Goal: Task Accomplishment & Management: Complete application form

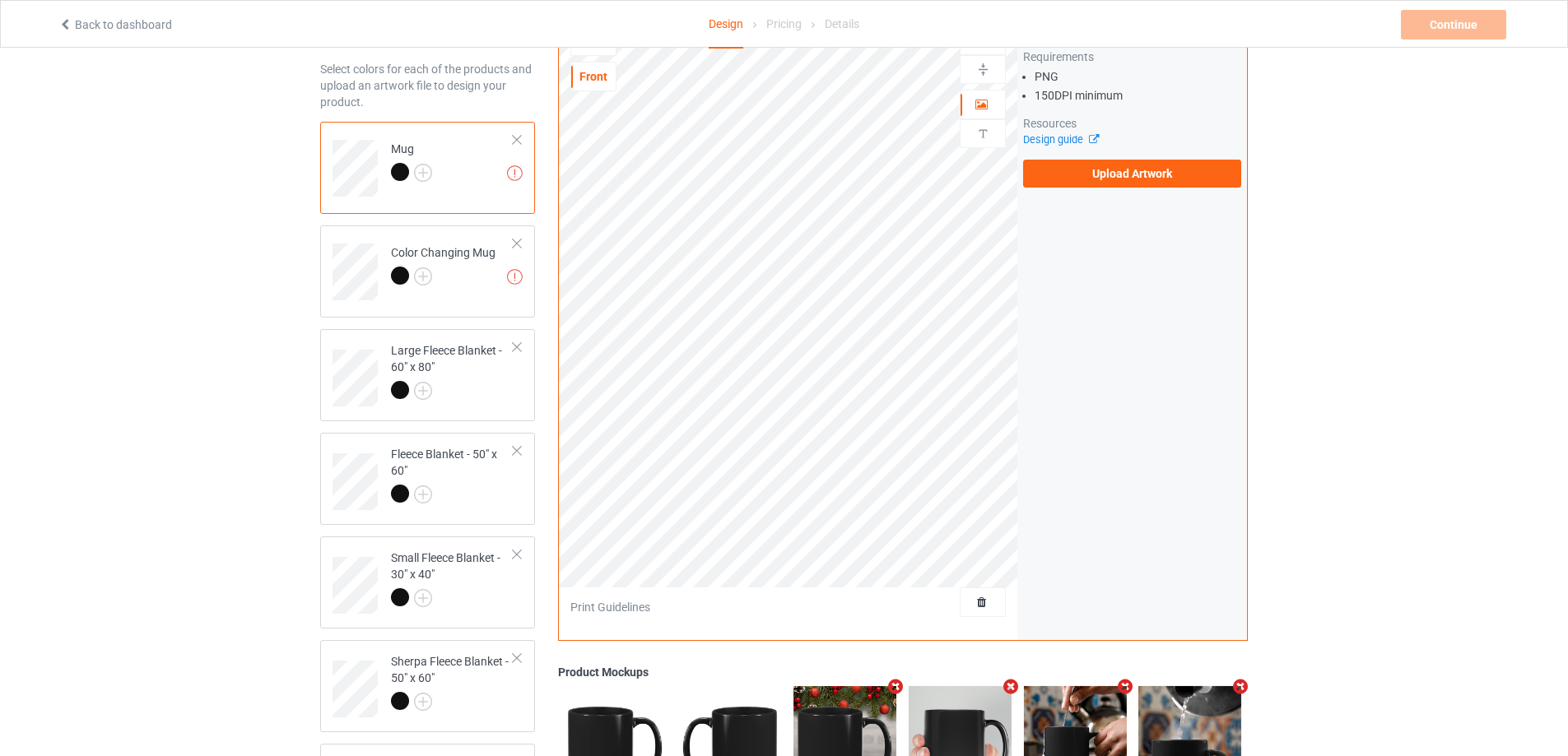
scroll to position [61, 0]
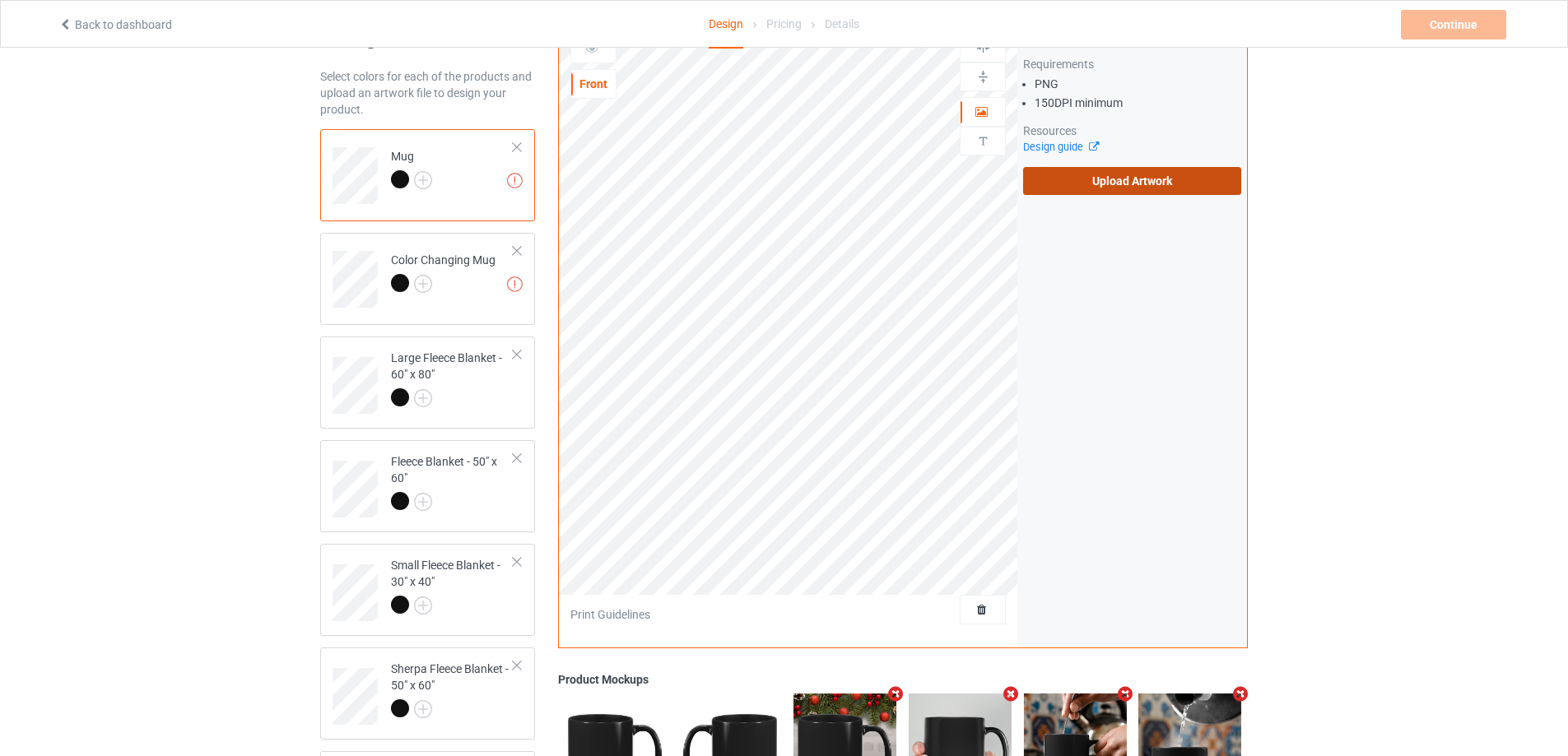
click at [1127, 176] on label "Upload Artwork" at bounding box center [1132, 181] width 218 height 28
click at [0, 0] on input "Upload Artwork" at bounding box center [0, 0] width 0 height 0
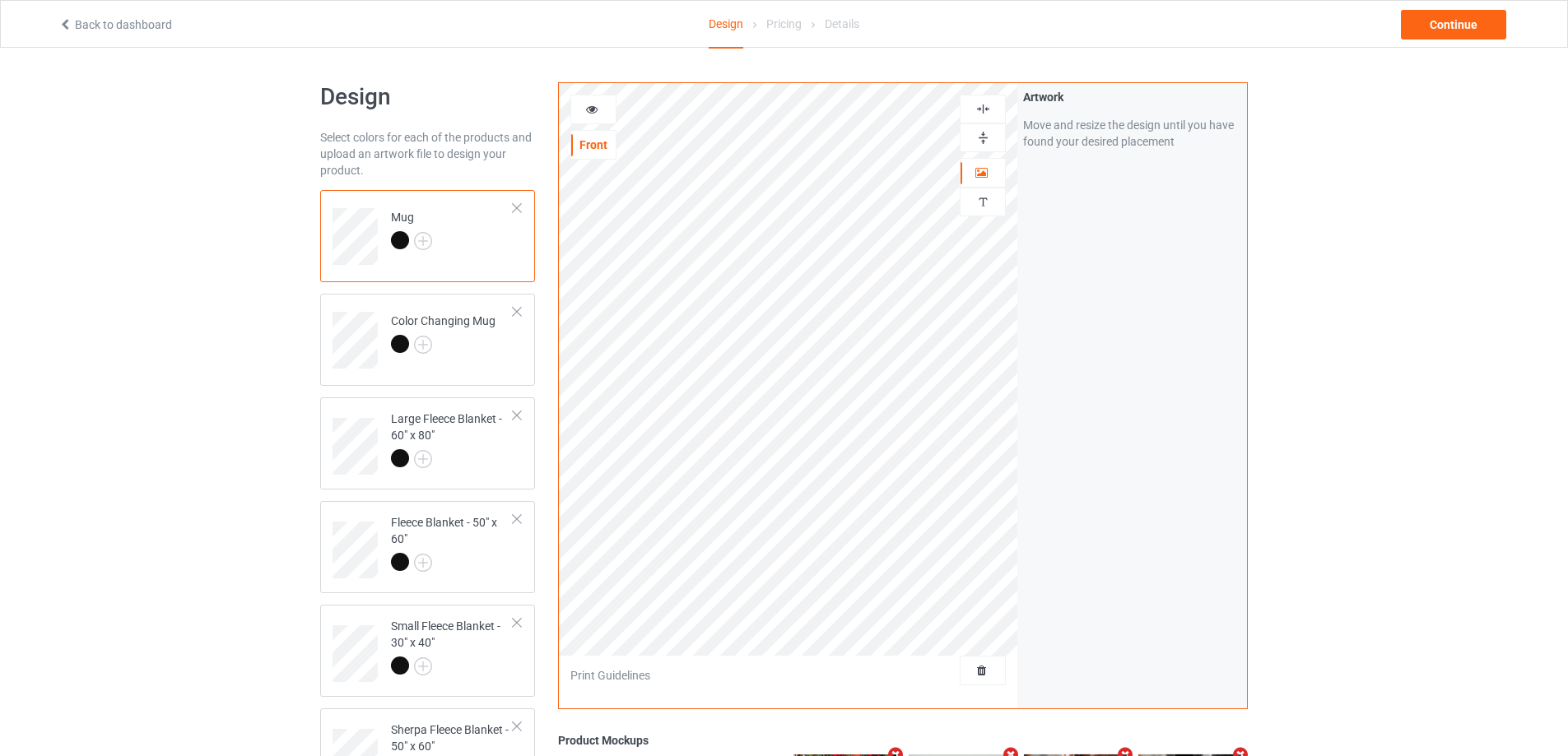
click at [587, 104] on icon at bounding box center [592, 107] width 14 height 12
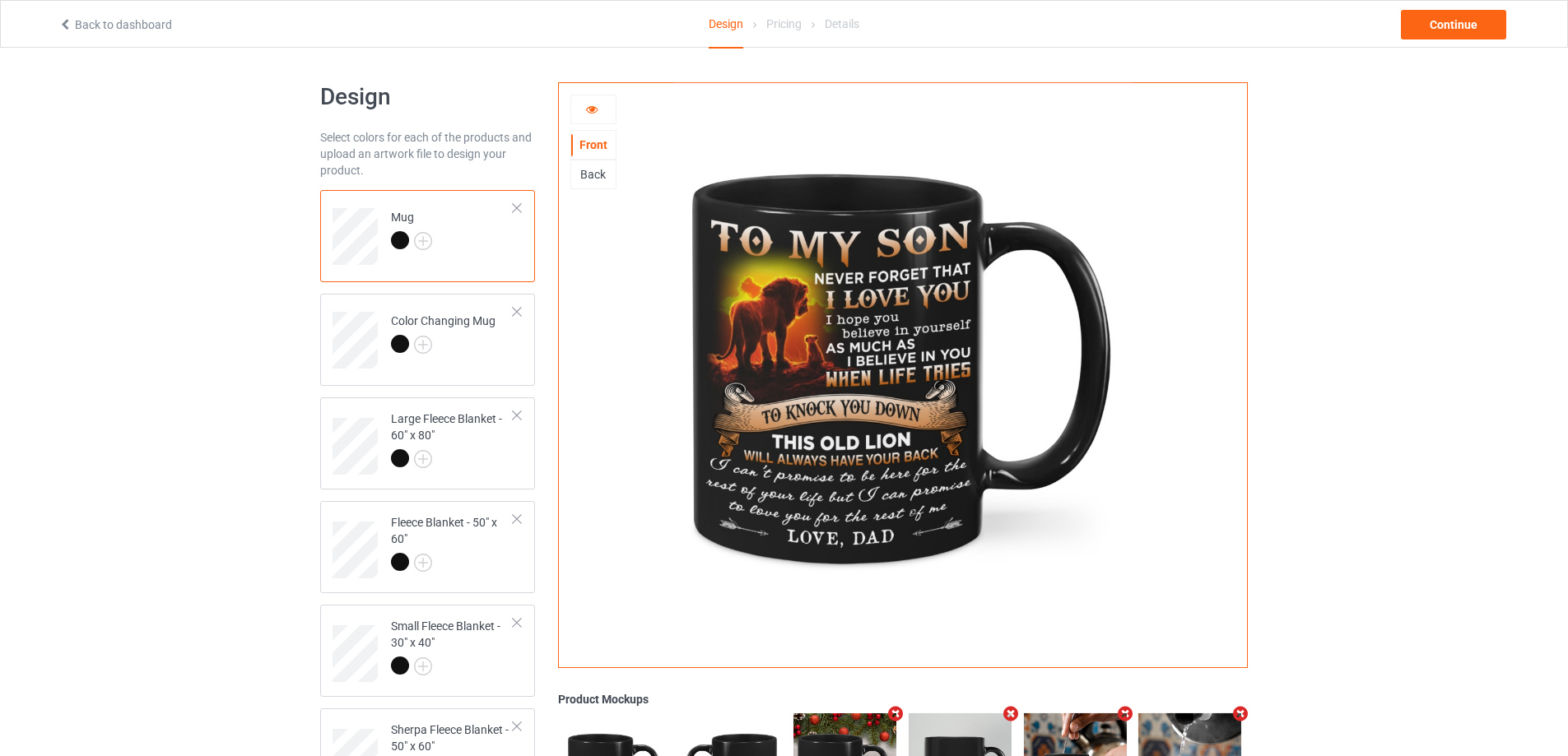
click at [593, 112] on icon at bounding box center [592, 107] width 14 height 12
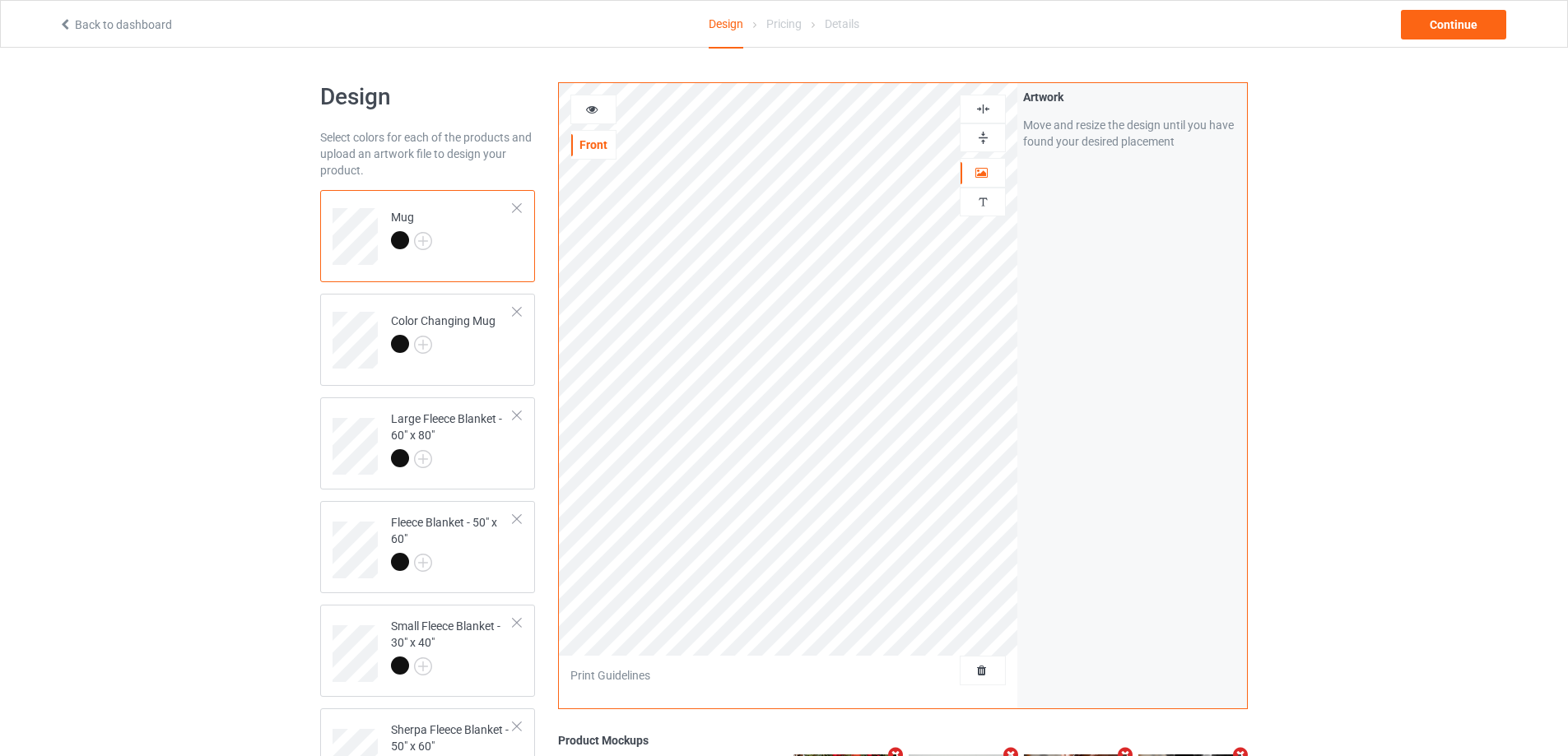
click at [989, 139] on img at bounding box center [983, 137] width 16 height 16
click at [590, 109] on icon at bounding box center [592, 107] width 14 height 12
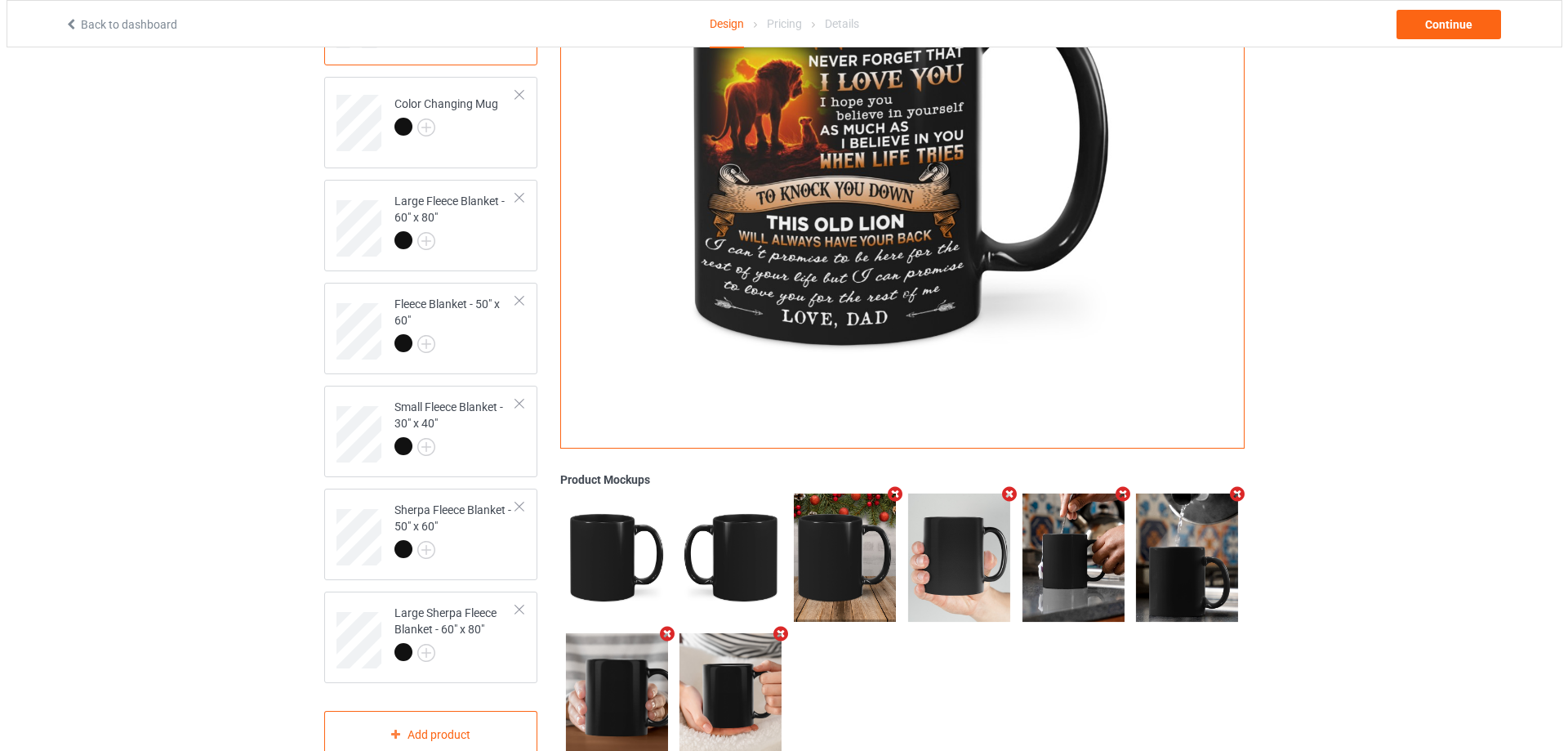
scroll to position [265, 0]
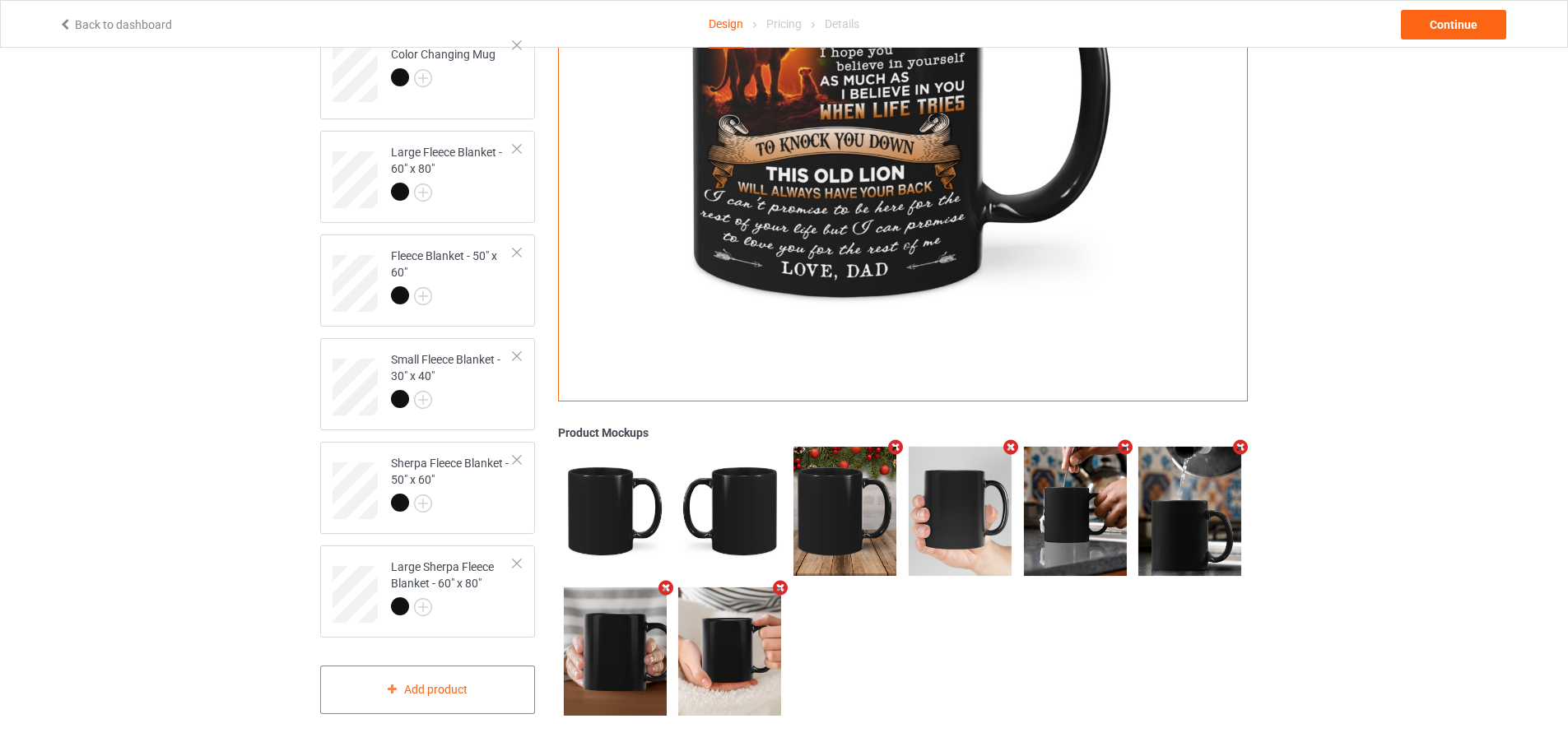
click at [782, 587] on icon "Remove mockup" at bounding box center [780, 587] width 21 height 17
click at [756, 617] on div "Add mockup" at bounding box center [730, 652] width 104 height 129
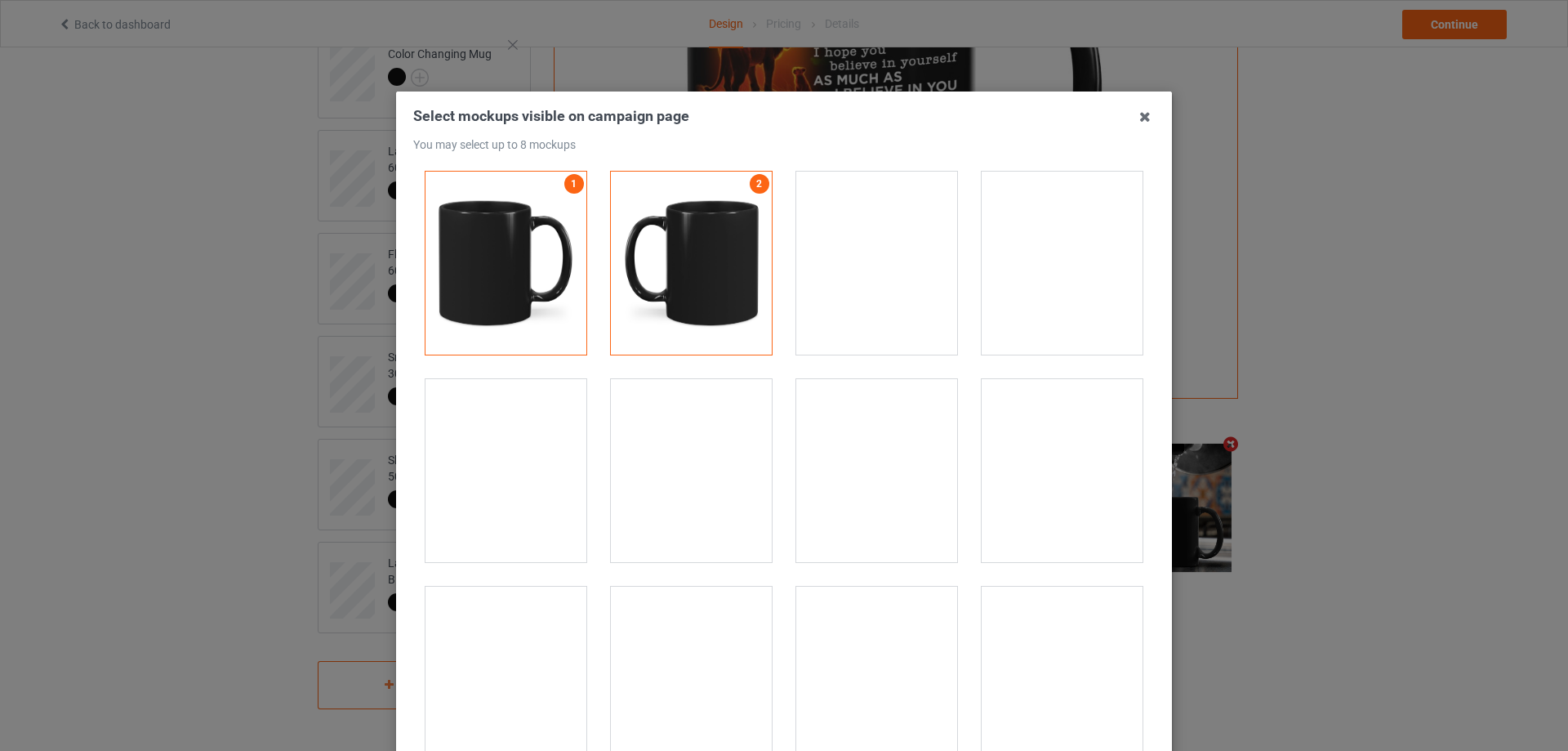
scroll to position [0, 0]
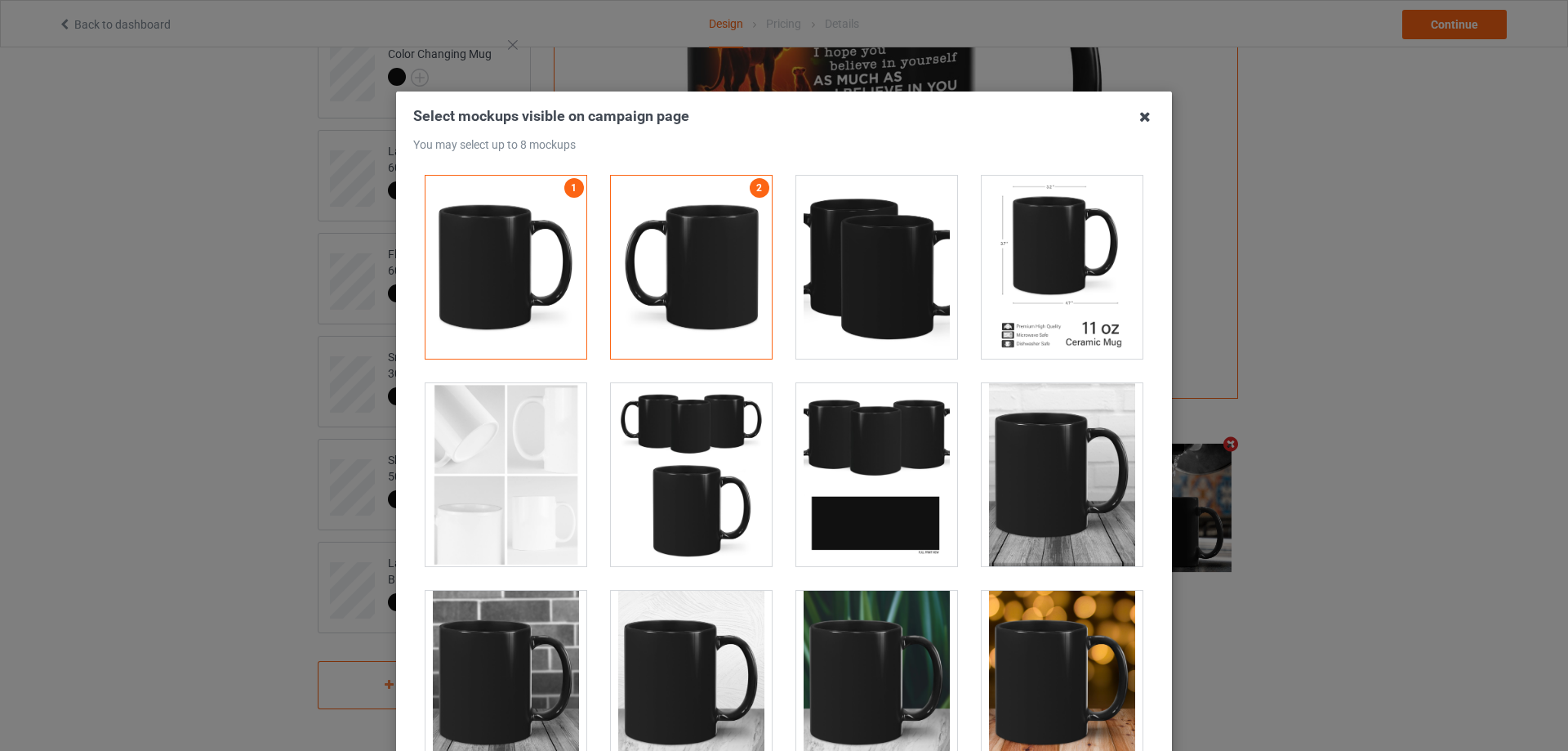
click at [1137, 117] on icon at bounding box center [1145, 117] width 26 height 26
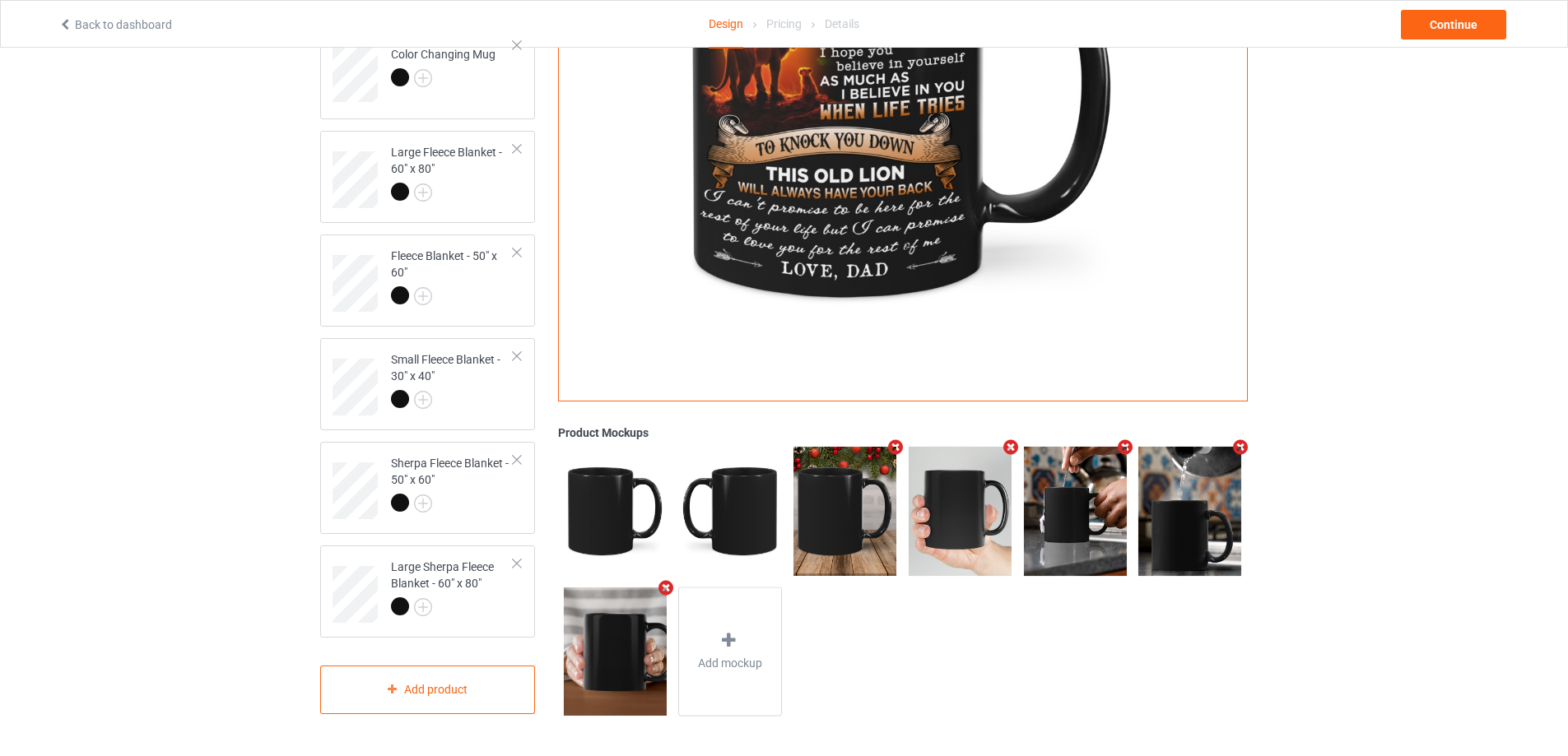
click at [1127, 446] on icon "Remove mockup" at bounding box center [1125, 447] width 21 height 17
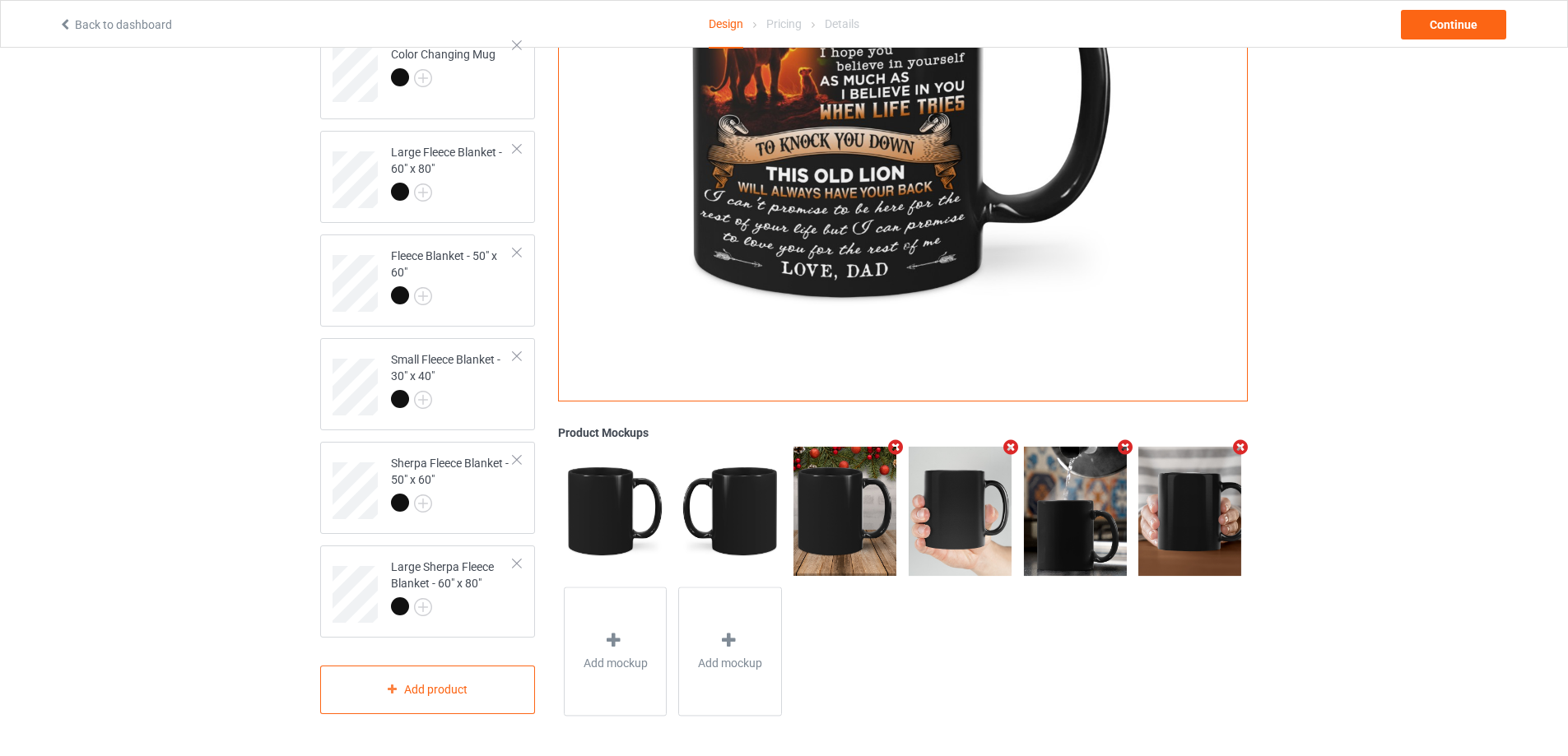
click at [1127, 446] on icon "Remove mockup" at bounding box center [1125, 447] width 21 height 17
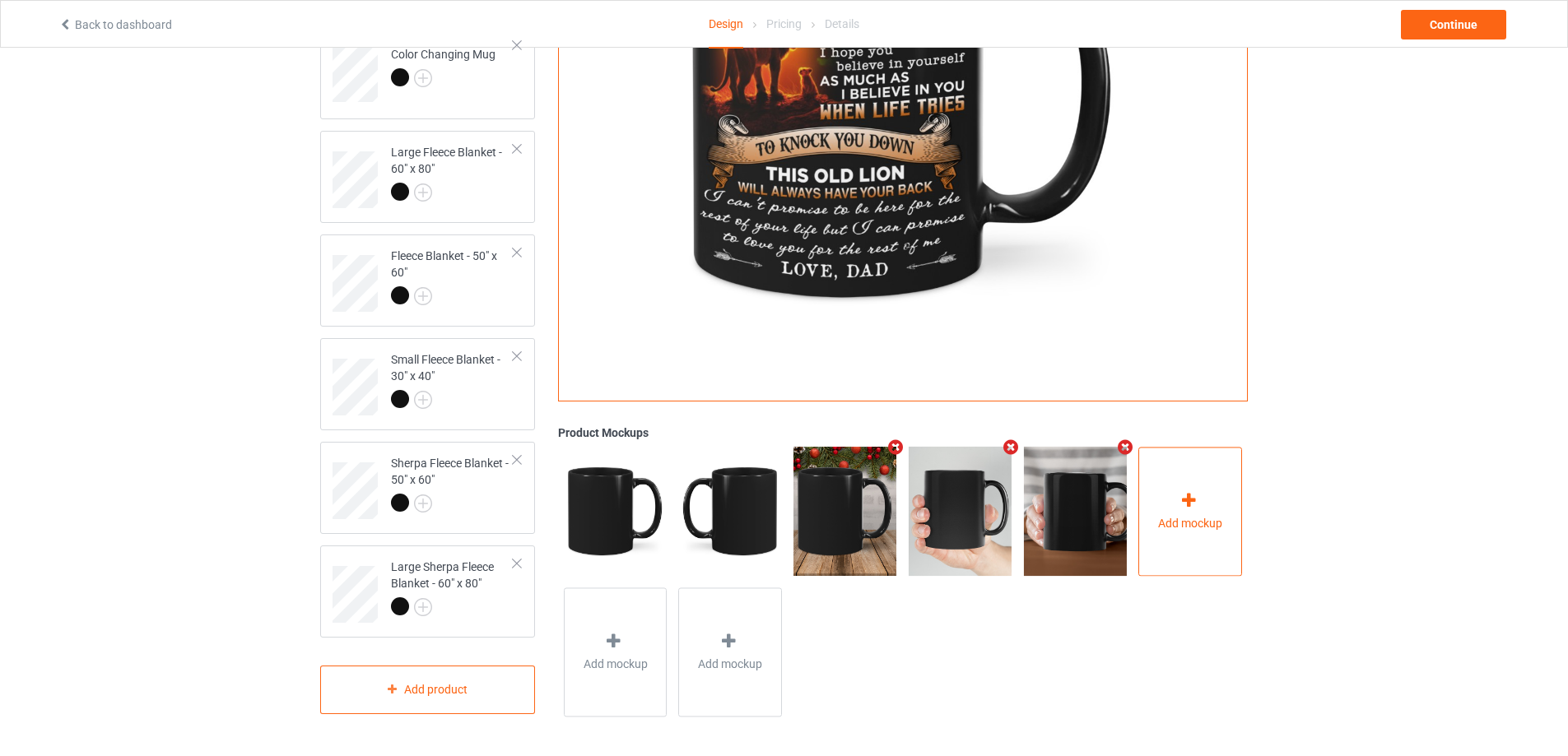
click at [1201, 518] on span "Add mockup" at bounding box center [1190, 523] width 64 height 16
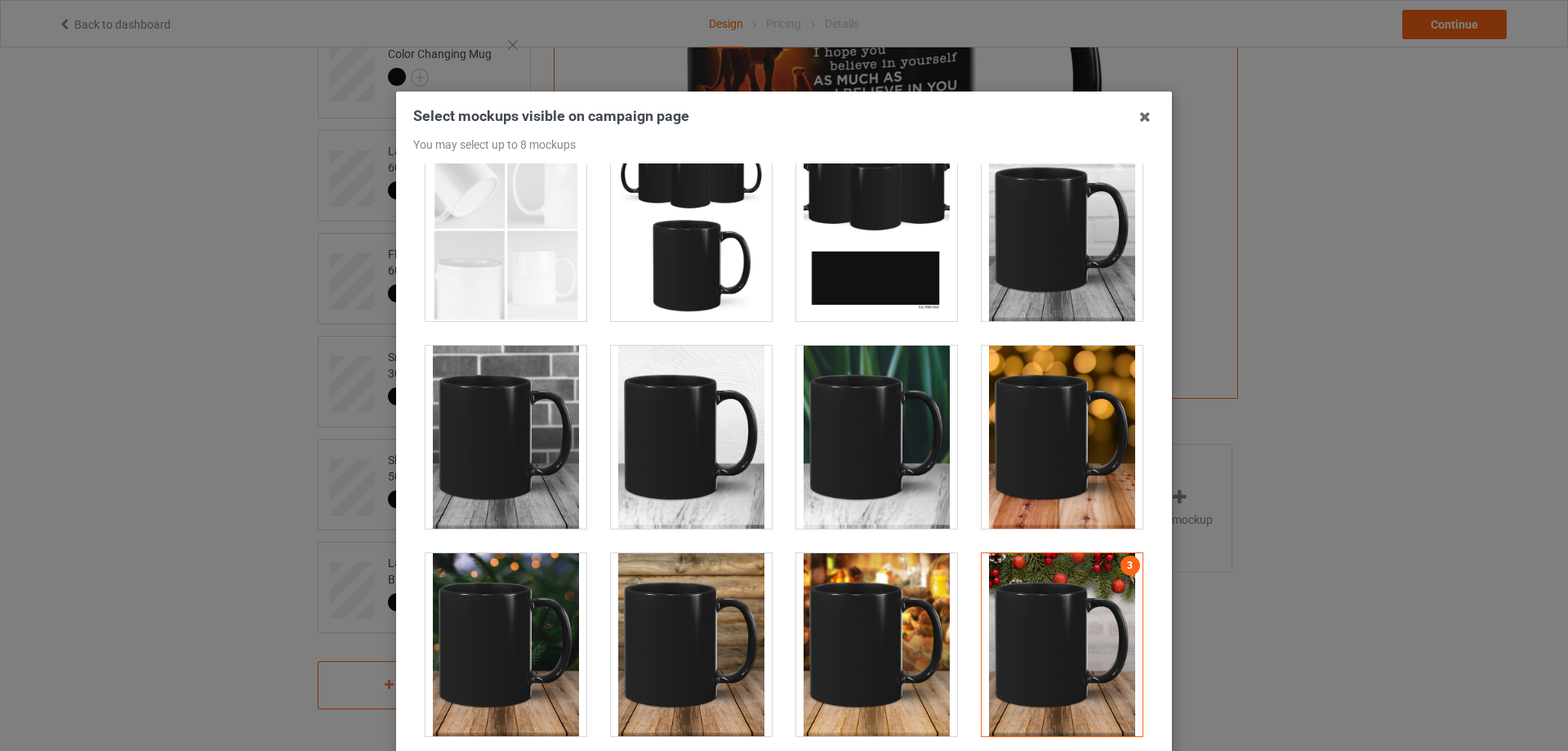
click at [1054, 428] on div at bounding box center [1062, 437] width 161 height 183
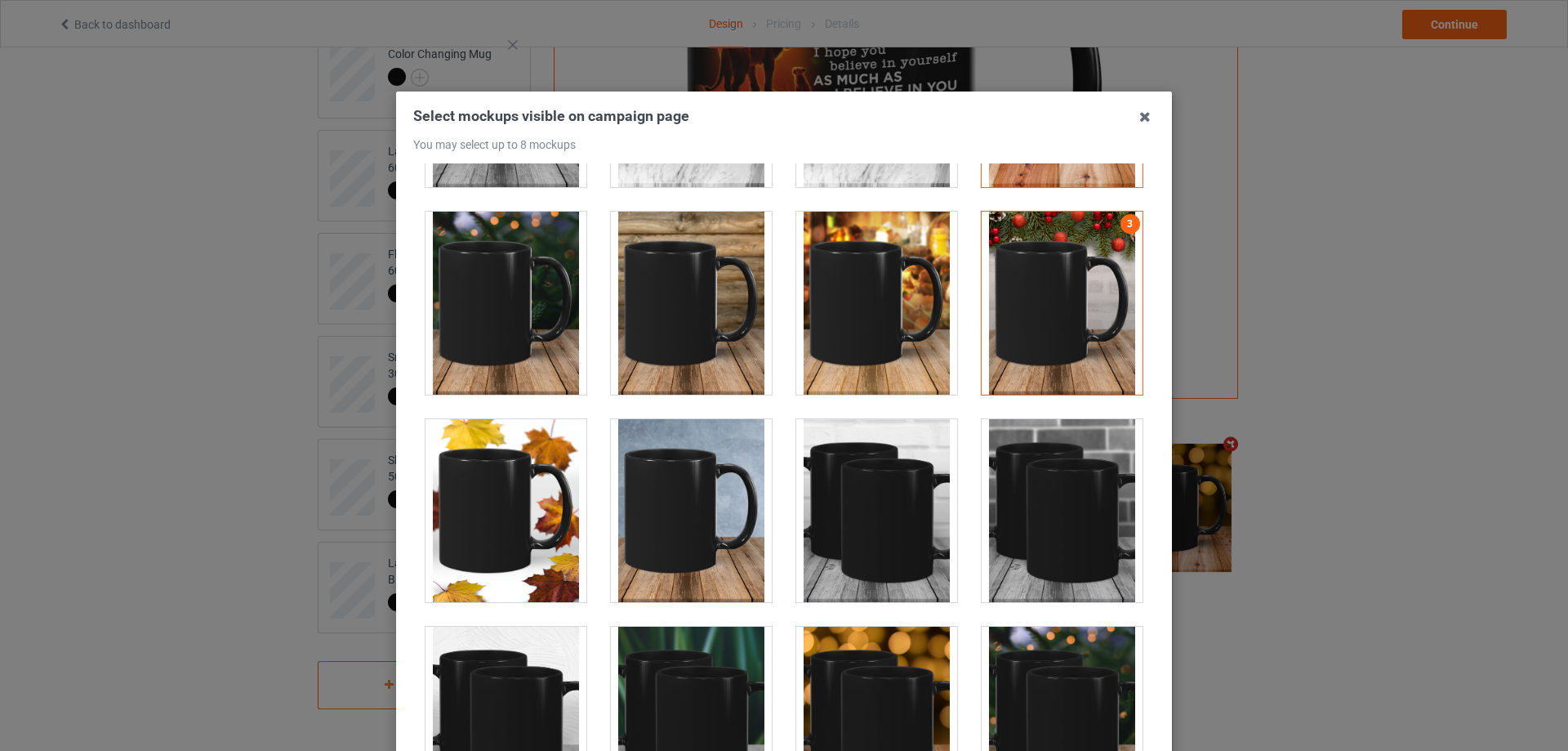
scroll to position [572, 0]
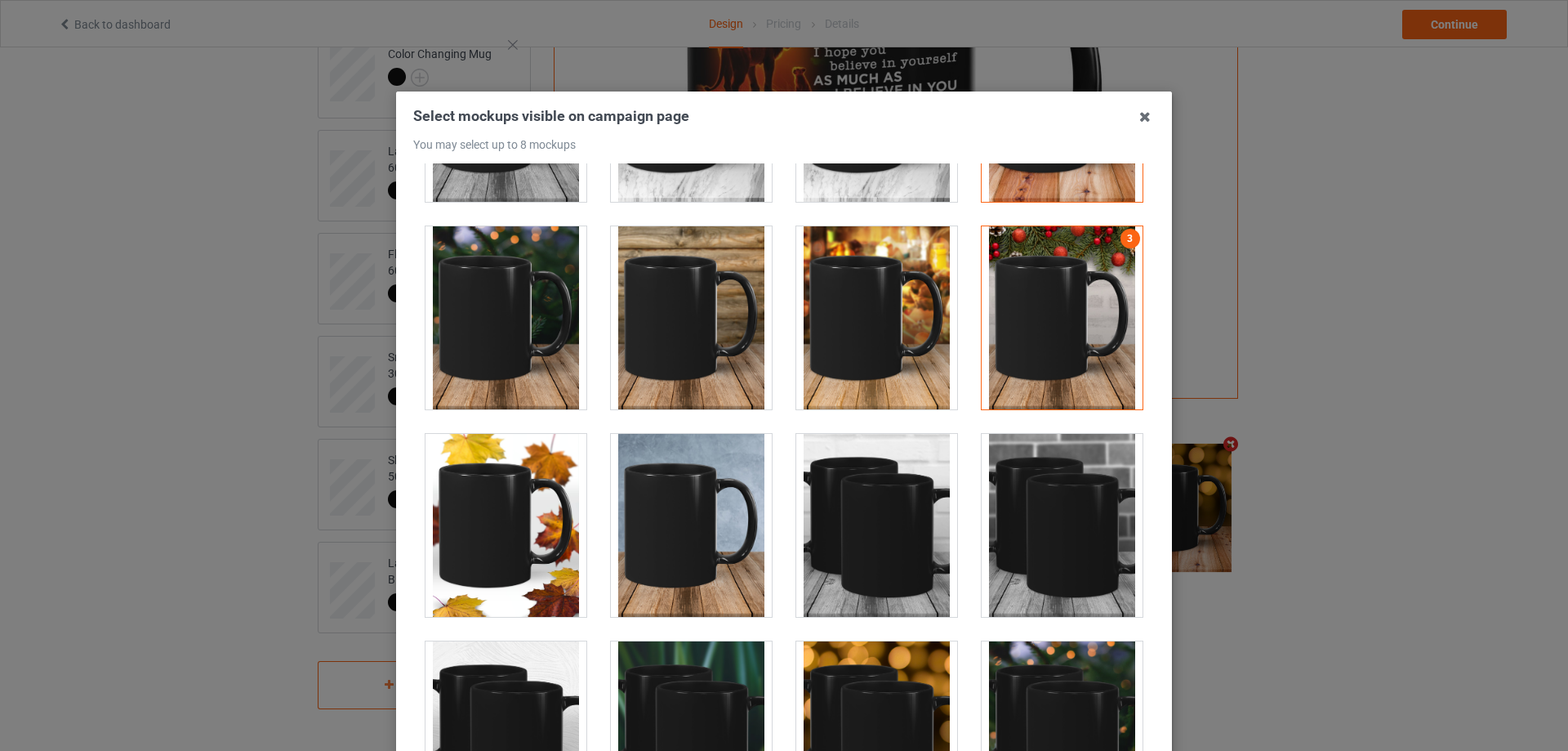
click at [520, 346] on div at bounding box center [506, 318] width 161 height 183
click at [502, 493] on div at bounding box center [506, 525] width 161 height 183
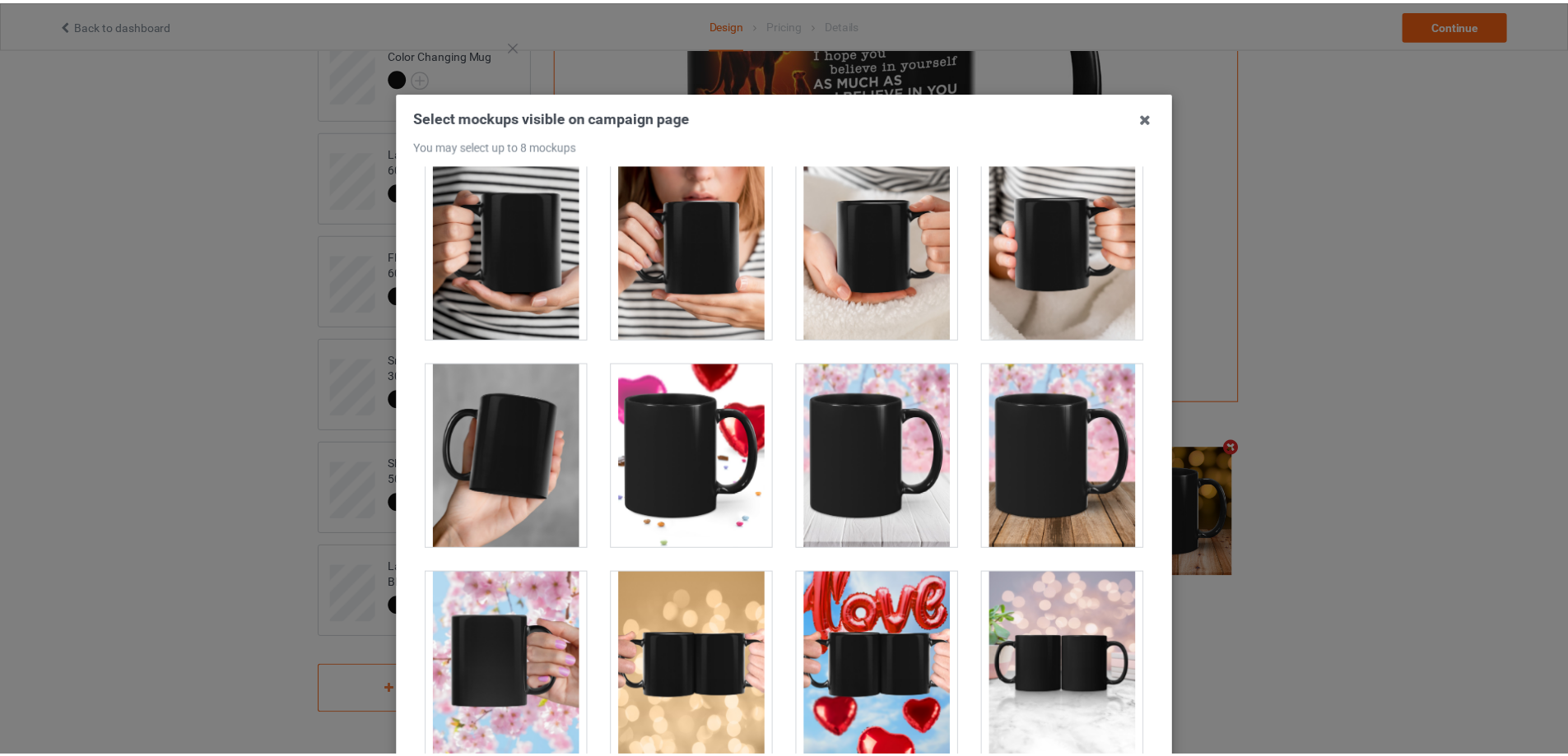
scroll to position [181, 0]
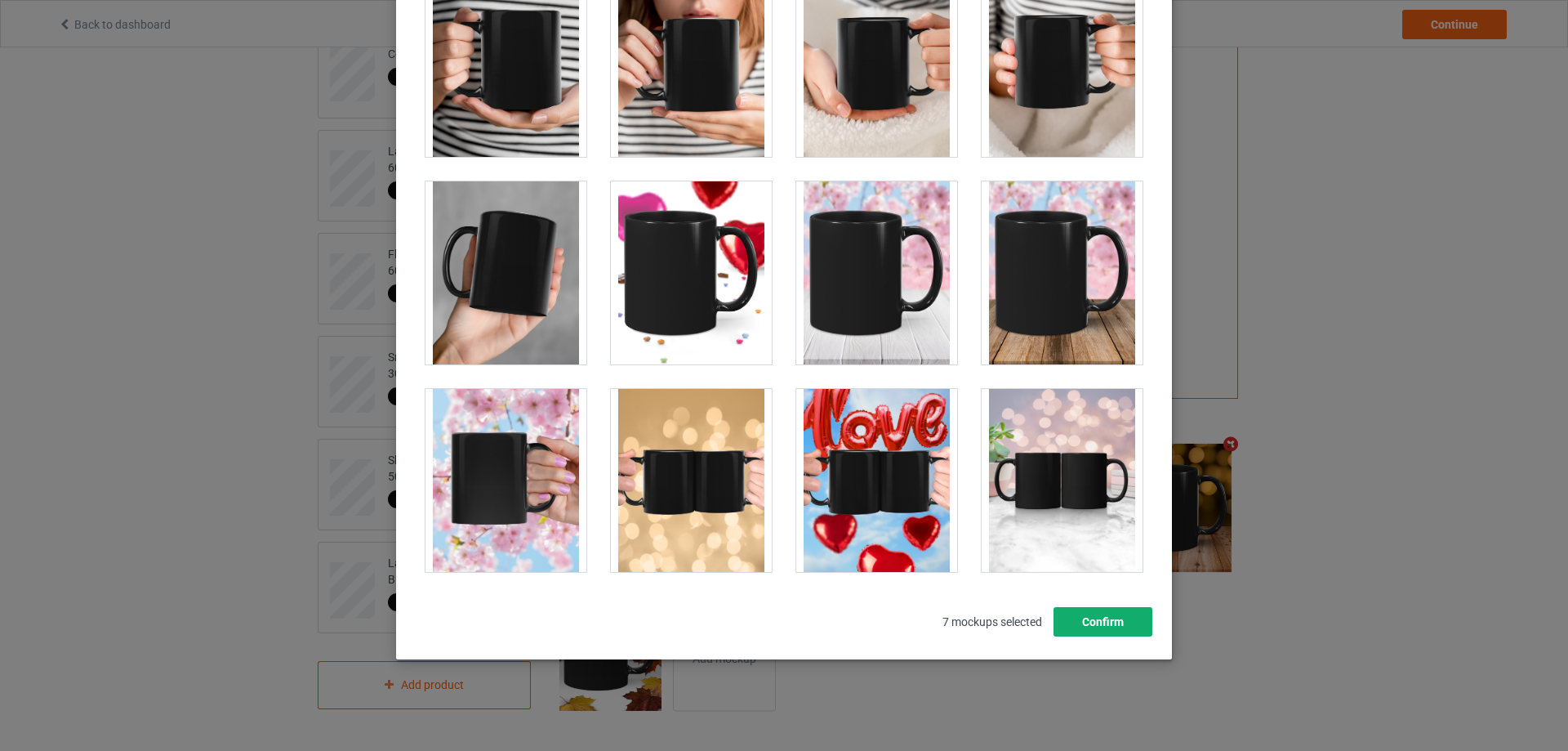
click at [1088, 624] on button "Confirm" at bounding box center [1102, 622] width 99 height 29
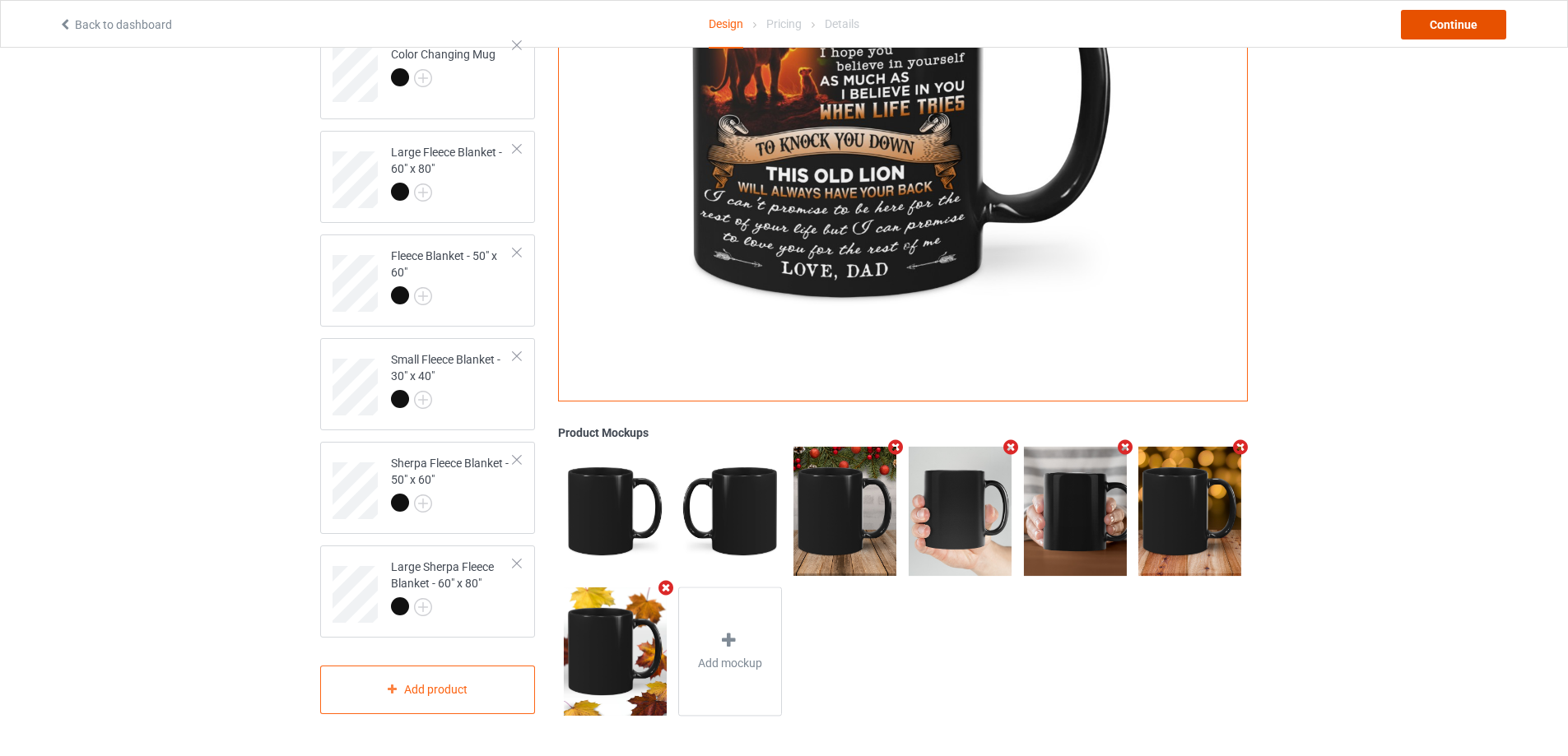
click at [1473, 26] on div "Continue" at bounding box center [1454, 25] width 105 height 30
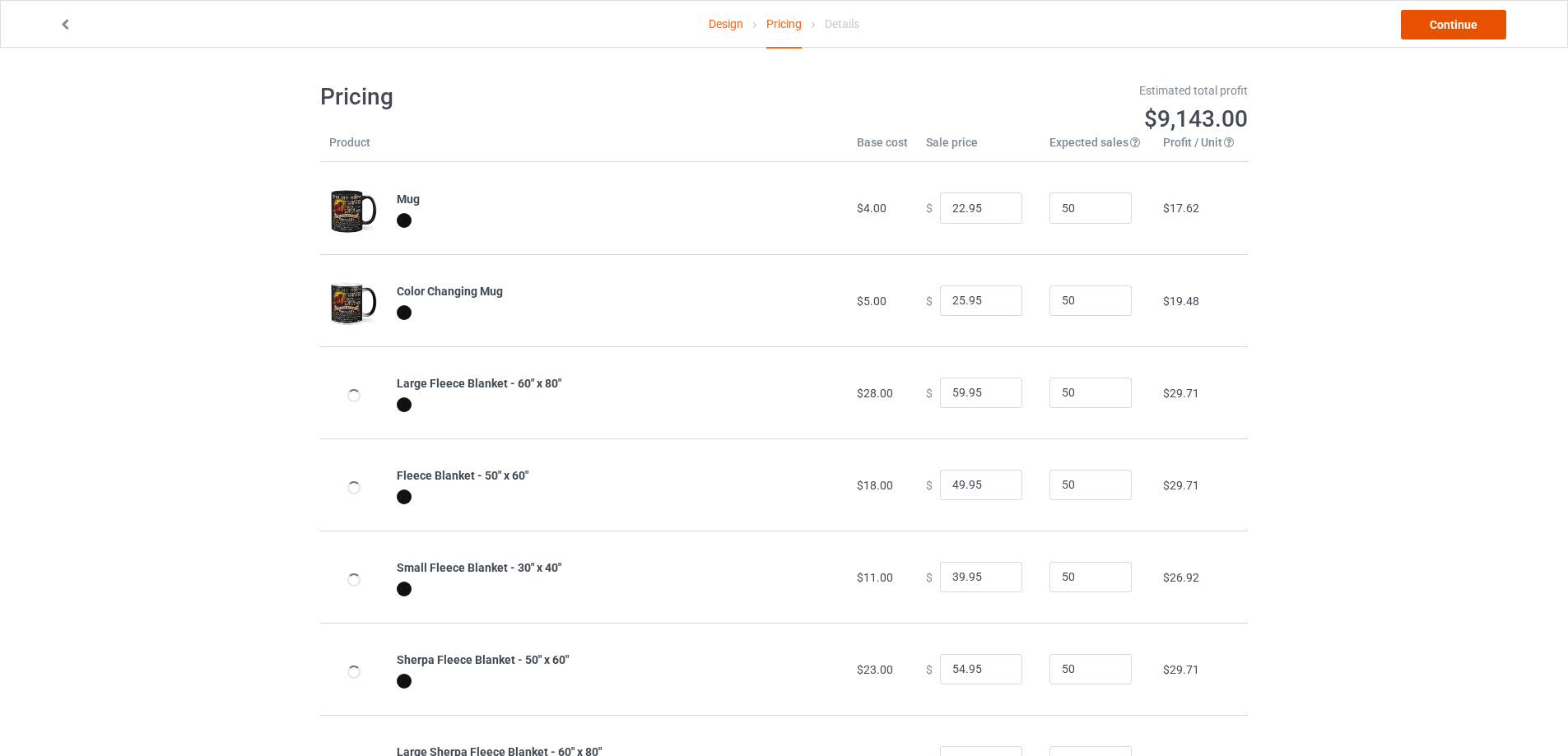
click at [1463, 22] on link "Continue" at bounding box center [1454, 25] width 105 height 30
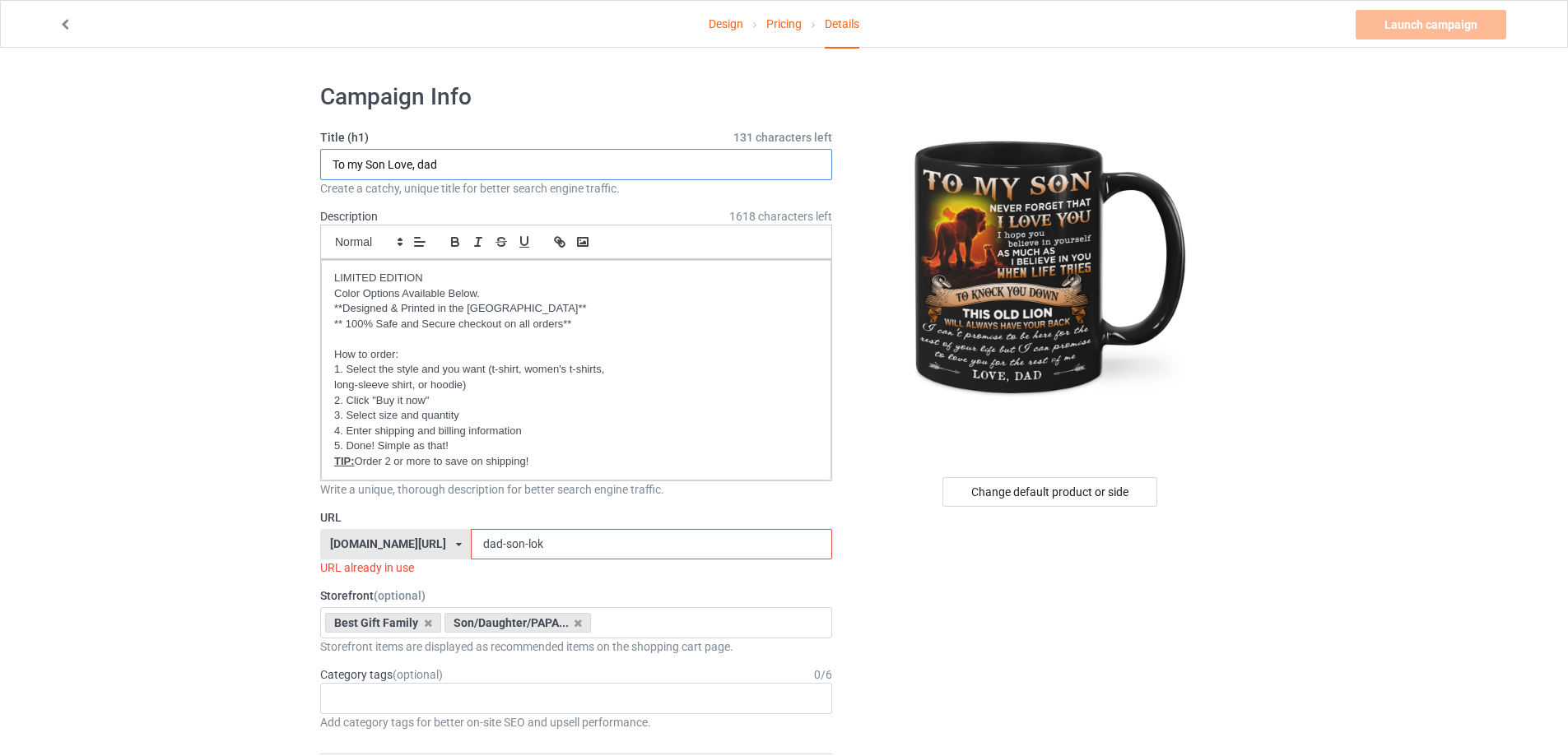
drag, startPoint x: 445, startPoint y: 160, endPoint x: 423, endPoint y: 162, distance: 22.1
click at [423, 162] on input "To my Son Love, dad" at bounding box center [576, 165] width 512 height 31
type input "To my Son Love, Dad"
click at [528, 549] on input "dad-son-lok" at bounding box center [651, 545] width 361 height 31
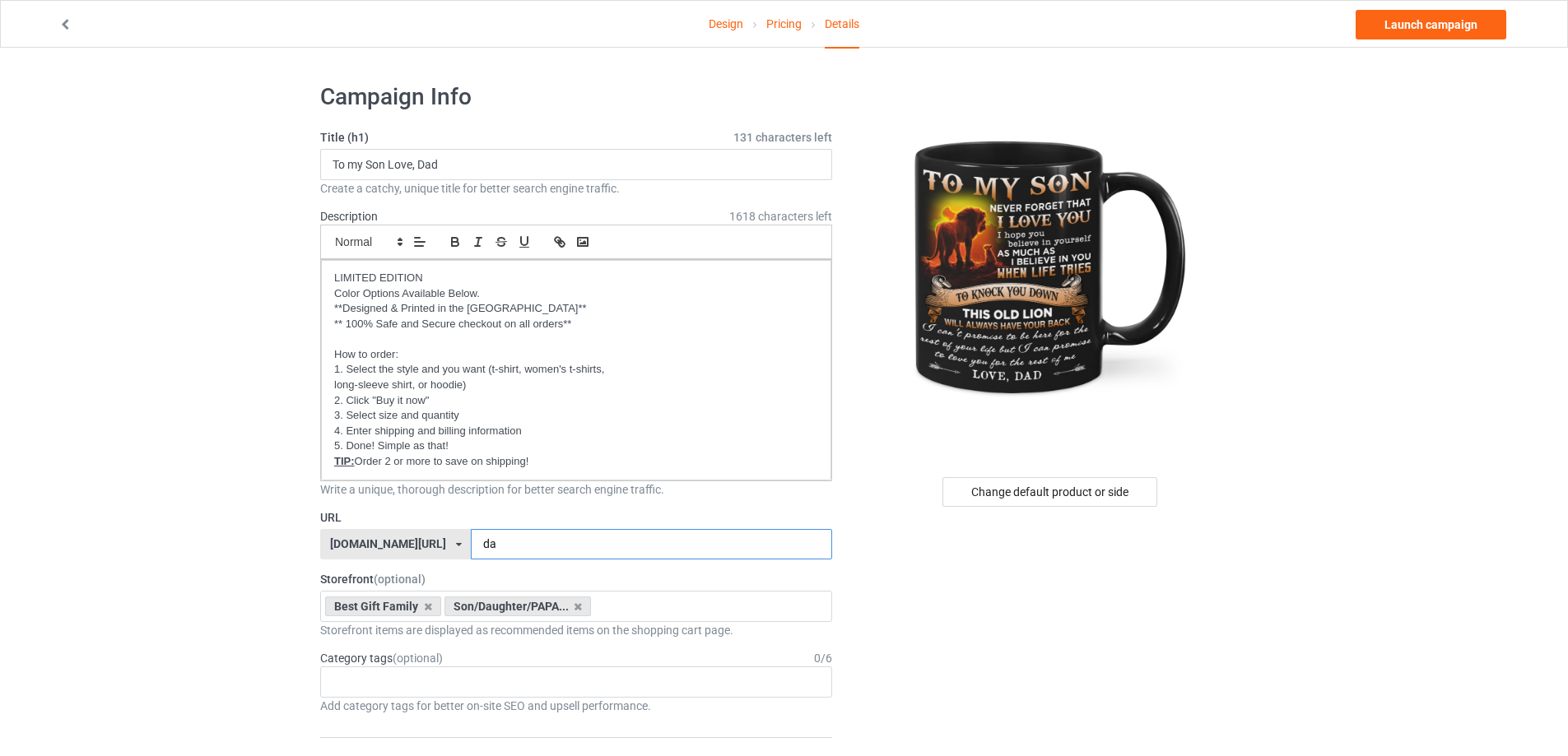
type input "d"
type input "son-lok-d"
click at [426, 608] on icon at bounding box center [428, 606] width 8 height 11
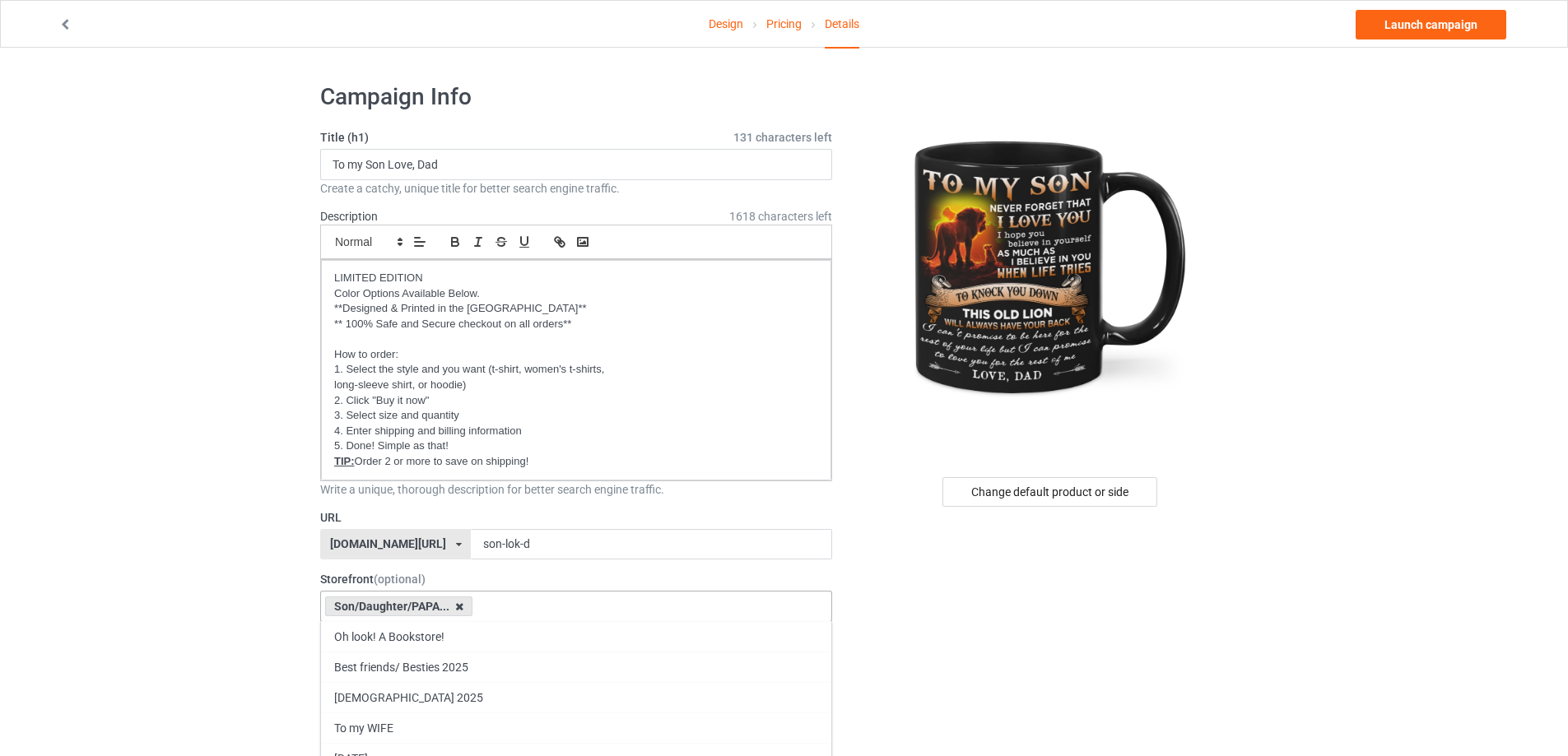
click at [461, 605] on icon at bounding box center [459, 606] width 8 height 11
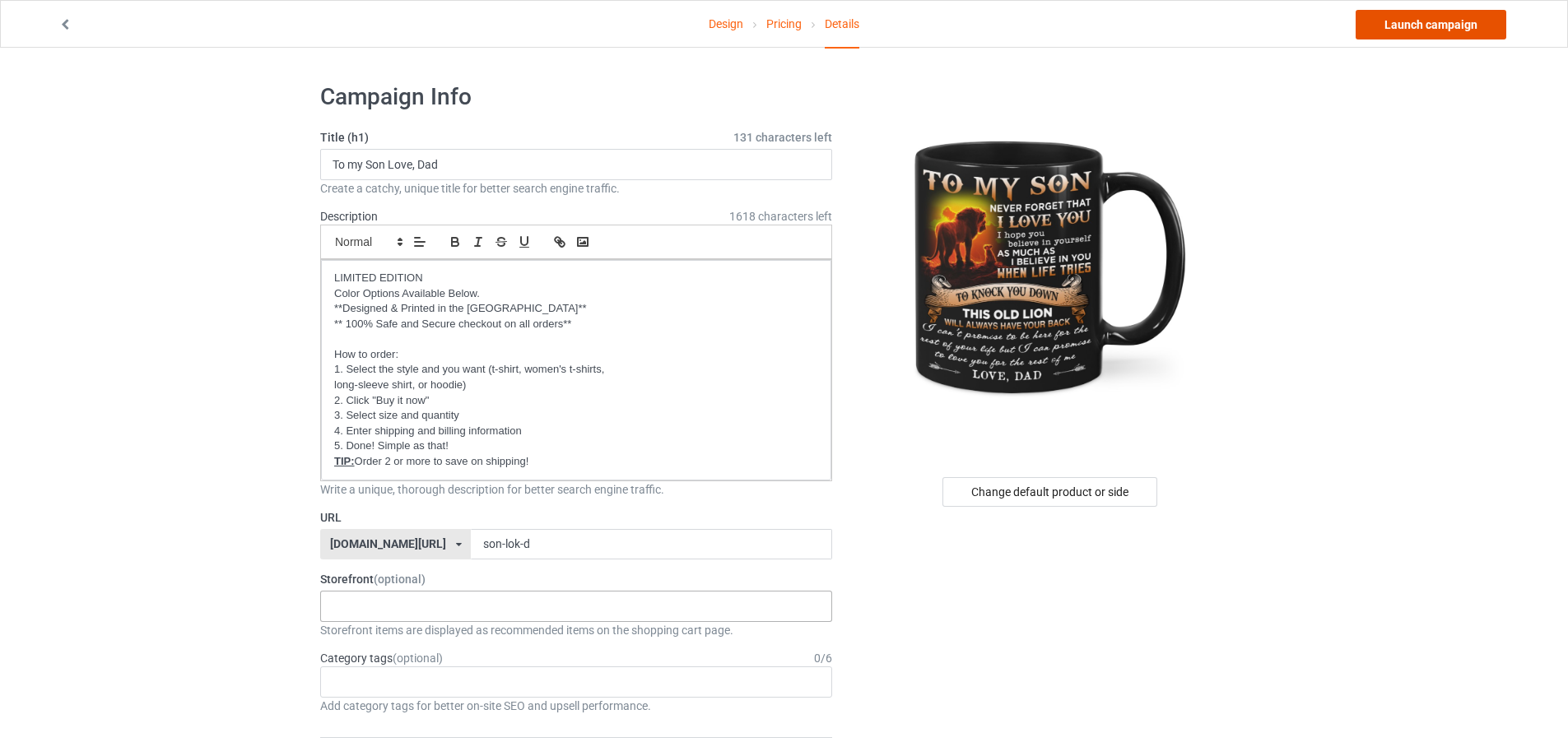
click at [1417, 29] on link "Launch campaign" at bounding box center [1431, 25] width 151 height 30
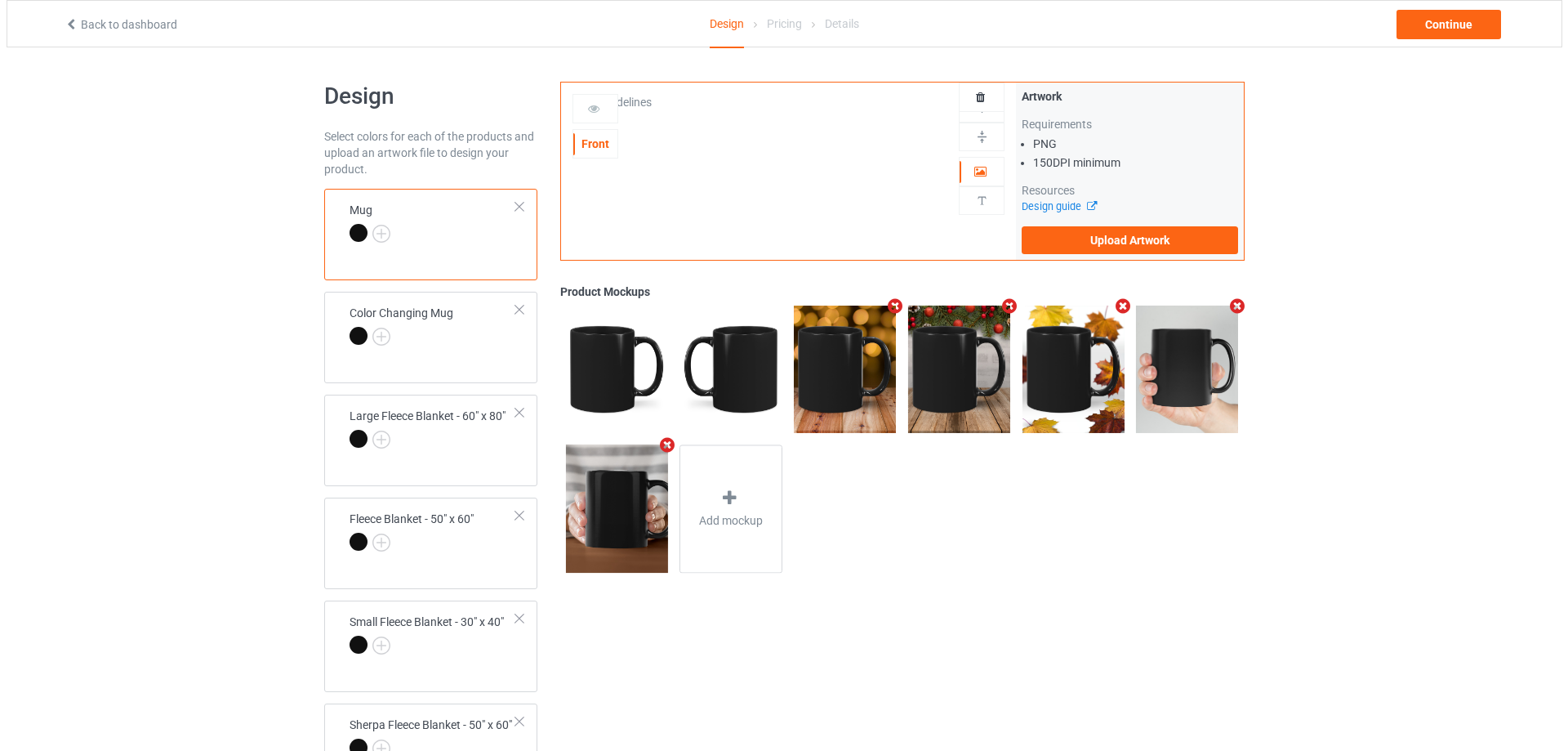
scroll to position [257, 0]
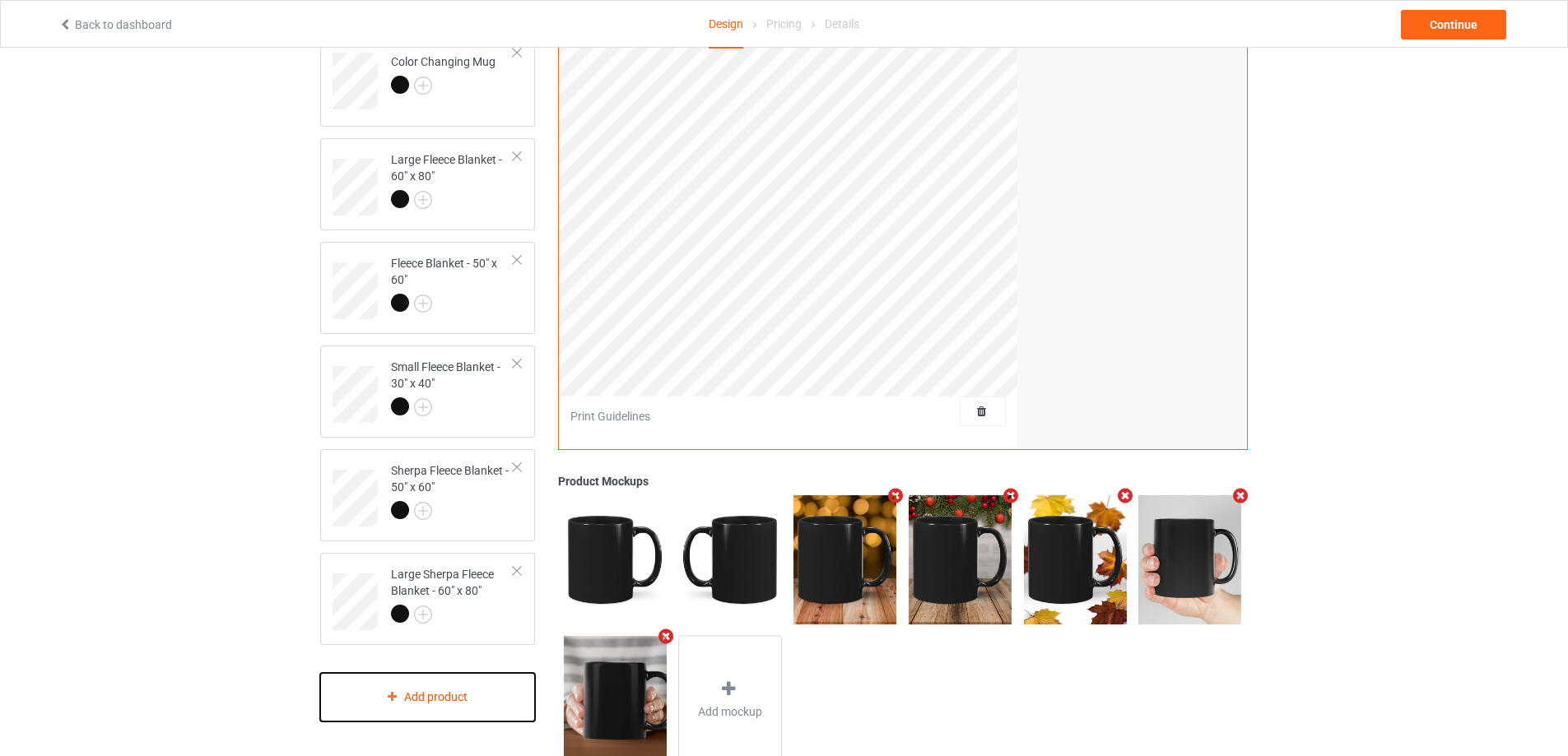
click at [489, 700] on div "Add product" at bounding box center [427, 697] width 215 height 49
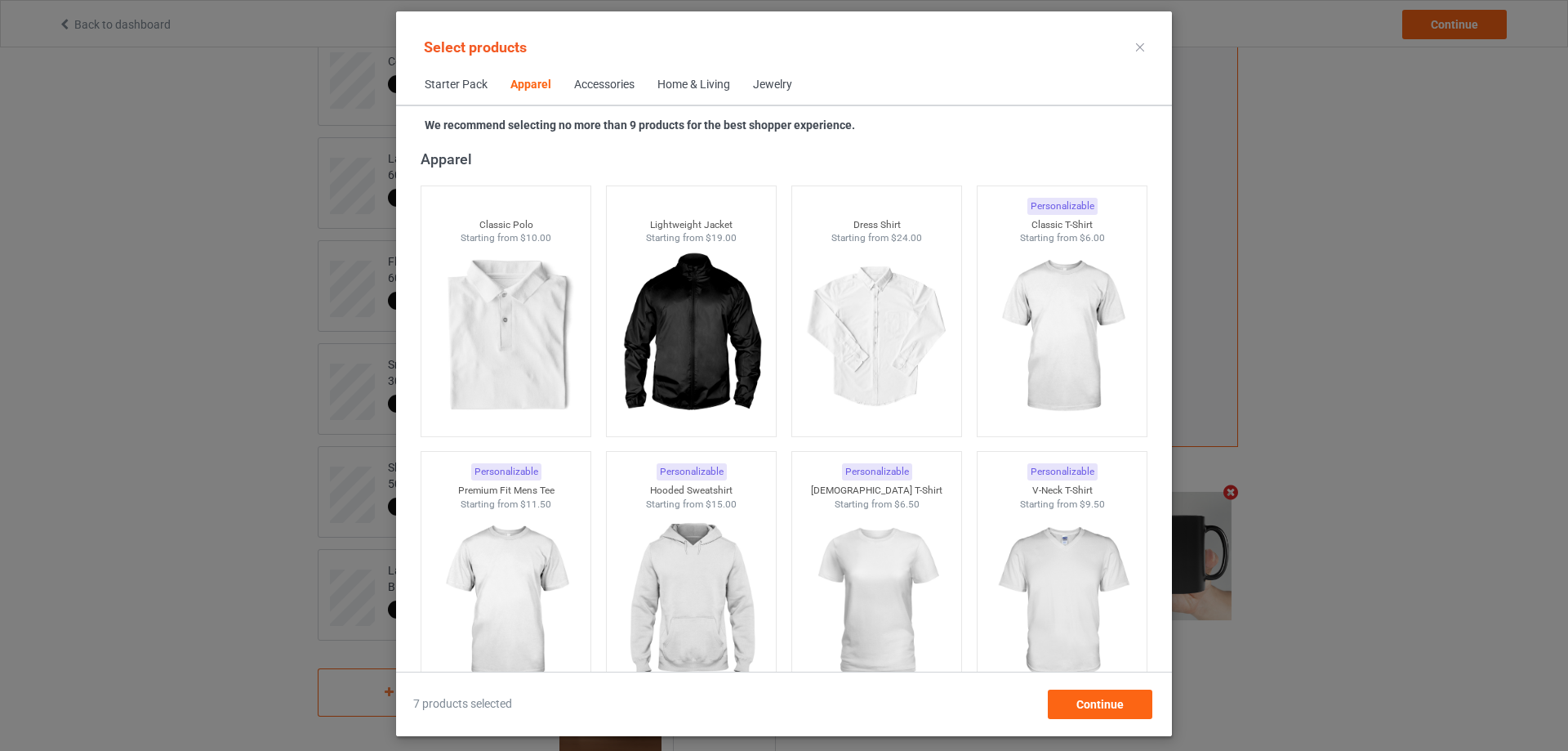
click at [702, 81] on div "Home & Living" at bounding box center [693, 85] width 73 height 16
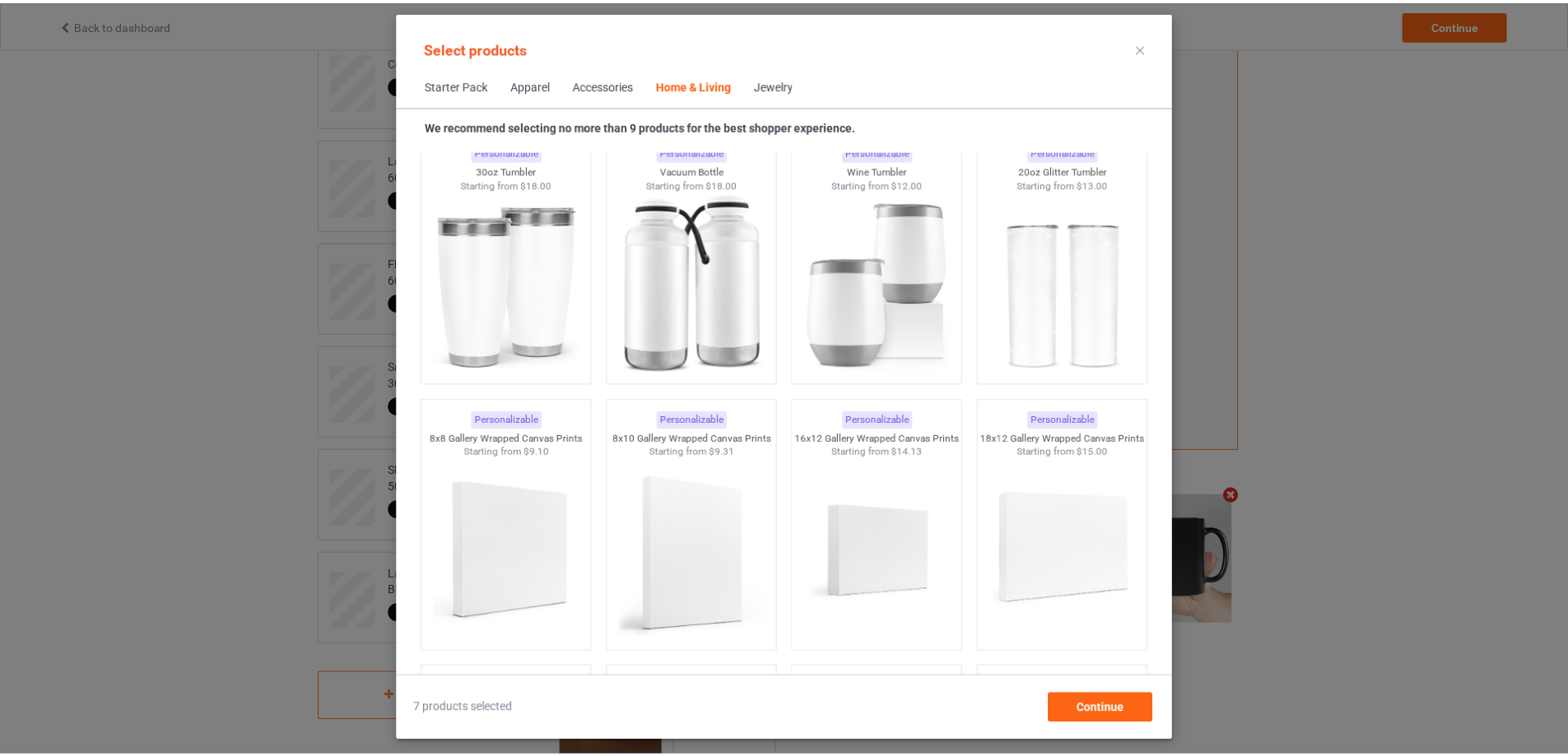
scroll to position [13915, 0]
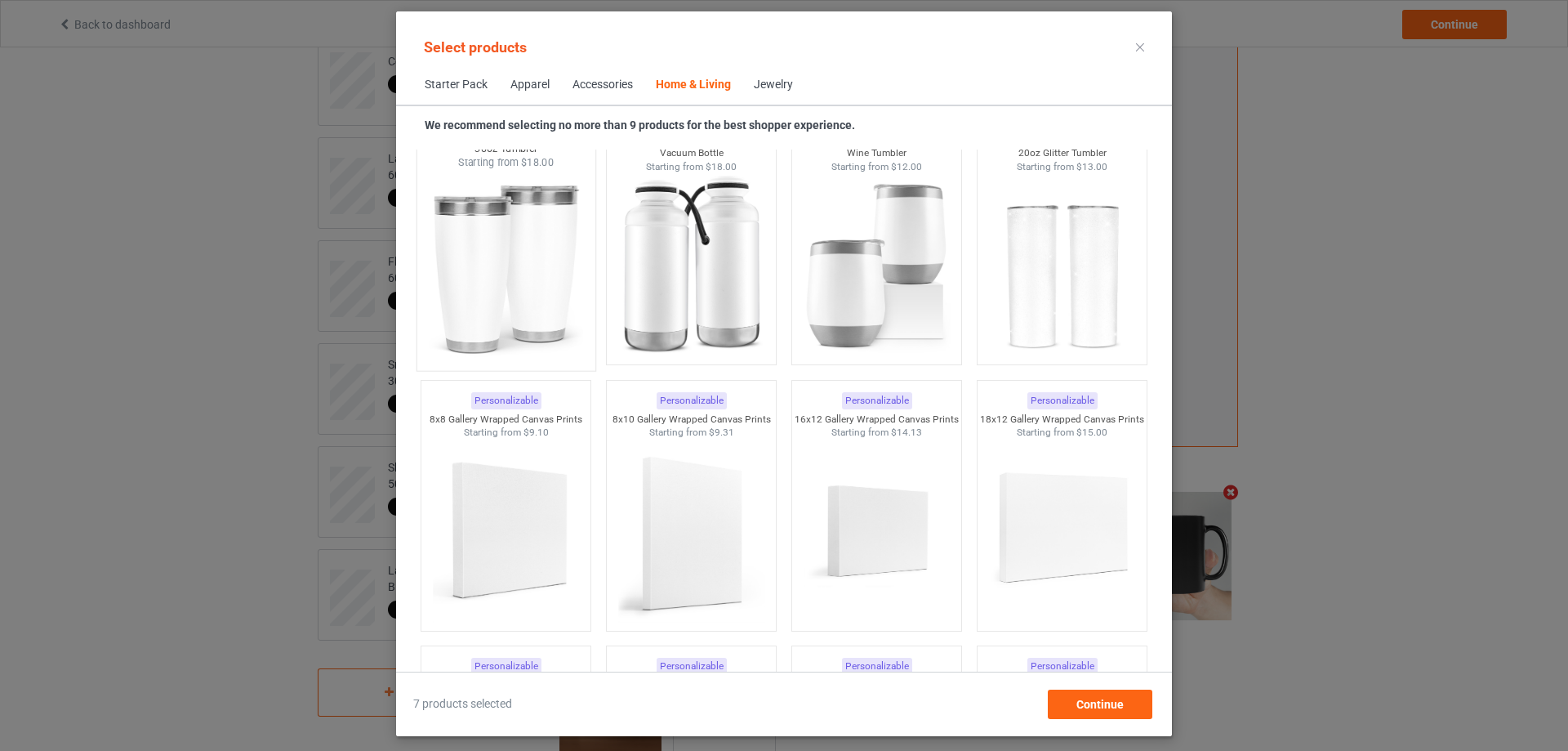
click at [532, 274] on img at bounding box center [506, 266] width 154 height 192
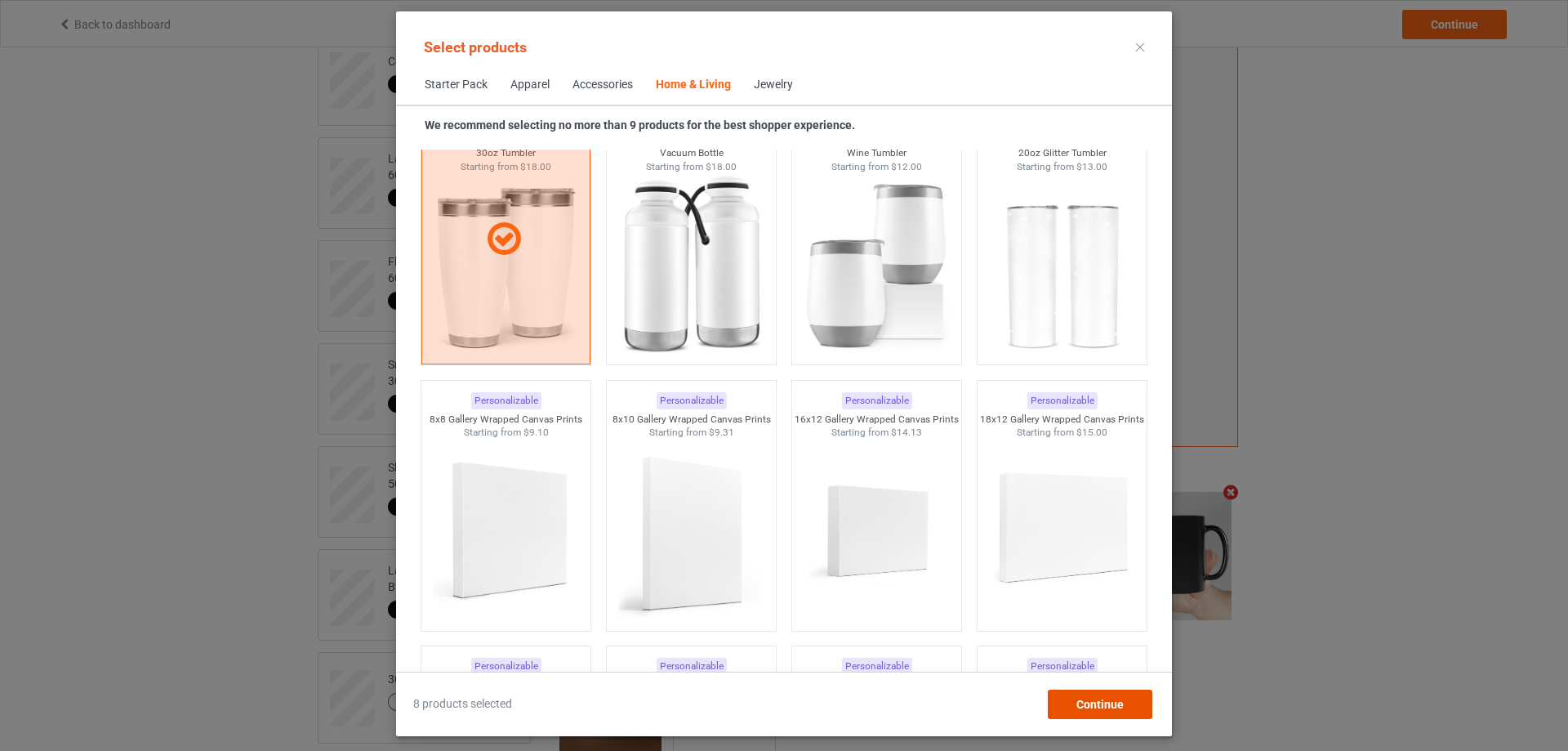
click at [1081, 691] on div "Continue" at bounding box center [1100, 704] width 105 height 29
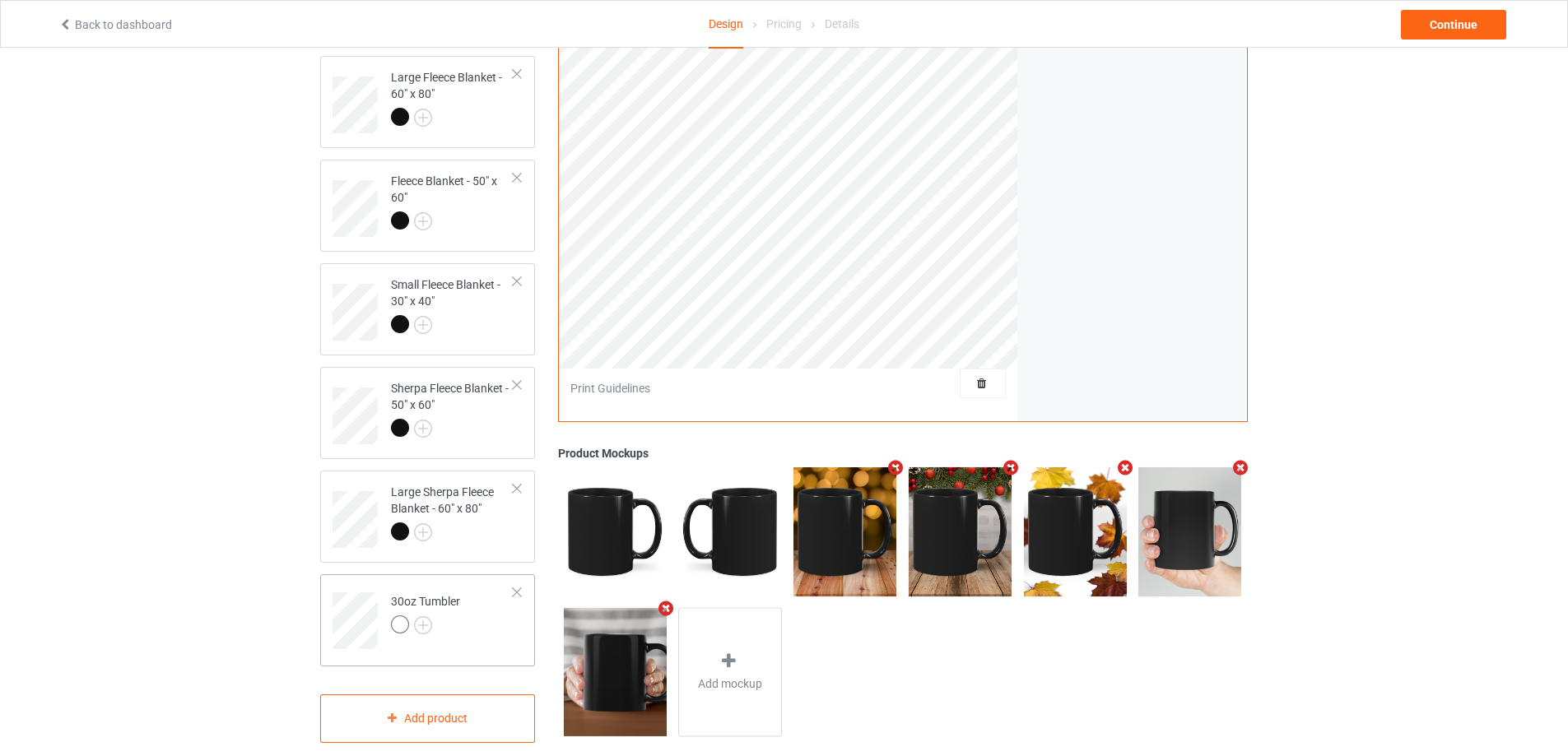
scroll to position [363, 0]
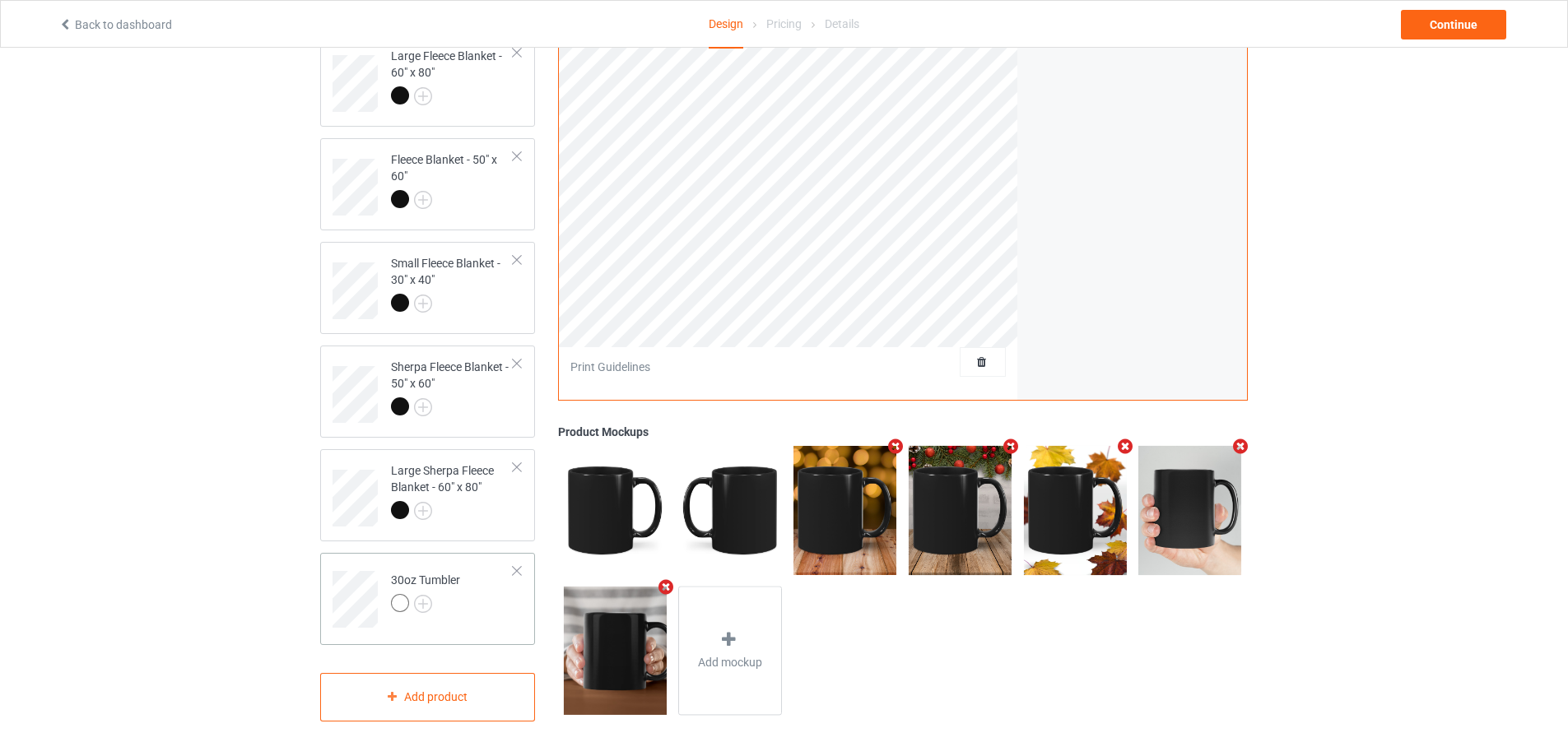
click at [398, 564] on td "30oz Tumbler" at bounding box center [452, 593] width 141 height 68
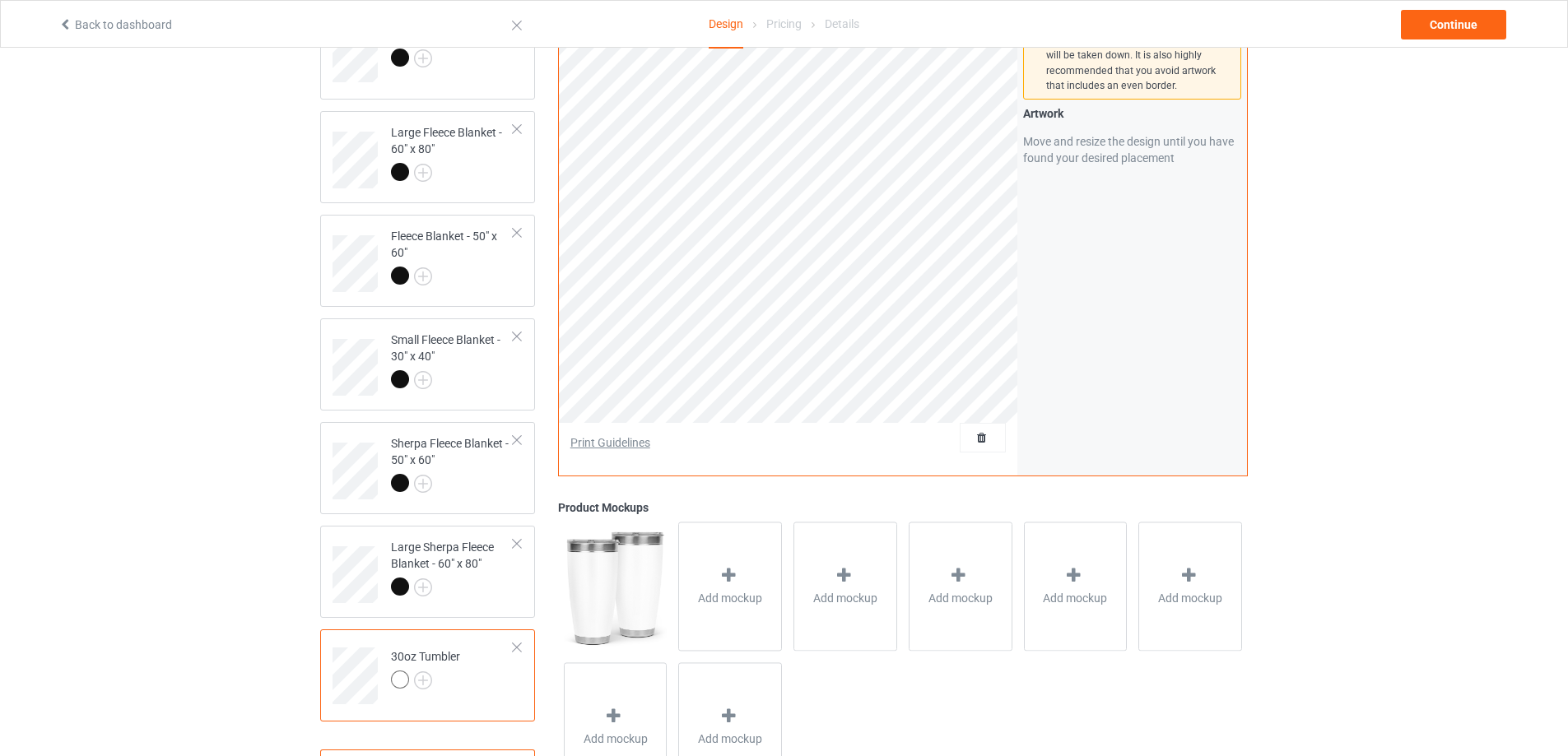
scroll to position [198, 0]
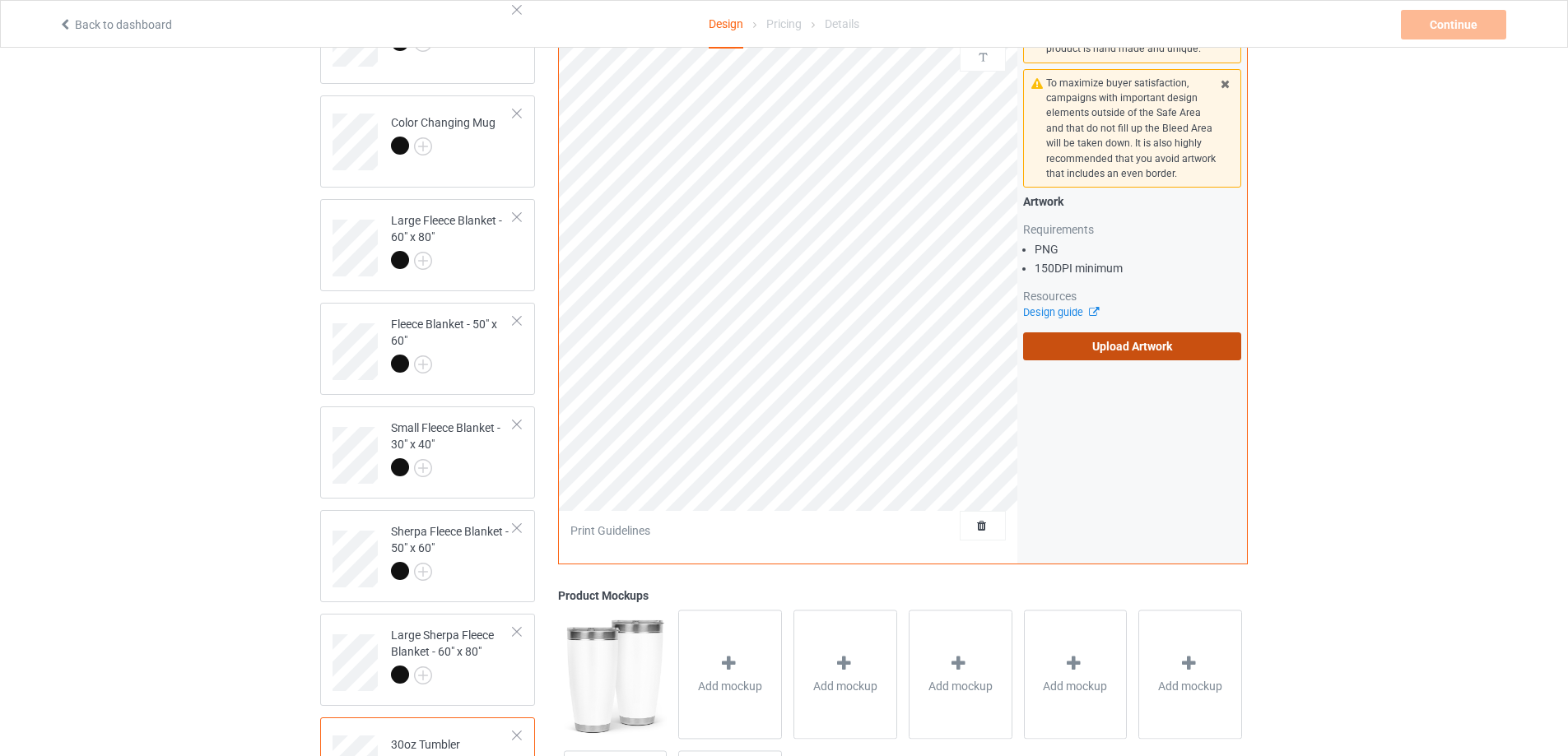
click at [1140, 356] on label "Upload Artwork" at bounding box center [1132, 347] width 218 height 28
click at [0, 0] on input "Upload Artwork" at bounding box center [0, 0] width 0 height 0
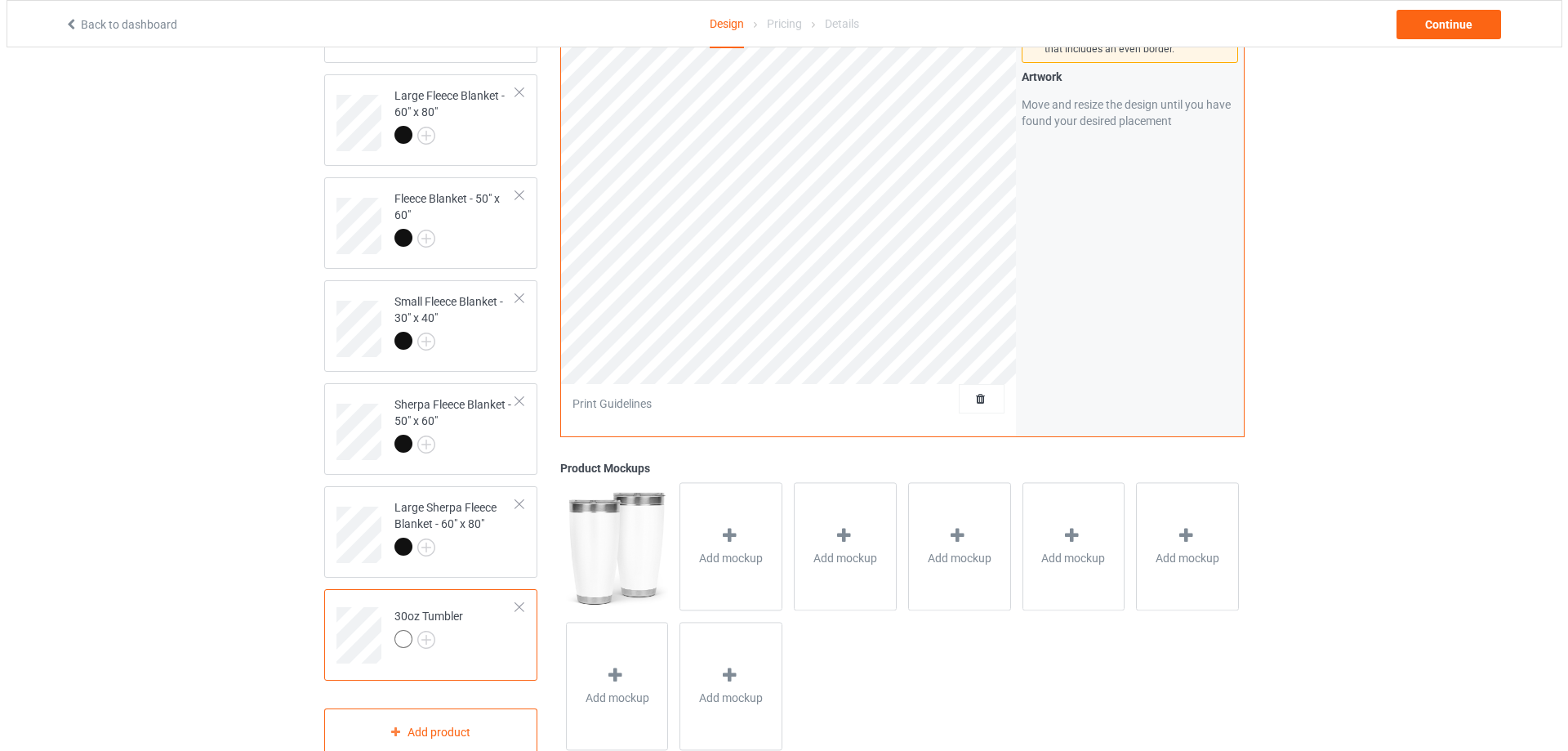
scroll to position [360, 0]
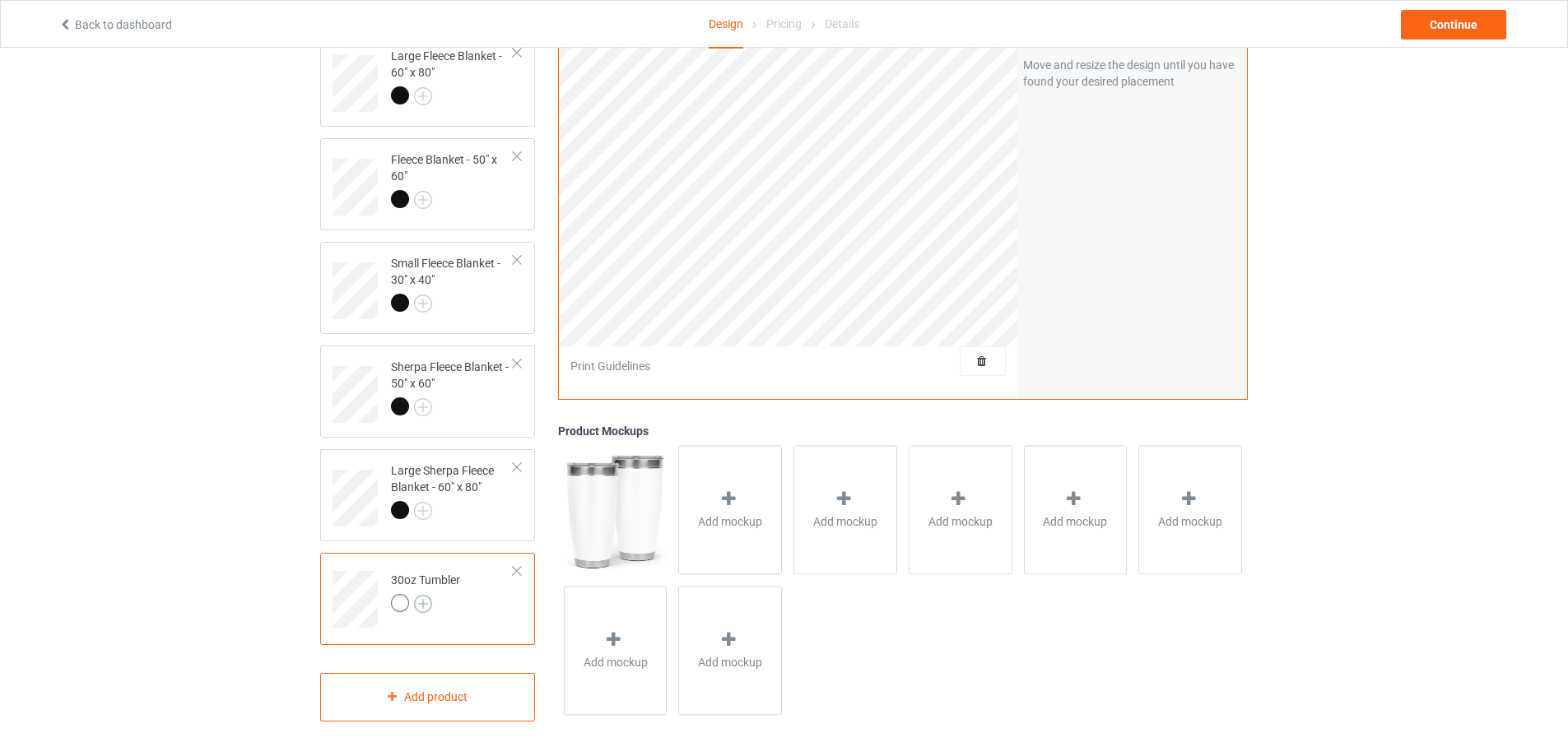
click at [428, 606] on img at bounding box center [423, 604] width 18 height 18
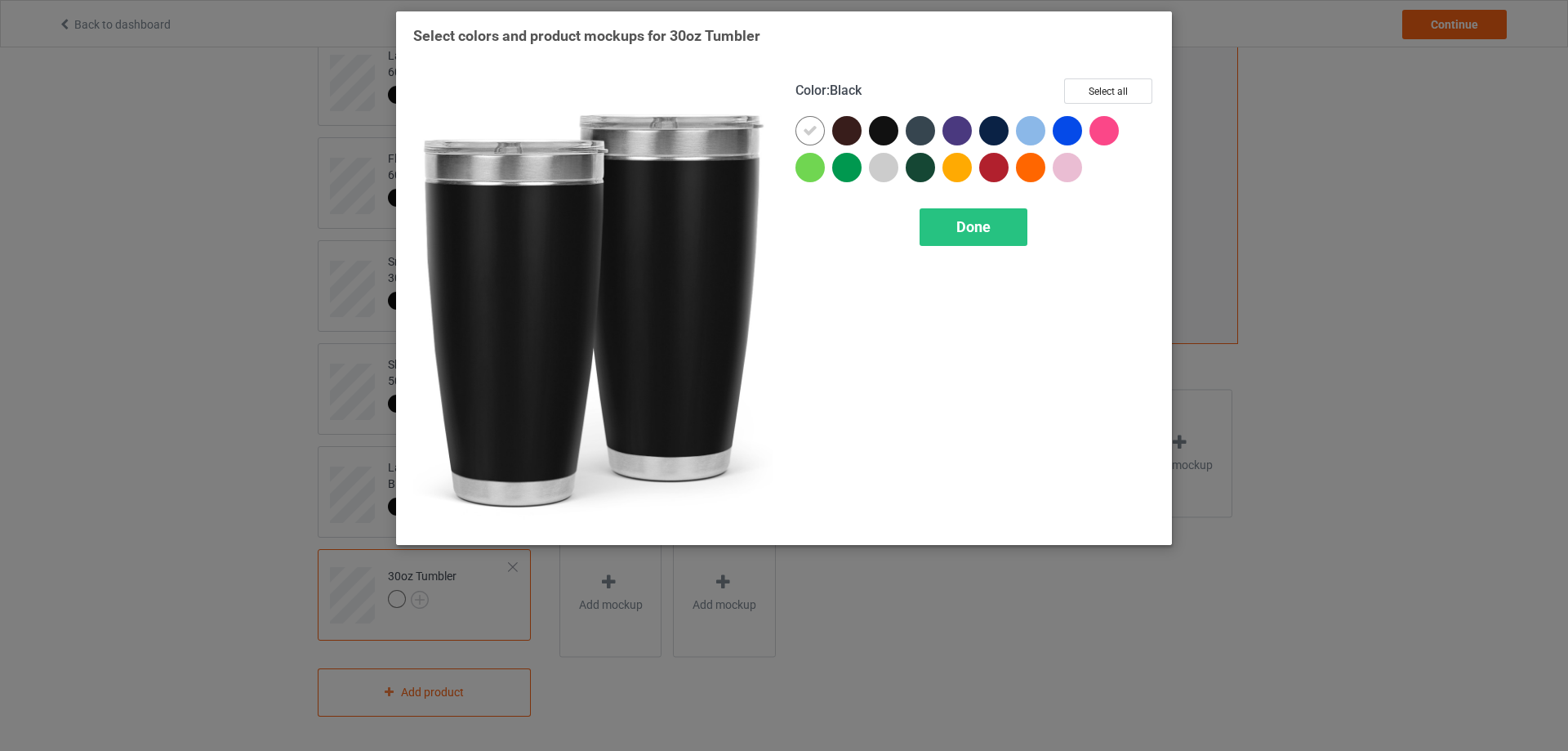
click at [890, 133] on div at bounding box center [884, 131] width 29 height 29
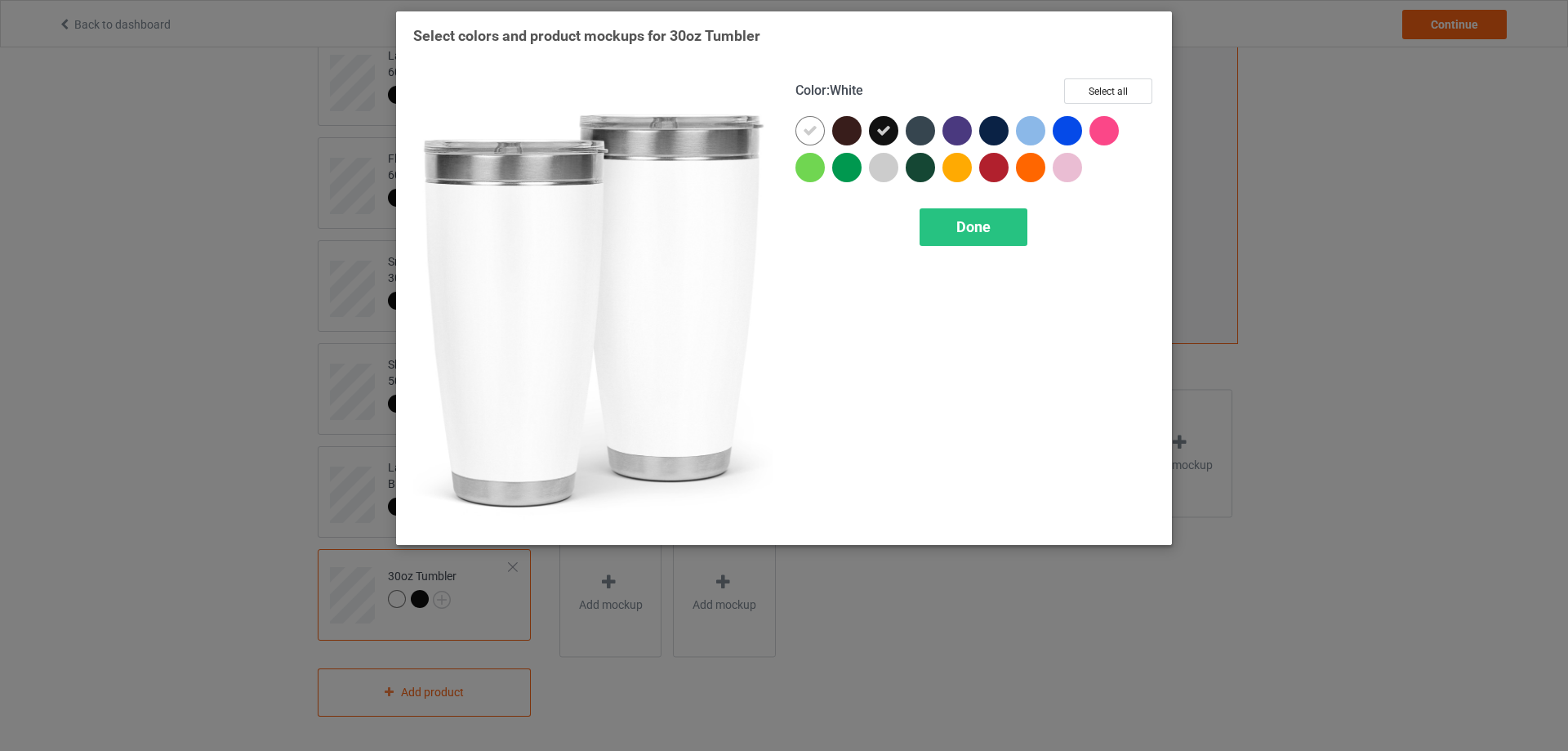
click at [806, 132] on icon at bounding box center [810, 131] width 15 height 15
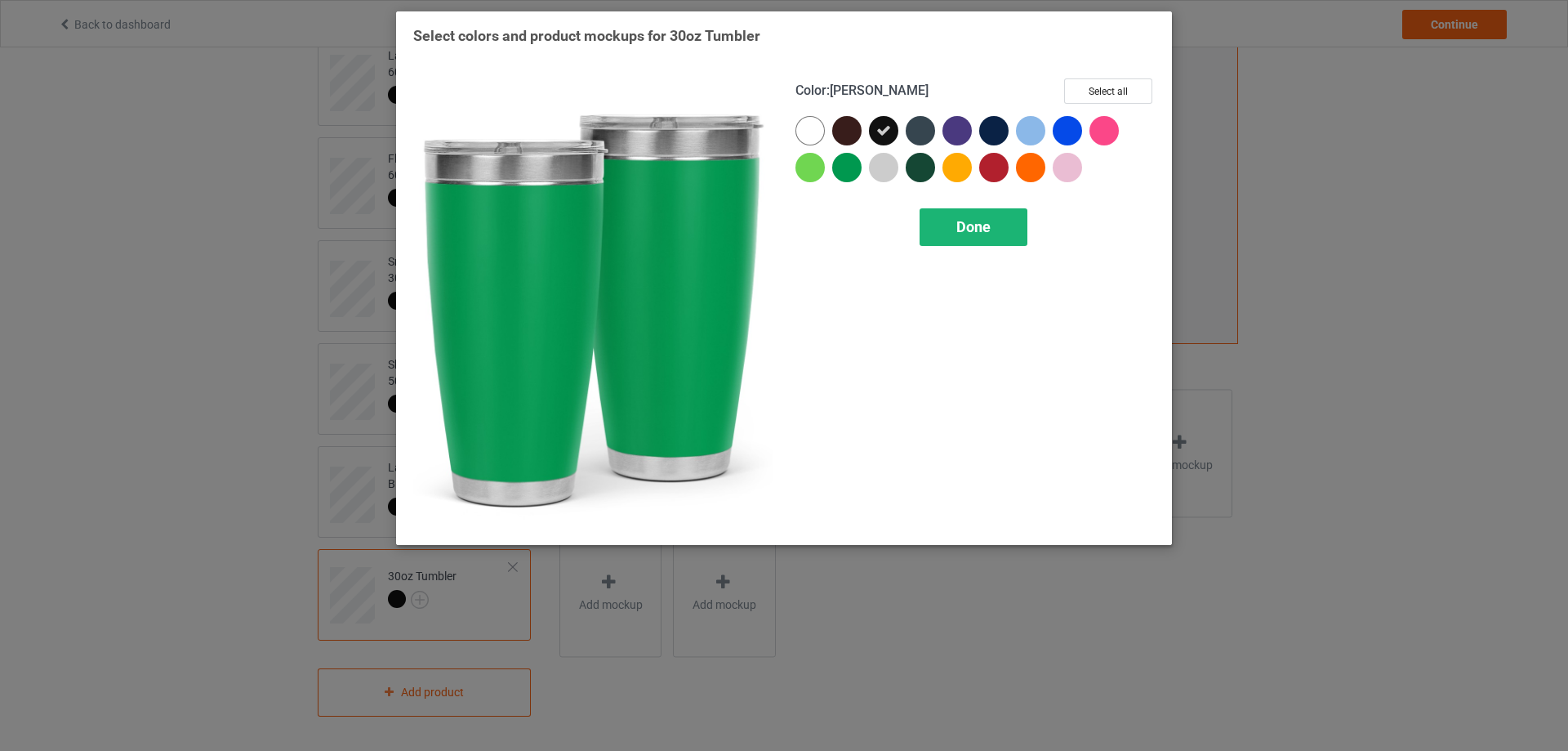
click at [931, 221] on div "Done" at bounding box center [973, 227] width 108 height 38
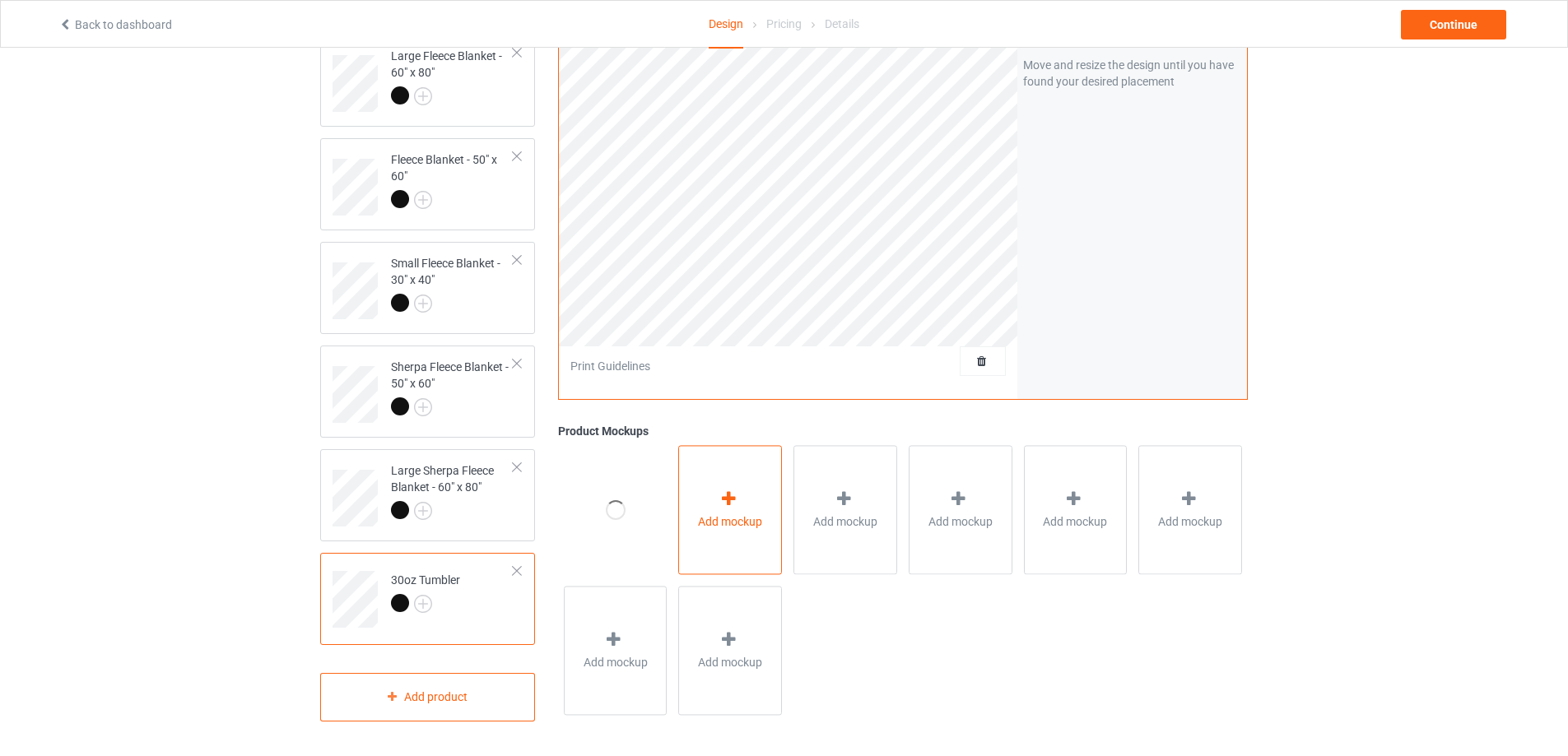
click at [723, 508] on div at bounding box center [730, 502] width 23 height 24
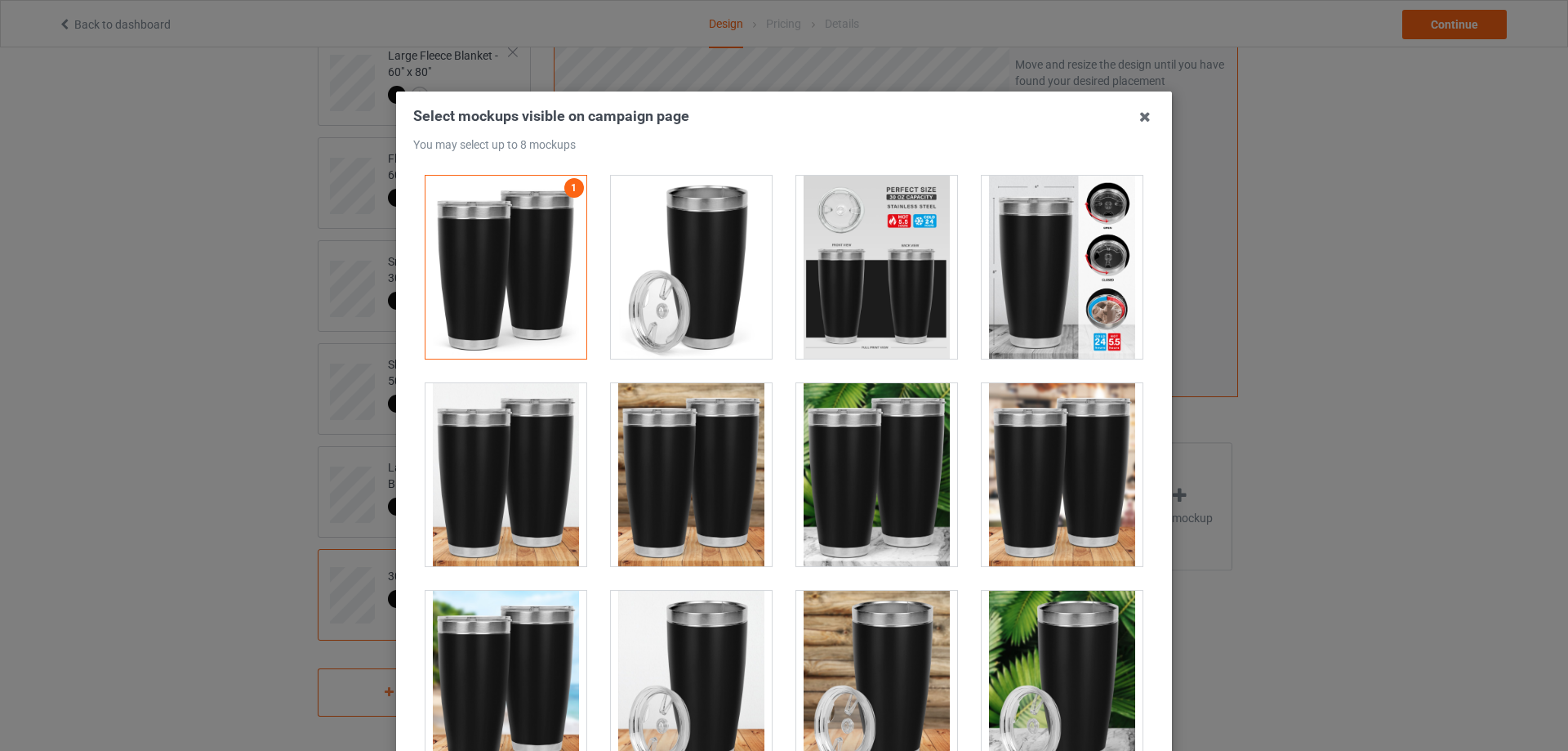
click at [708, 288] on div at bounding box center [691, 267] width 161 height 183
click at [1022, 302] on div at bounding box center [1062, 267] width 161 height 183
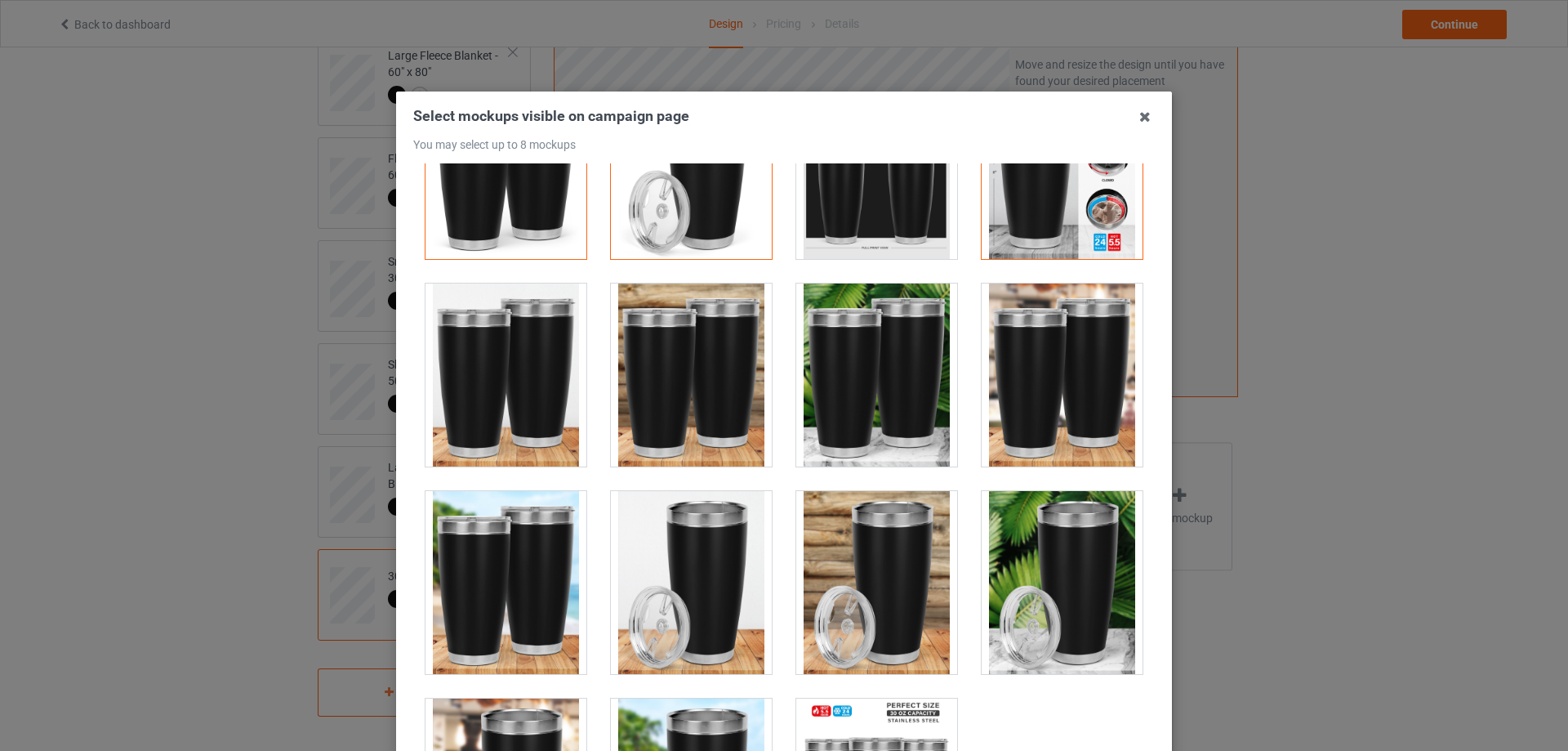
scroll to position [230, 0]
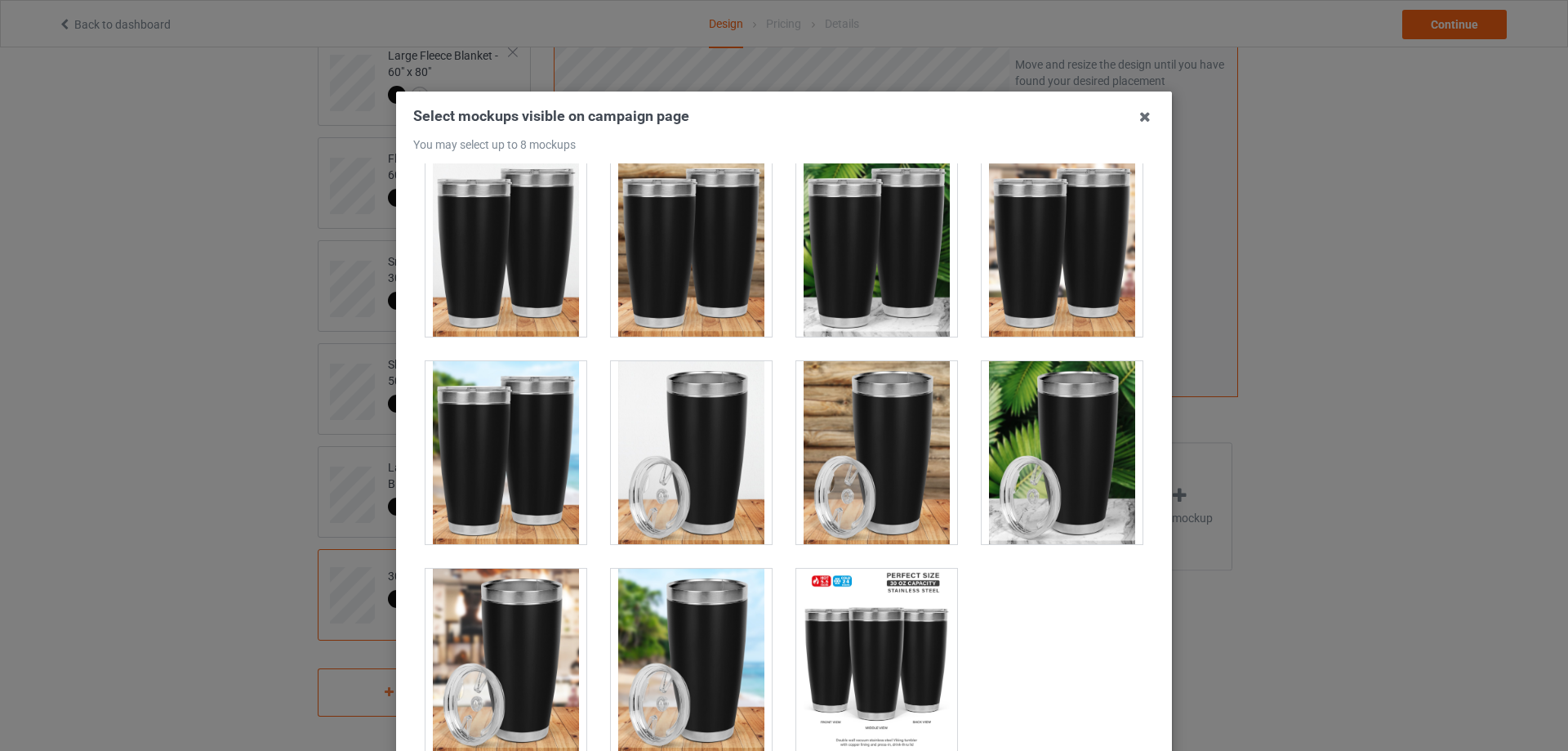
click at [1018, 476] on div at bounding box center [1062, 453] width 161 height 183
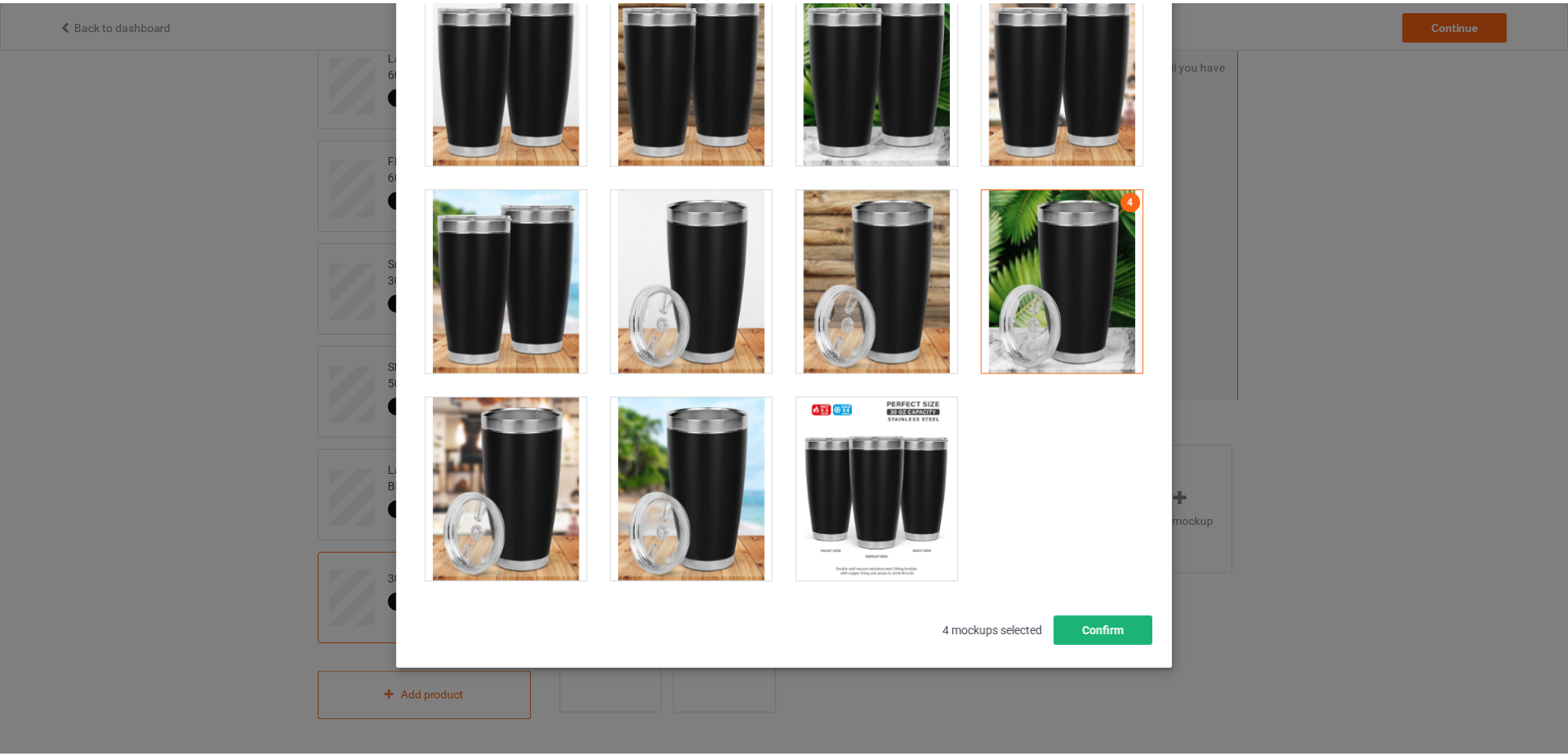
scroll to position [181, 0]
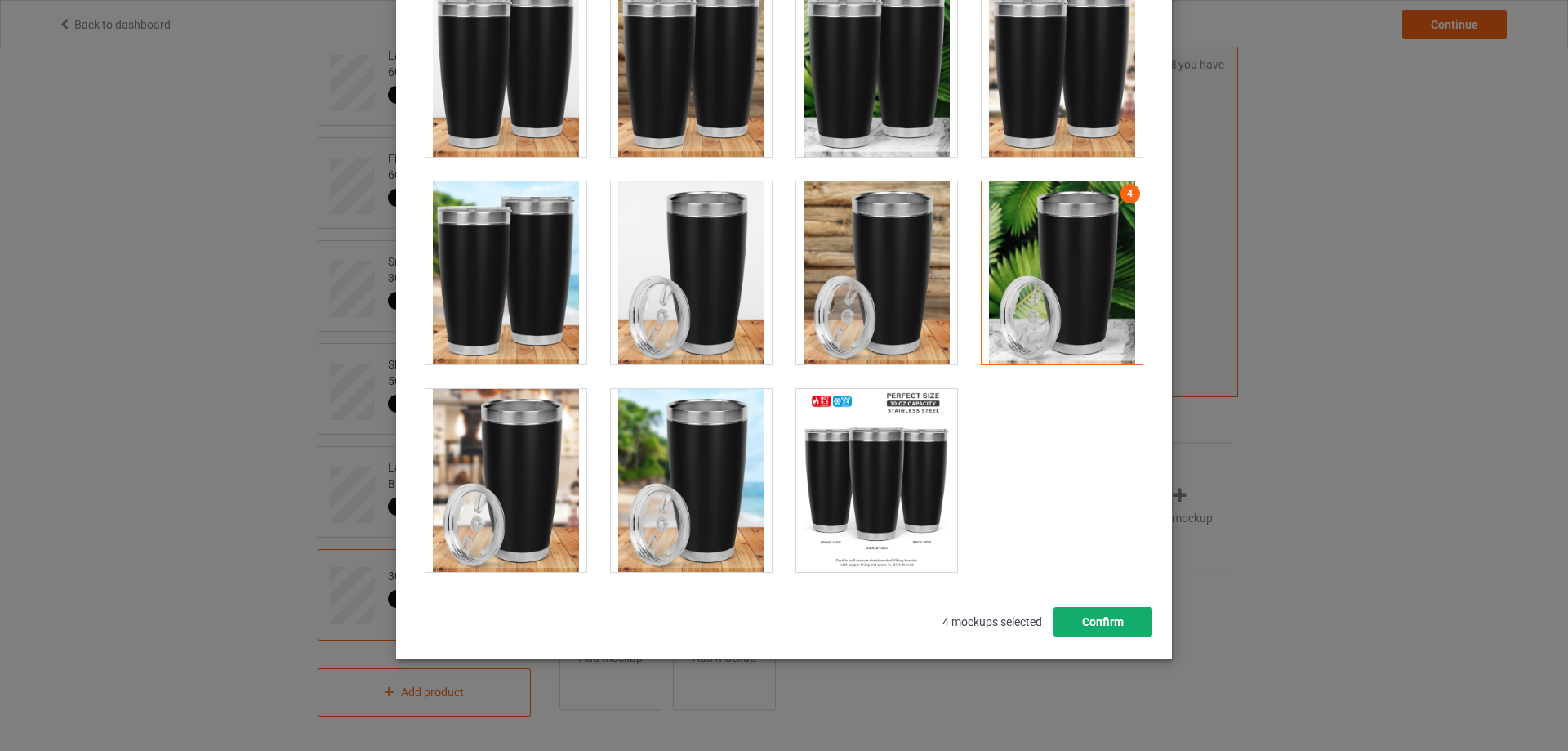
click at [1102, 627] on button "Confirm" at bounding box center [1102, 622] width 99 height 29
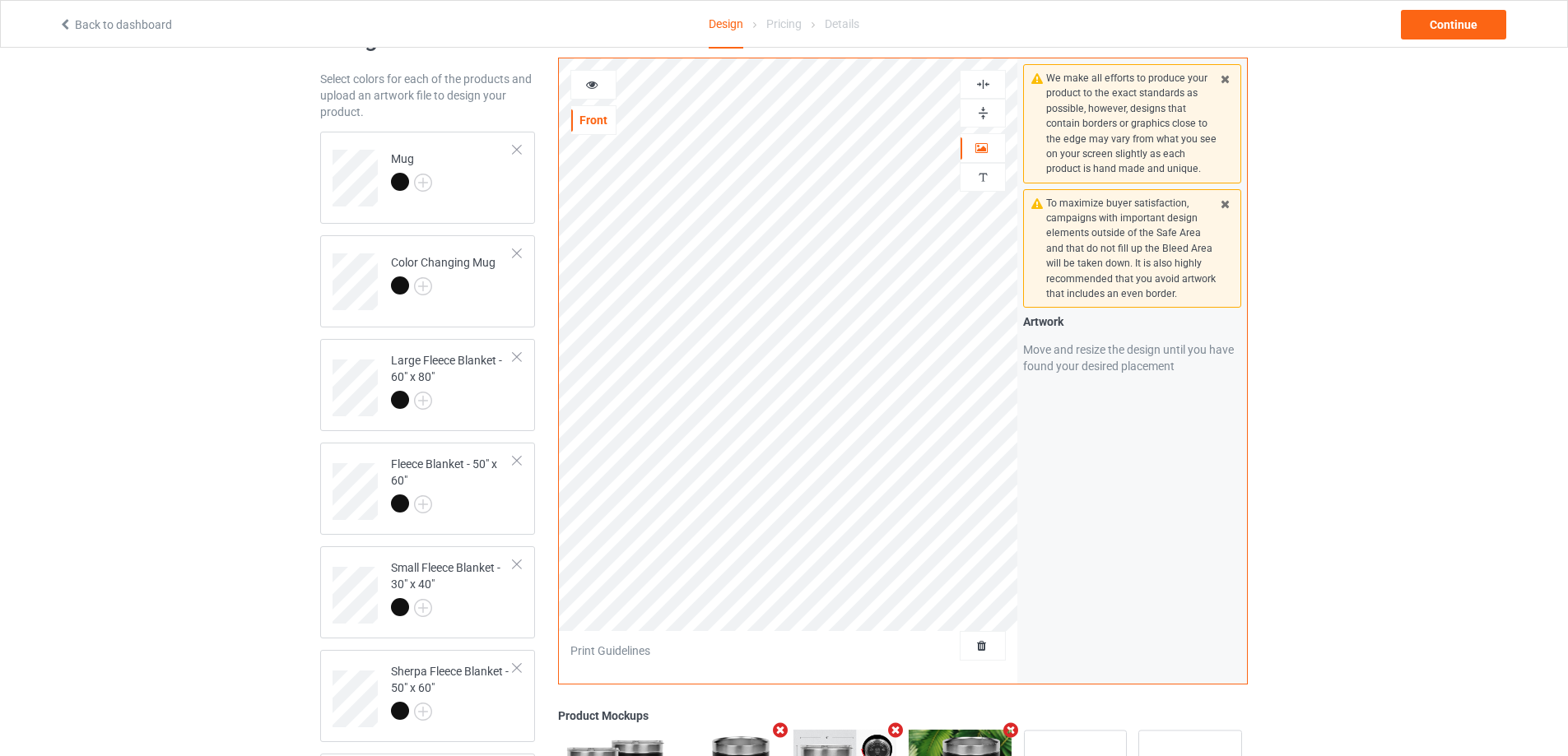
scroll to position [34, 0]
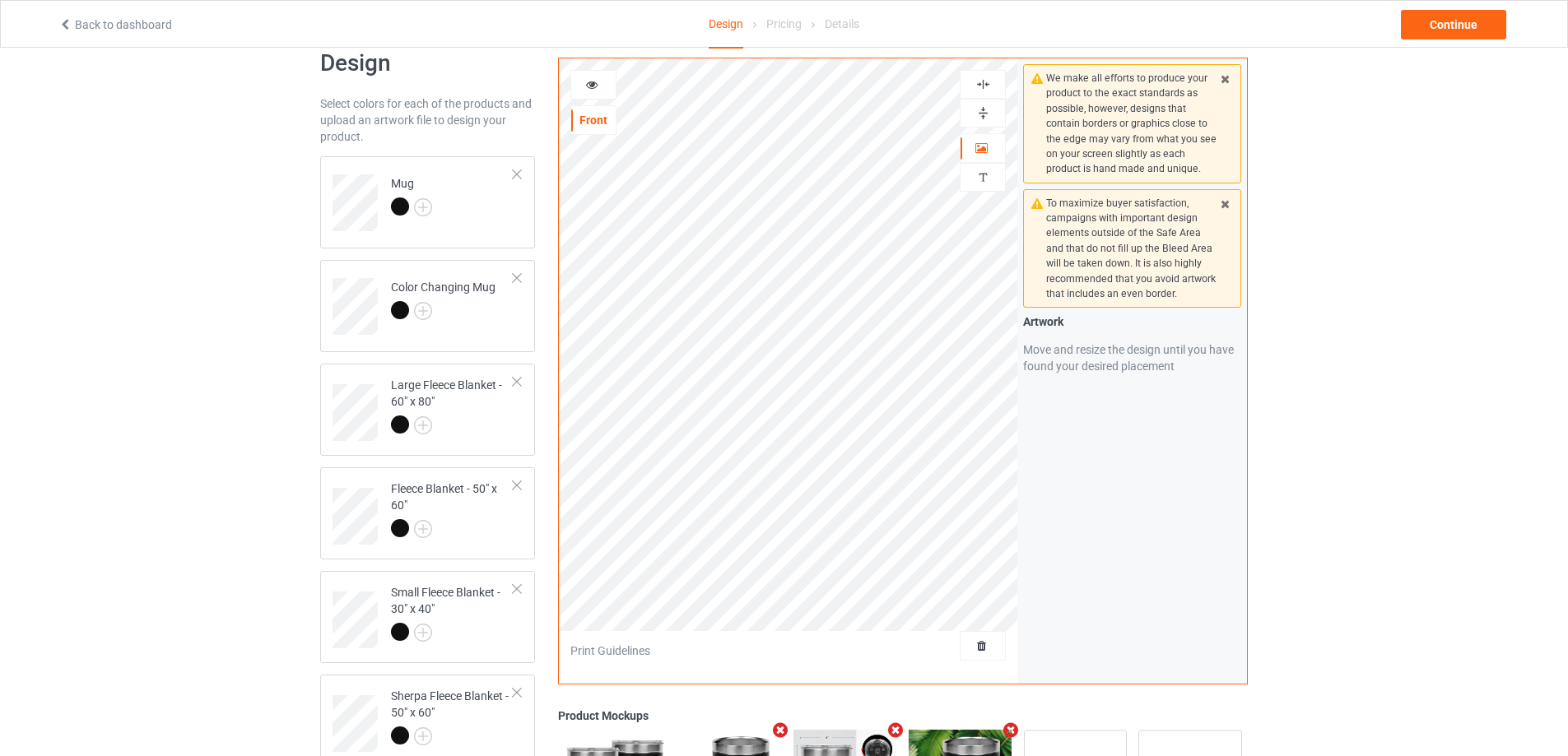
click at [598, 90] on div at bounding box center [593, 85] width 44 height 16
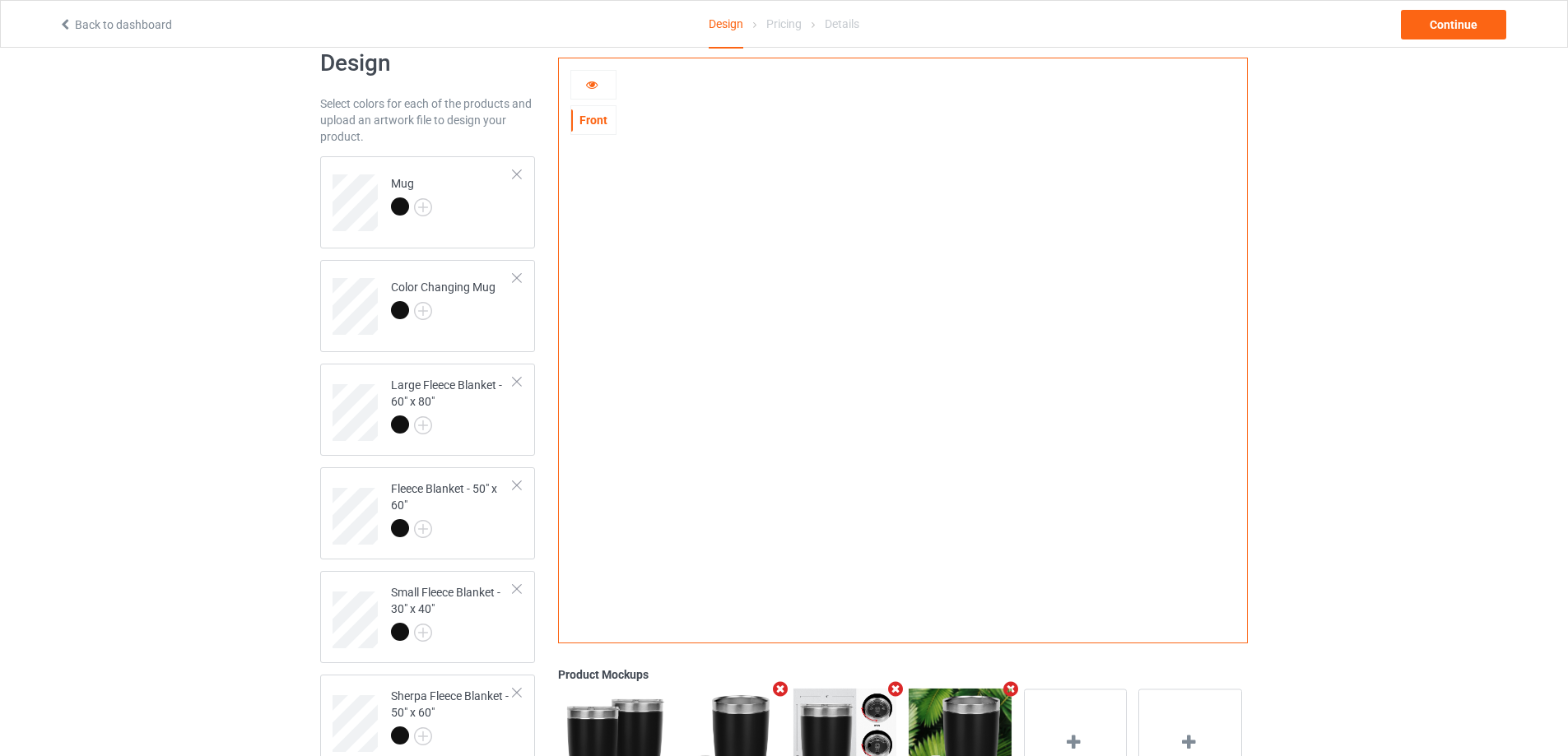
click at [590, 85] on icon at bounding box center [592, 82] width 14 height 12
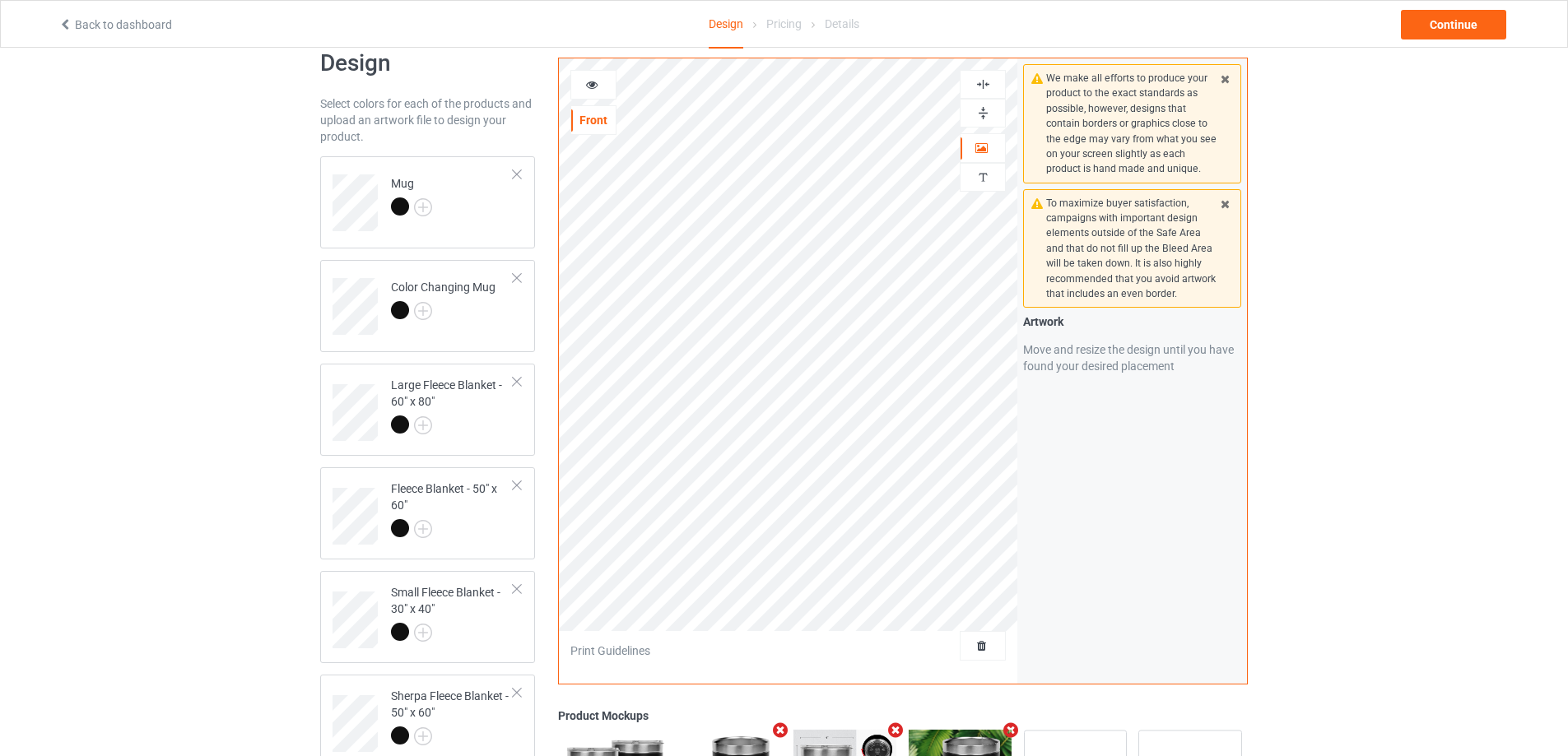
click at [593, 81] on icon at bounding box center [592, 82] width 14 height 12
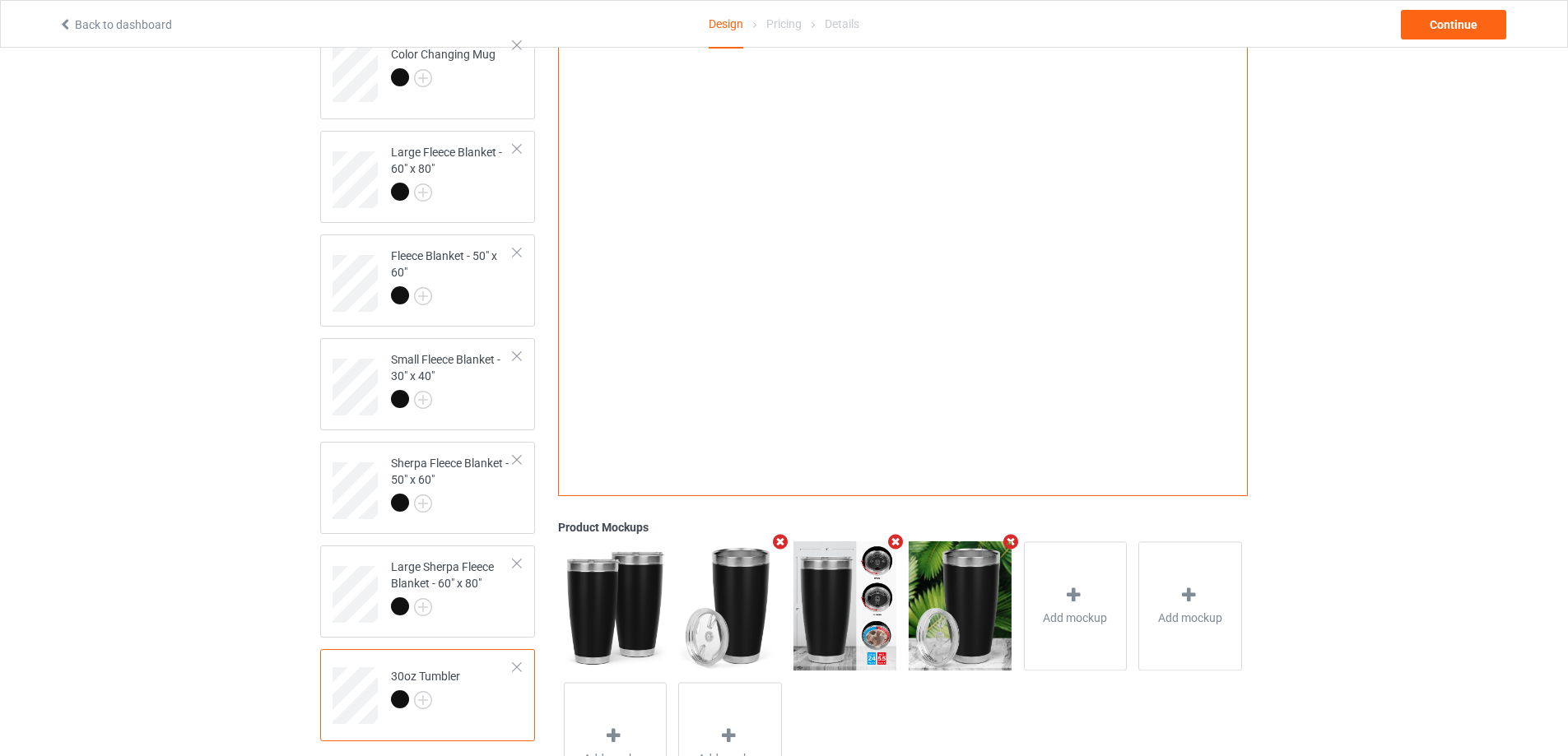
scroll to position [281, 0]
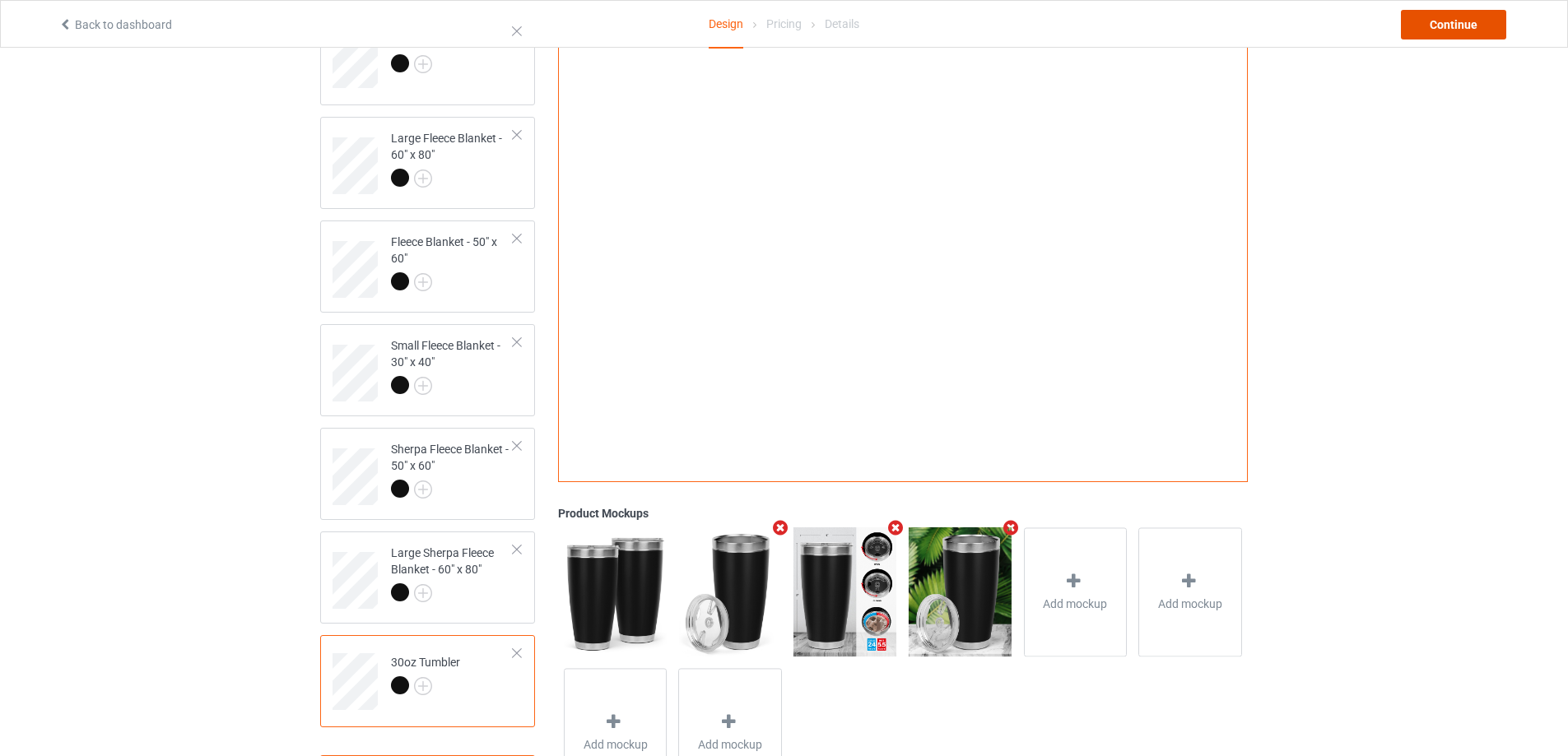
click at [1454, 20] on div "Continue" at bounding box center [1454, 25] width 105 height 30
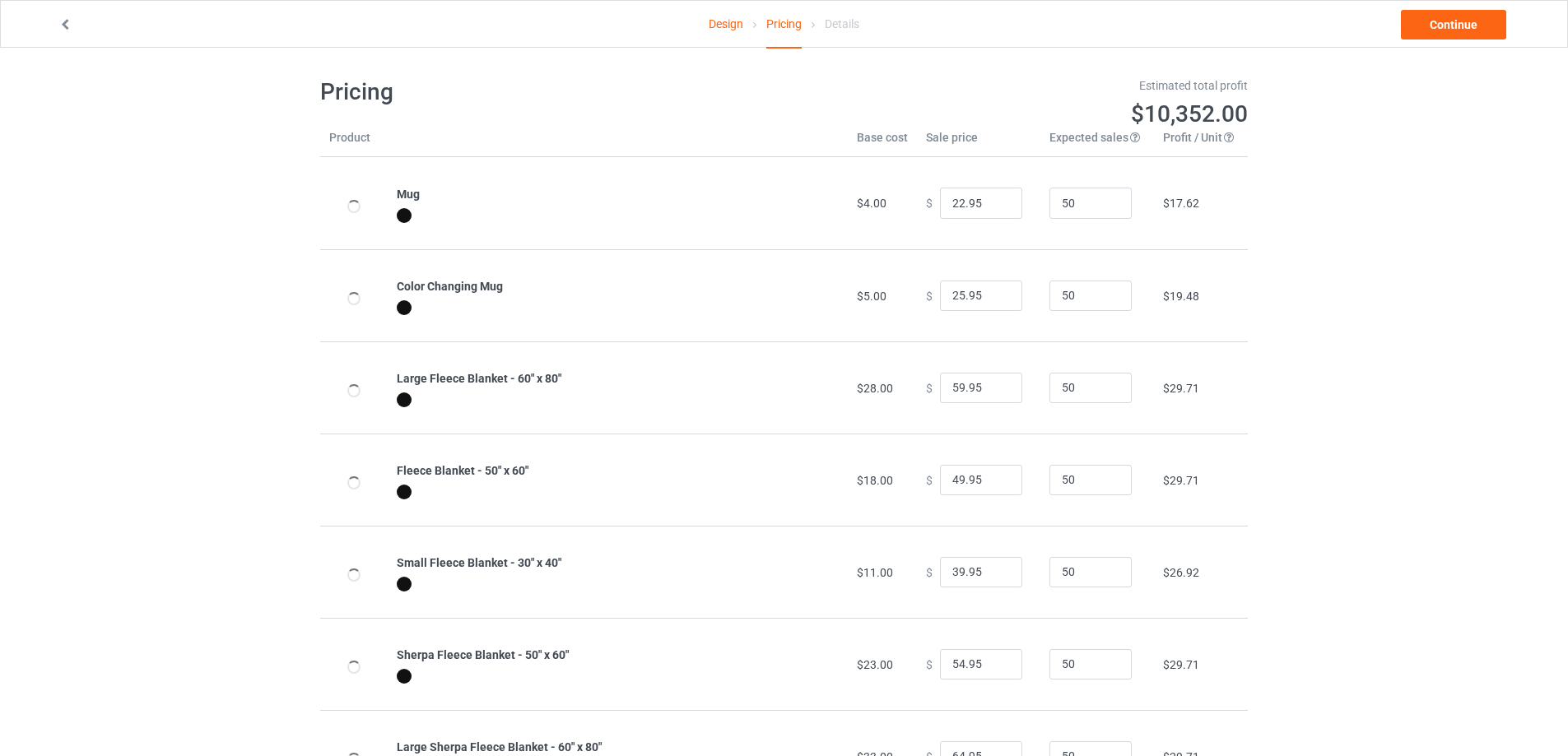
scroll to position [178, 0]
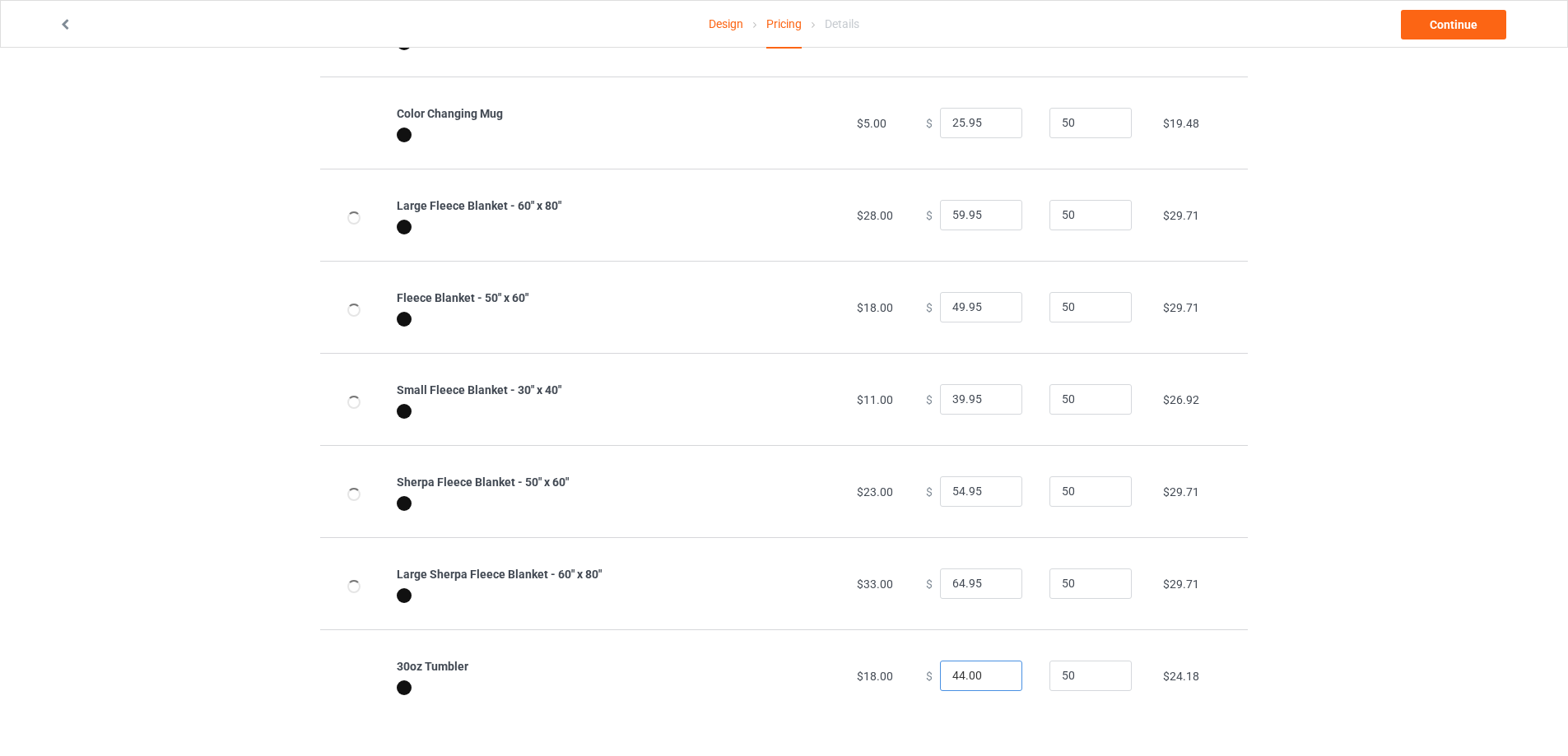
drag, startPoint x: 980, startPoint y: 674, endPoint x: 836, endPoint y: 674, distance: 144.0
click at [855, 675] on tr "30oz Tumbler $18.00 $ 44.00 50 $24.18" at bounding box center [784, 675] width 928 height 92
type input "44.95"
click at [1450, 26] on link "Continue" at bounding box center [1454, 25] width 105 height 30
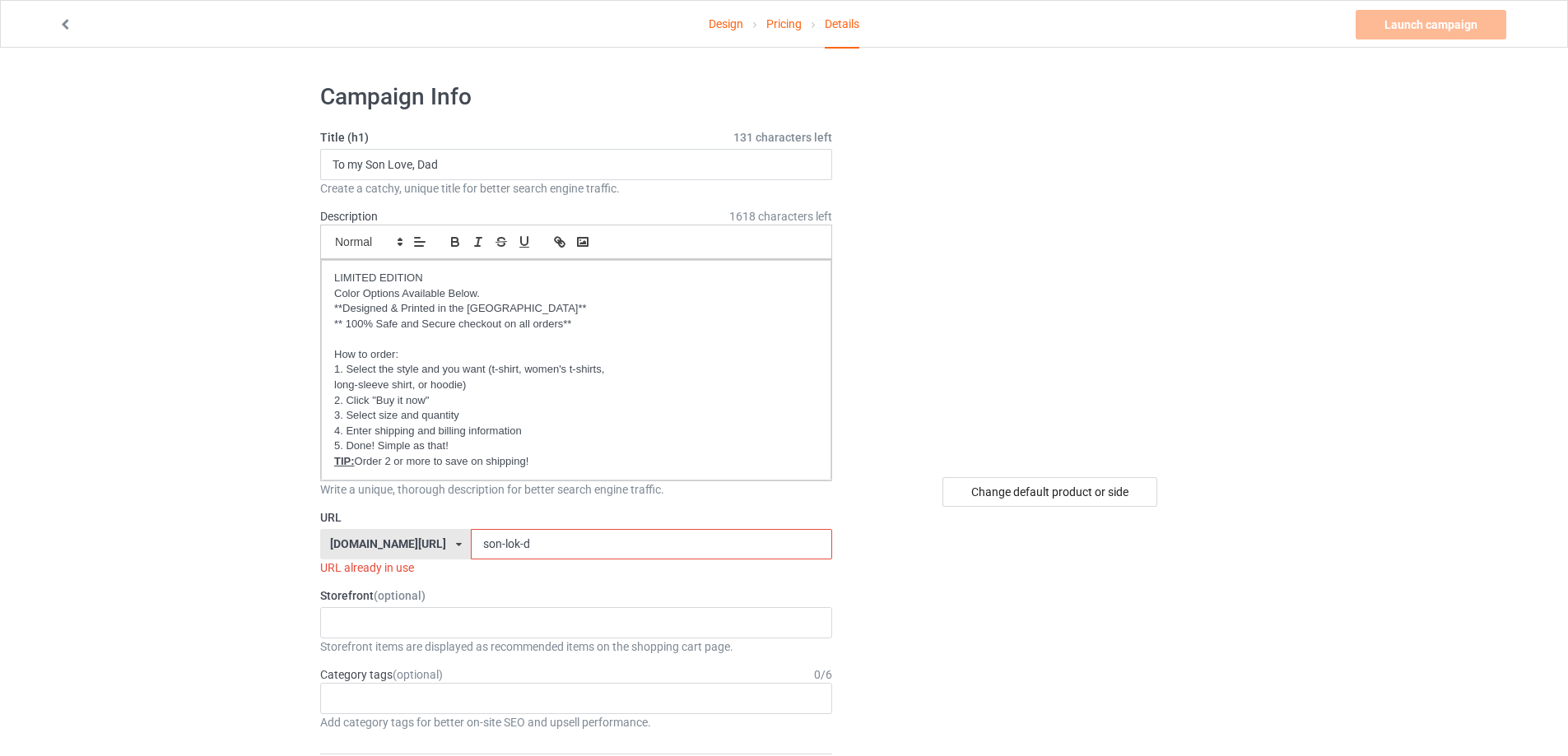
click at [527, 554] on input "son-lok-d" at bounding box center [651, 545] width 361 height 31
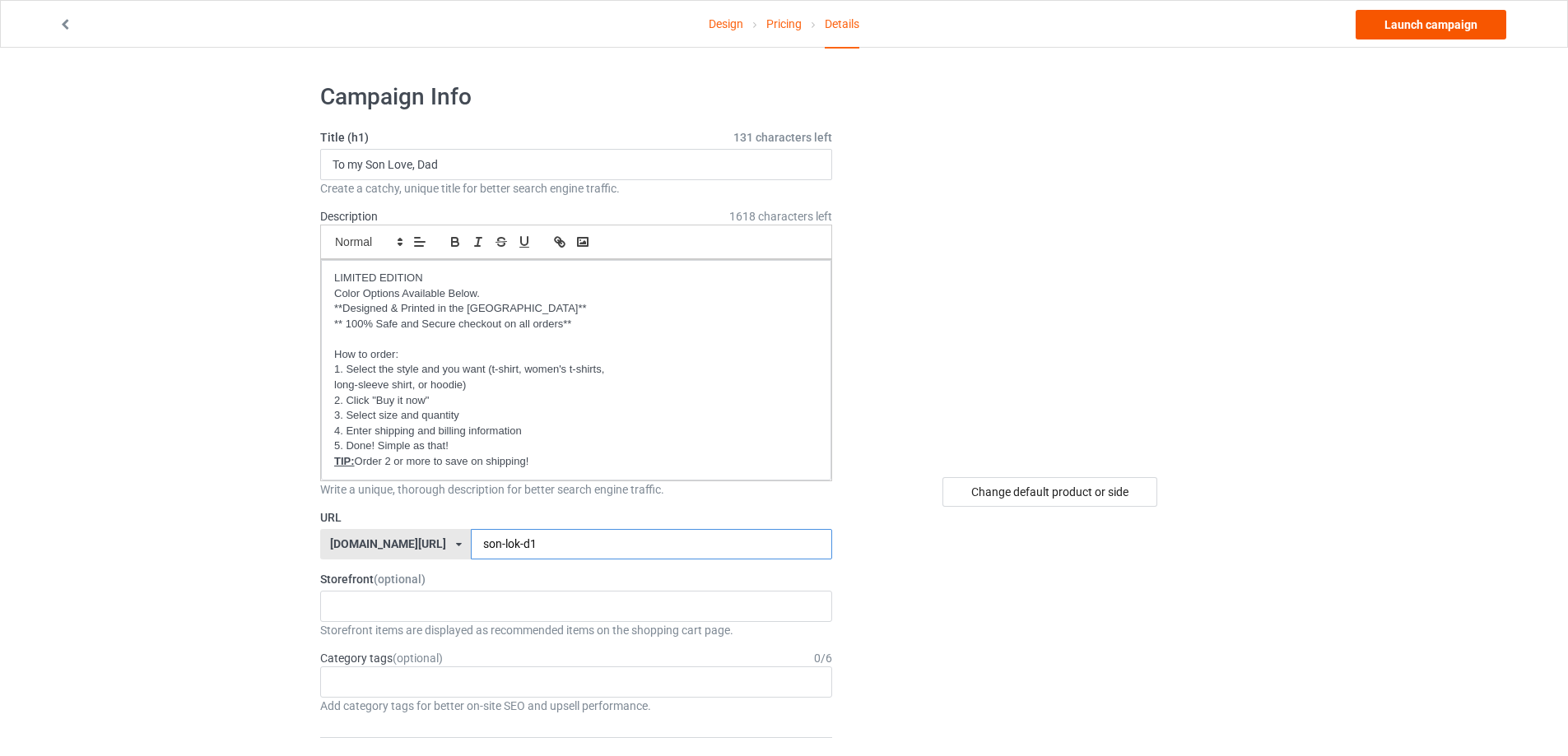
type input "son-lok-d1"
click at [1440, 22] on link "Launch campaign" at bounding box center [1431, 25] width 151 height 30
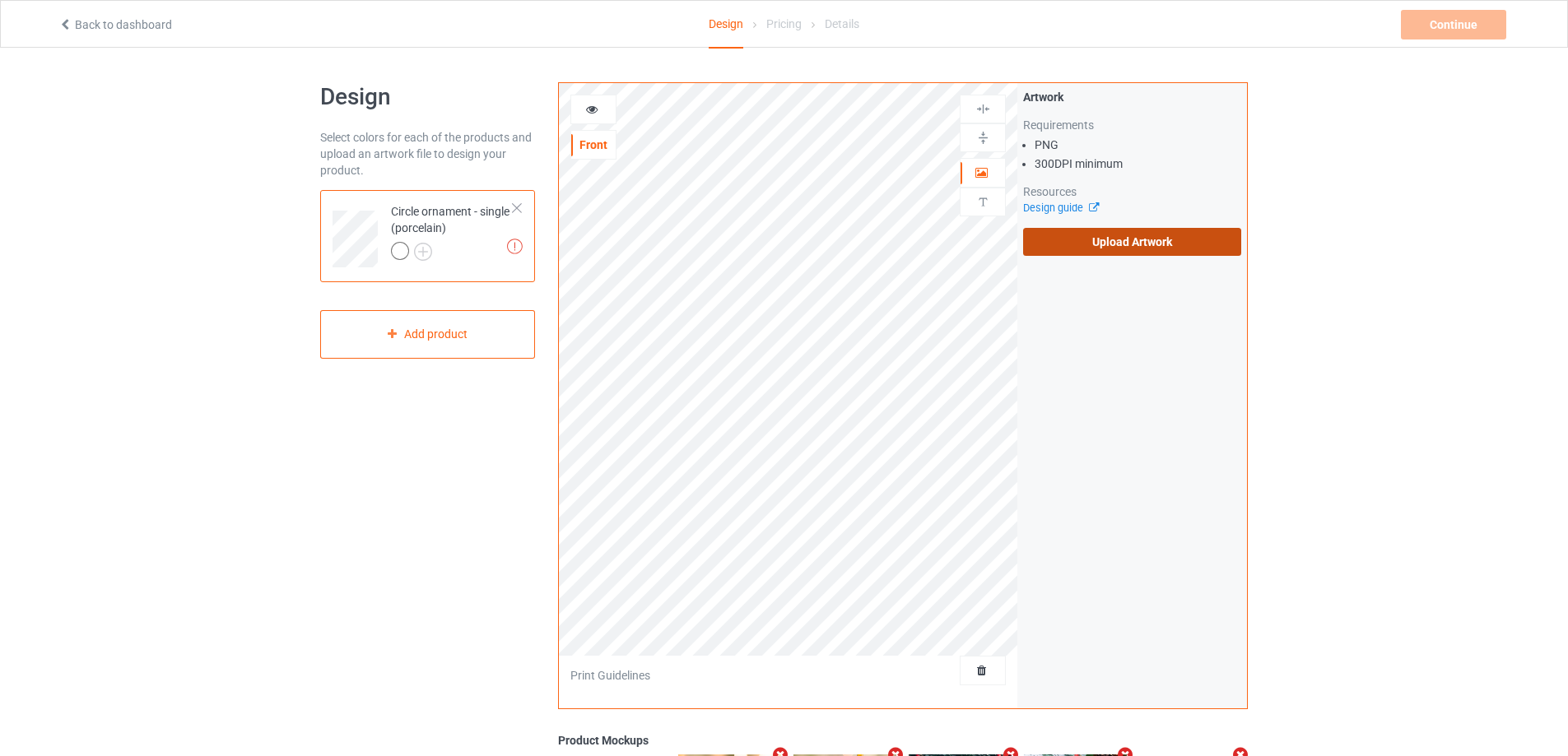
click at [1129, 253] on label "Upload Artwork" at bounding box center [1132, 242] width 218 height 28
click at [0, 0] on input "Upload Artwork" at bounding box center [0, 0] width 0 height 0
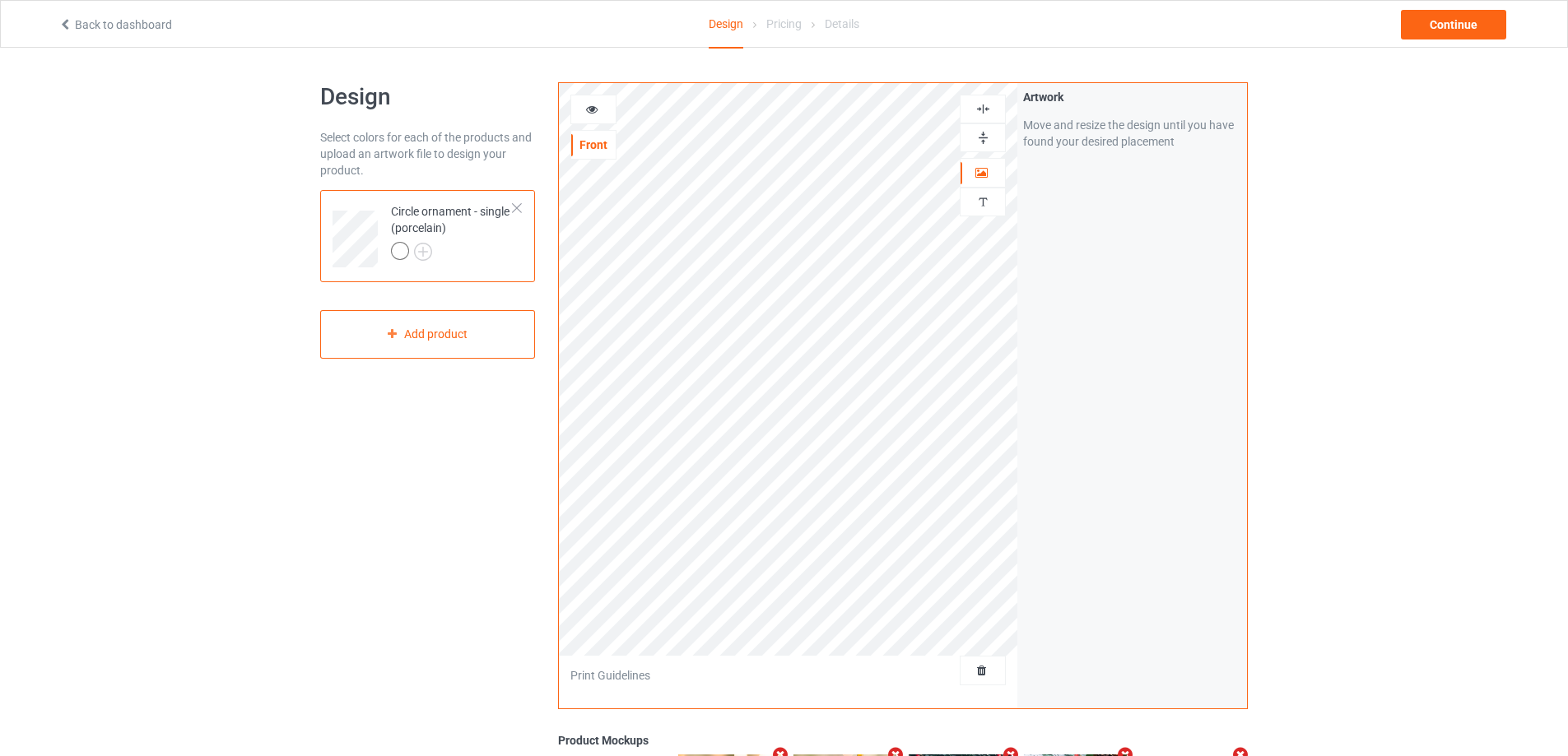
click at [979, 109] on img at bounding box center [983, 109] width 16 height 16
click at [991, 202] on div at bounding box center [983, 202] width 44 height 16
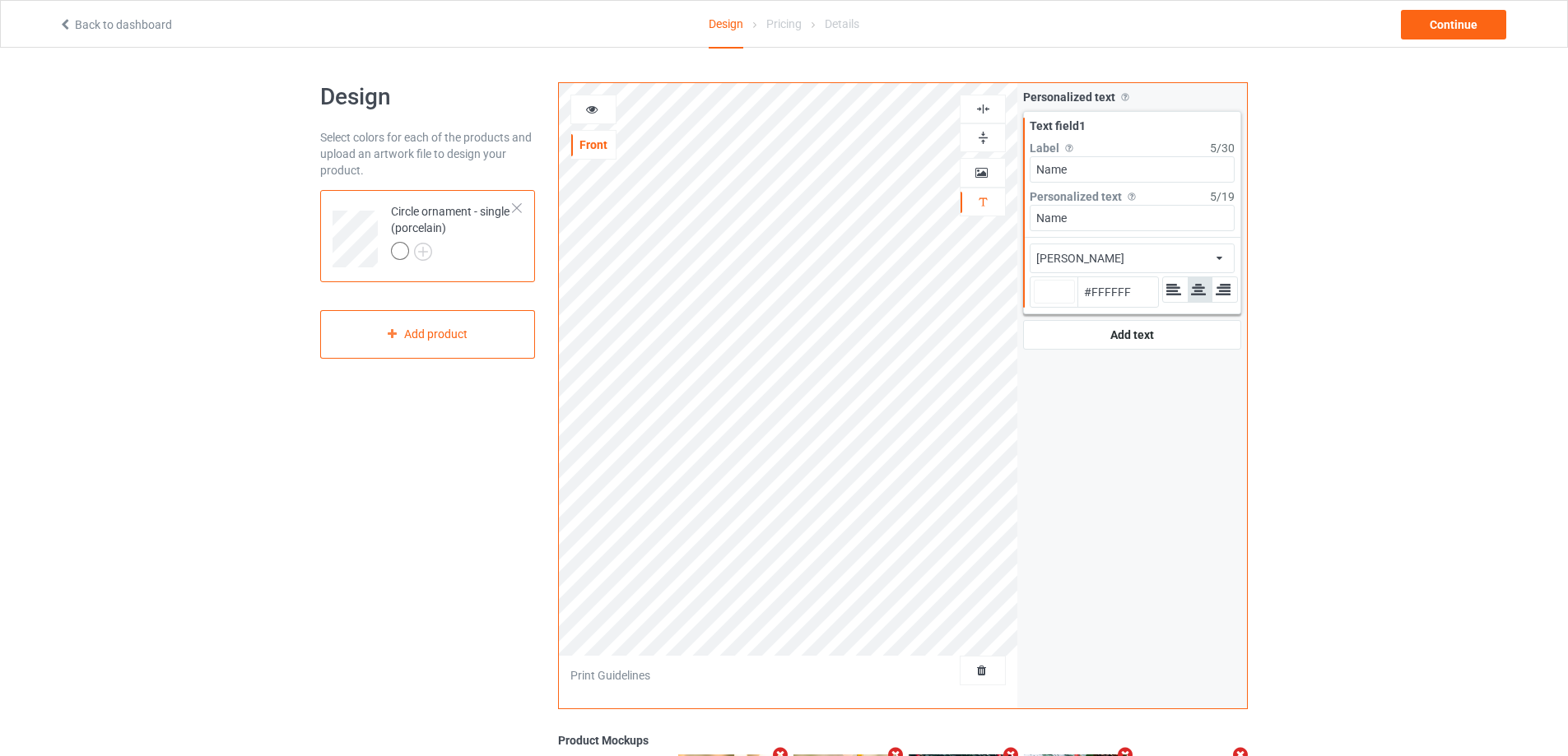
click at [1011, 165] on div "[PERSON_NAME] Front Artwork Personalized text Print Guidelines Personalized tex…" at bounding box center [903, 396] width 690 height 627
type input "Y"
type input "#ffffff"
type input "YE"
type input "#ffffff"
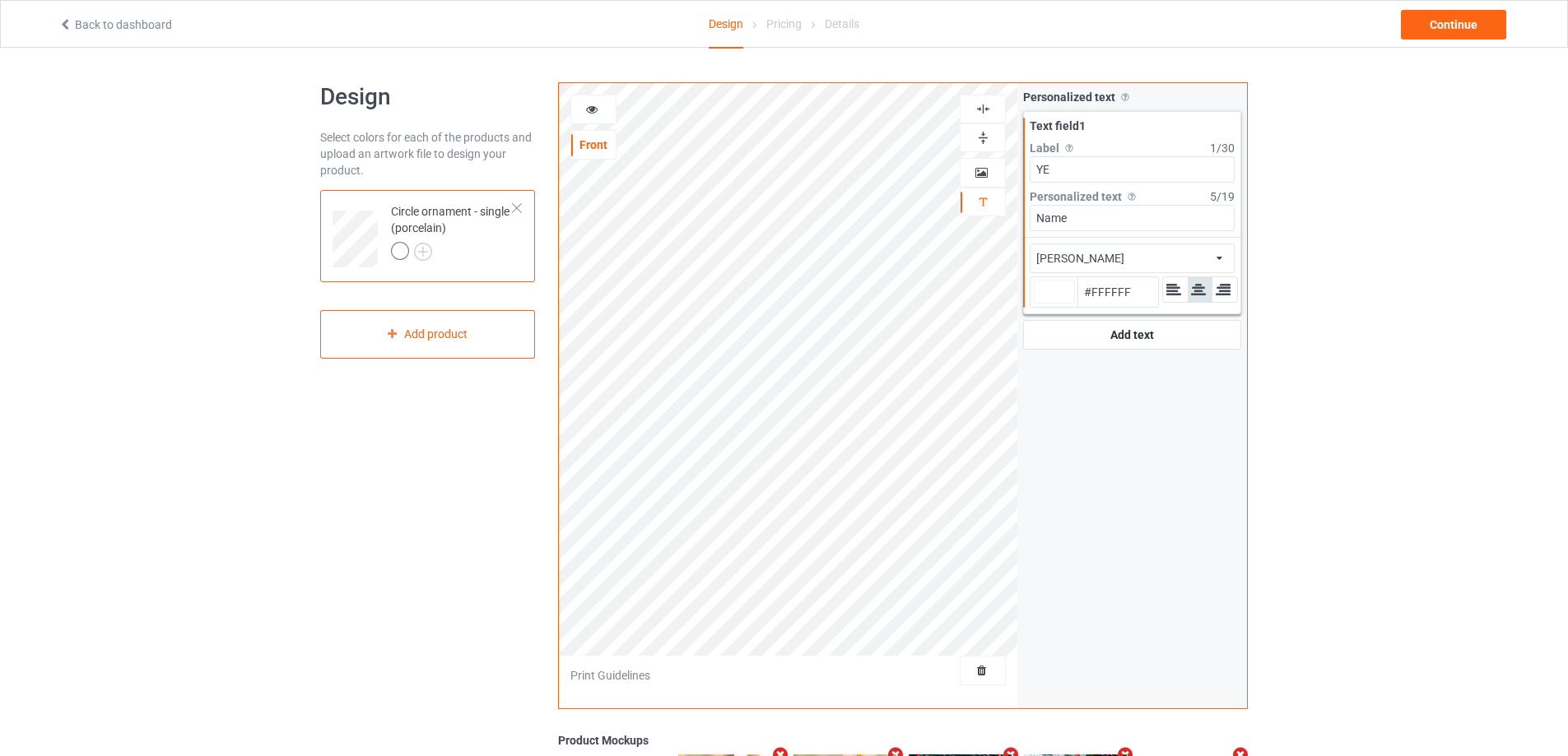
type input "YEa"
type input "#ffffff"
type input "YEar"
type input "#ffffff"
type input "YEa"
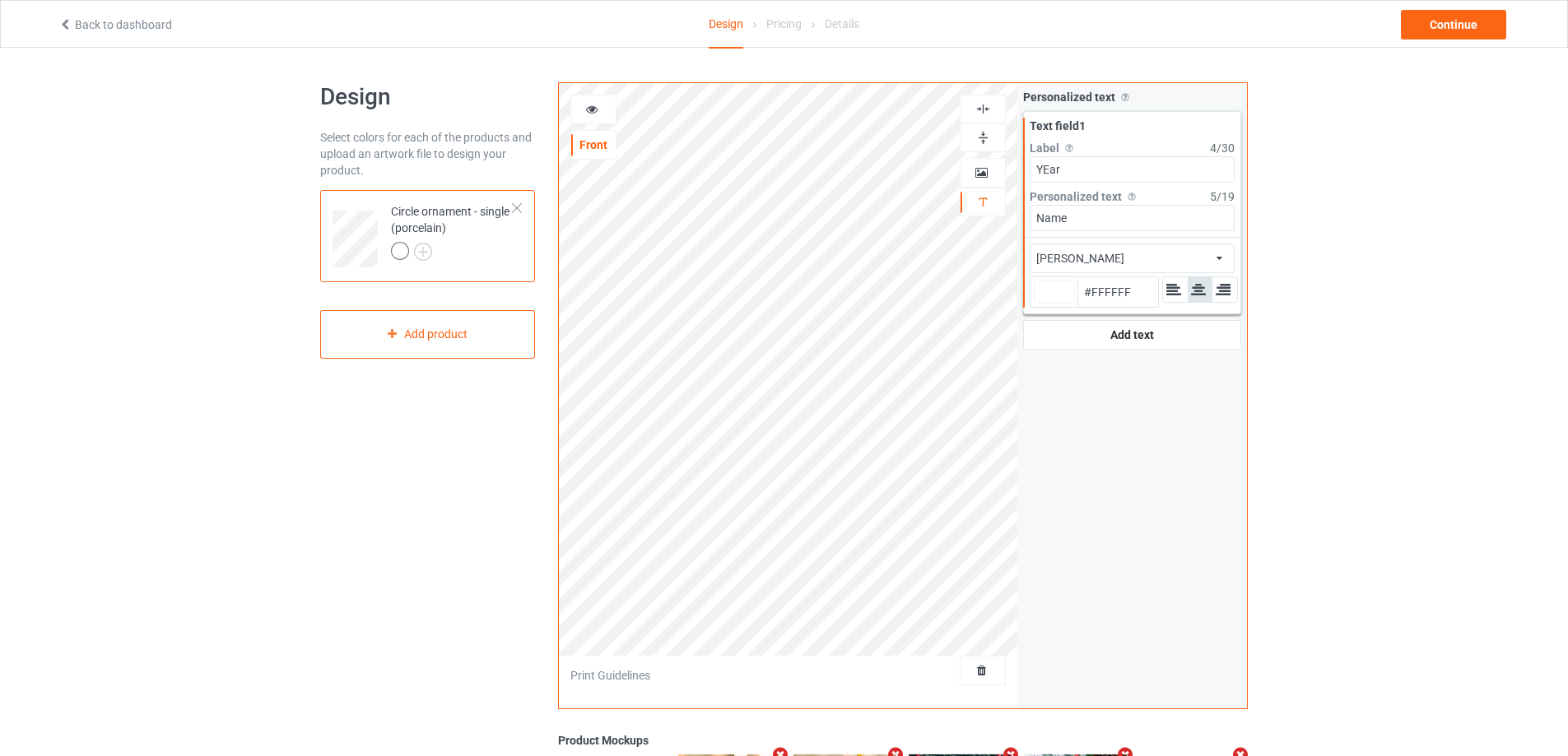
type input "#ffffff"
type input "YE"
type input "#ffffff"
type input "Y"
type input "#ffffff"
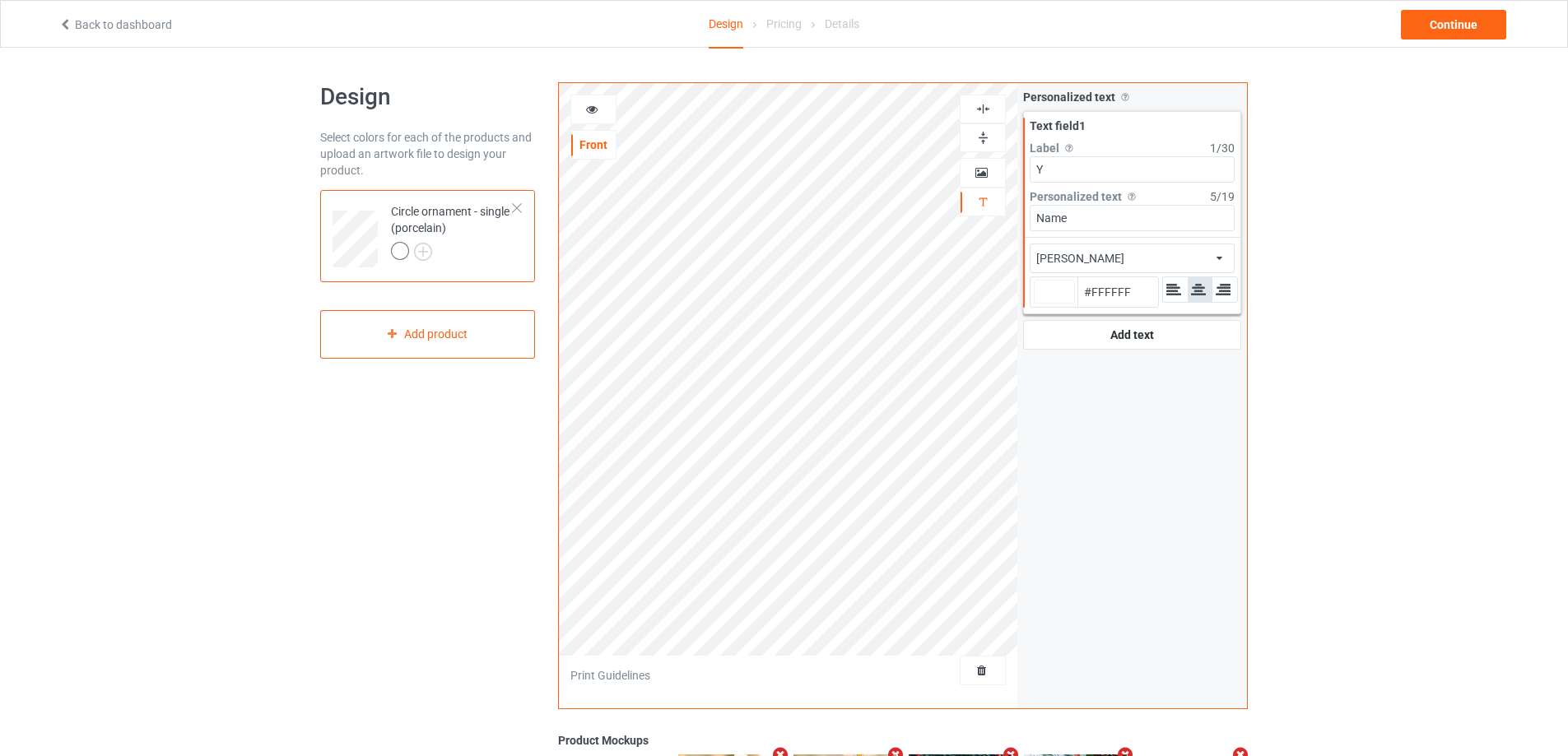
type input "Ye"
type input "#ffffff"
type input "Yea"
type input "#ffffff"
type input "Year"
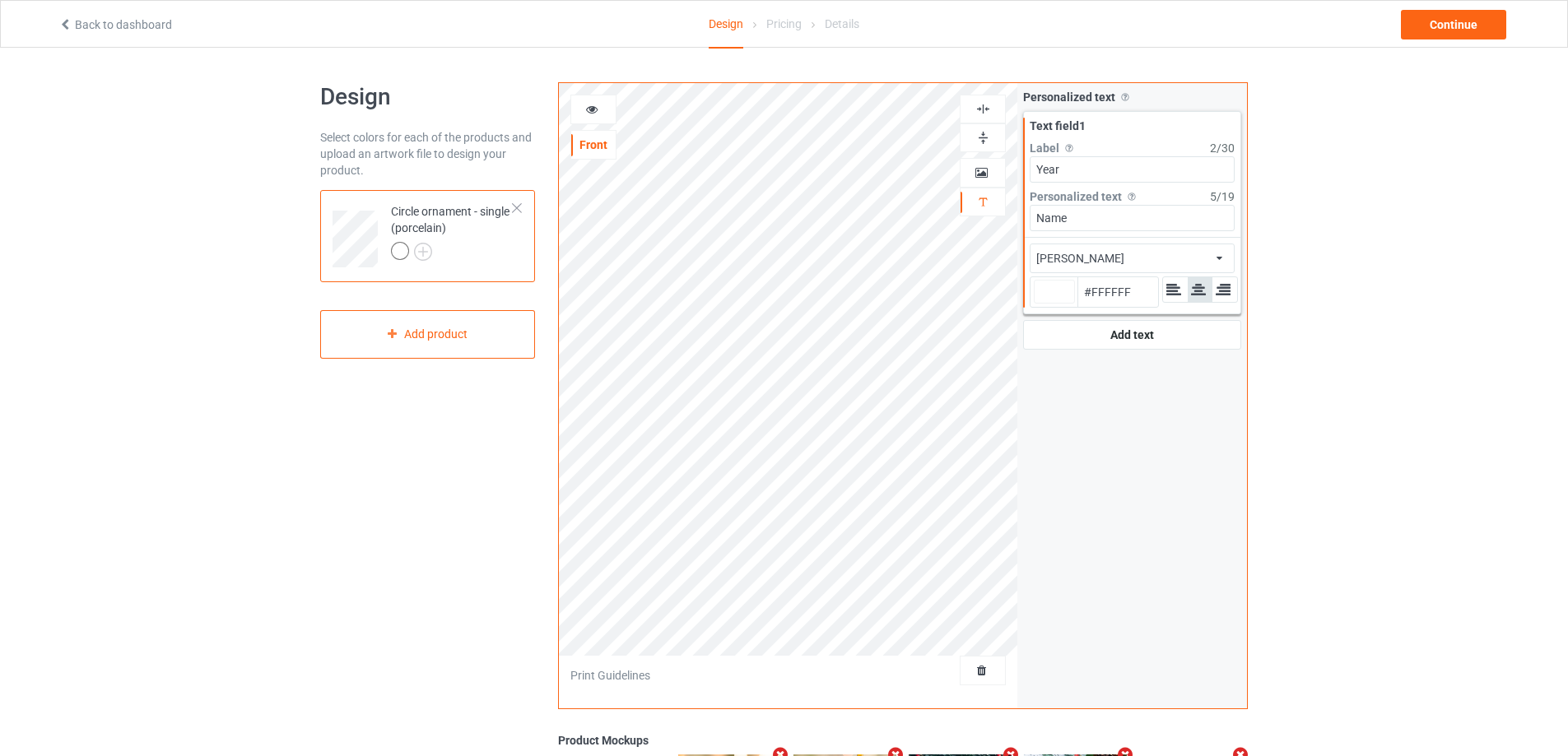
type input "#ffffff"
type input "Year"
type input "#ffffff"
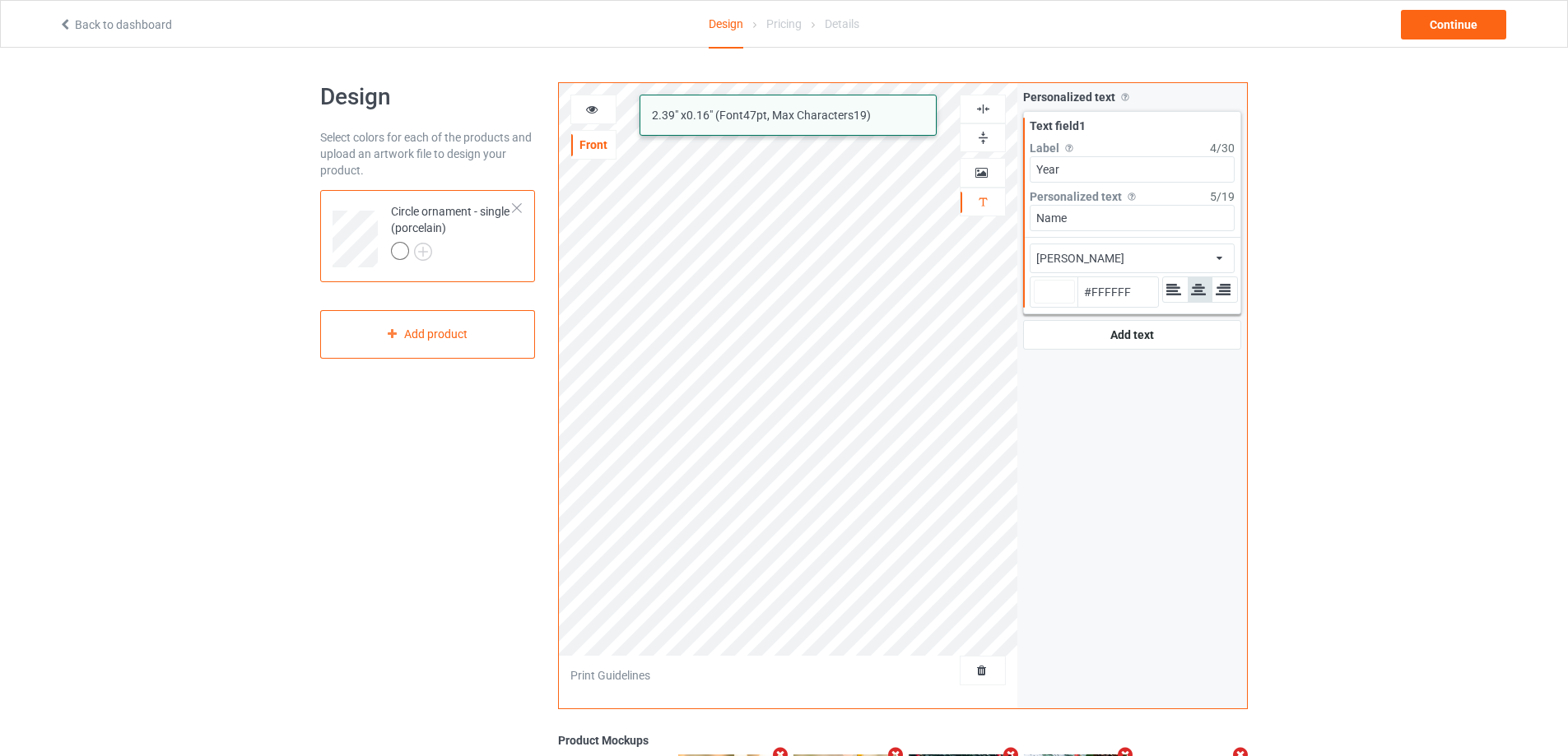
drag, startPoint x: 1103, startPoint y: 223, endPoint x: 1020, endPoint y: 223, distance: 83.0
click at [1020, 223] on div "Personalized text Allow customers to personalize text with your choice of fonts…" at bounding box center [1132, 219] width 230 height 272
type input "2"
type input "#ffffff"
type input "20"
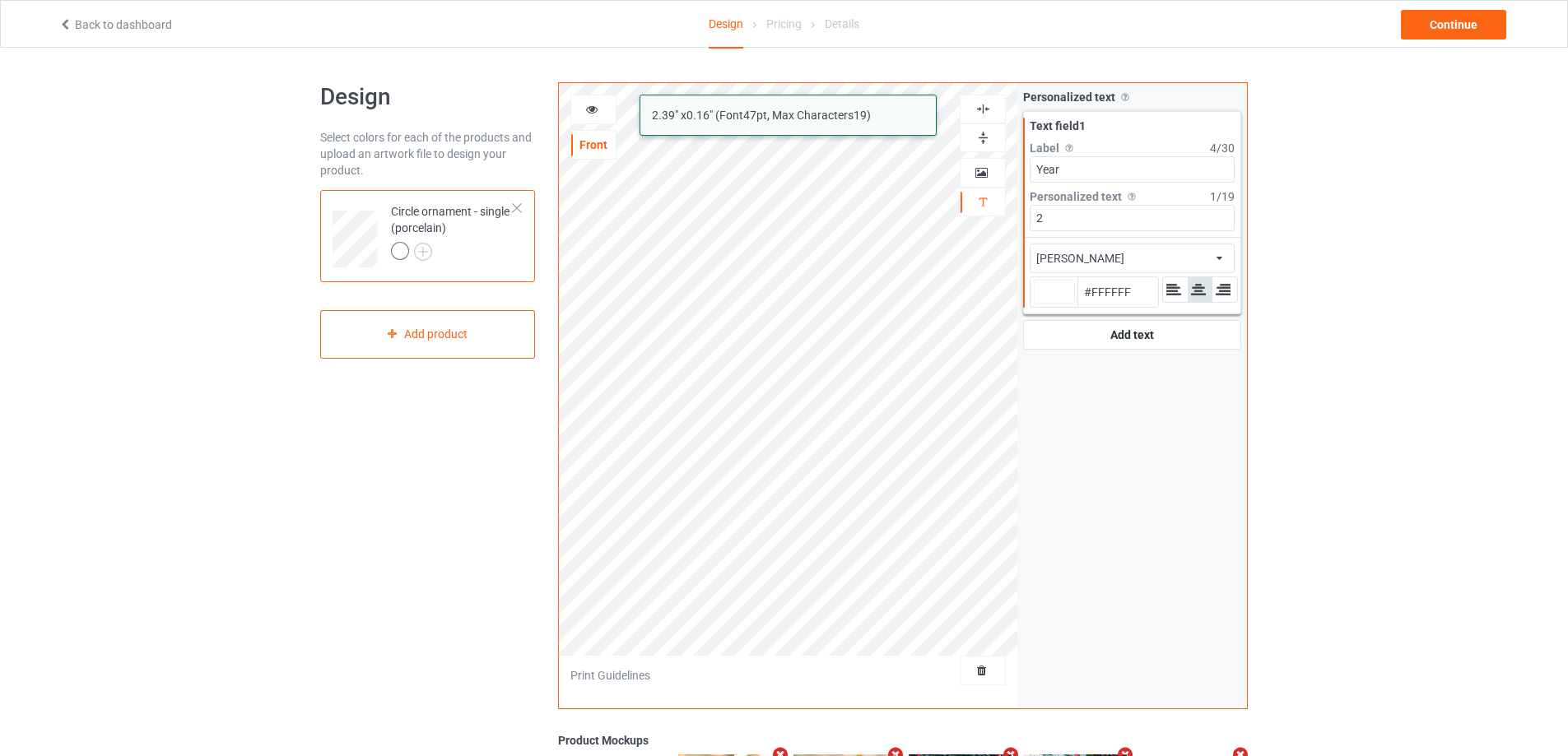
type input "#ffffff"
type input "2"
type input "#ffffff"
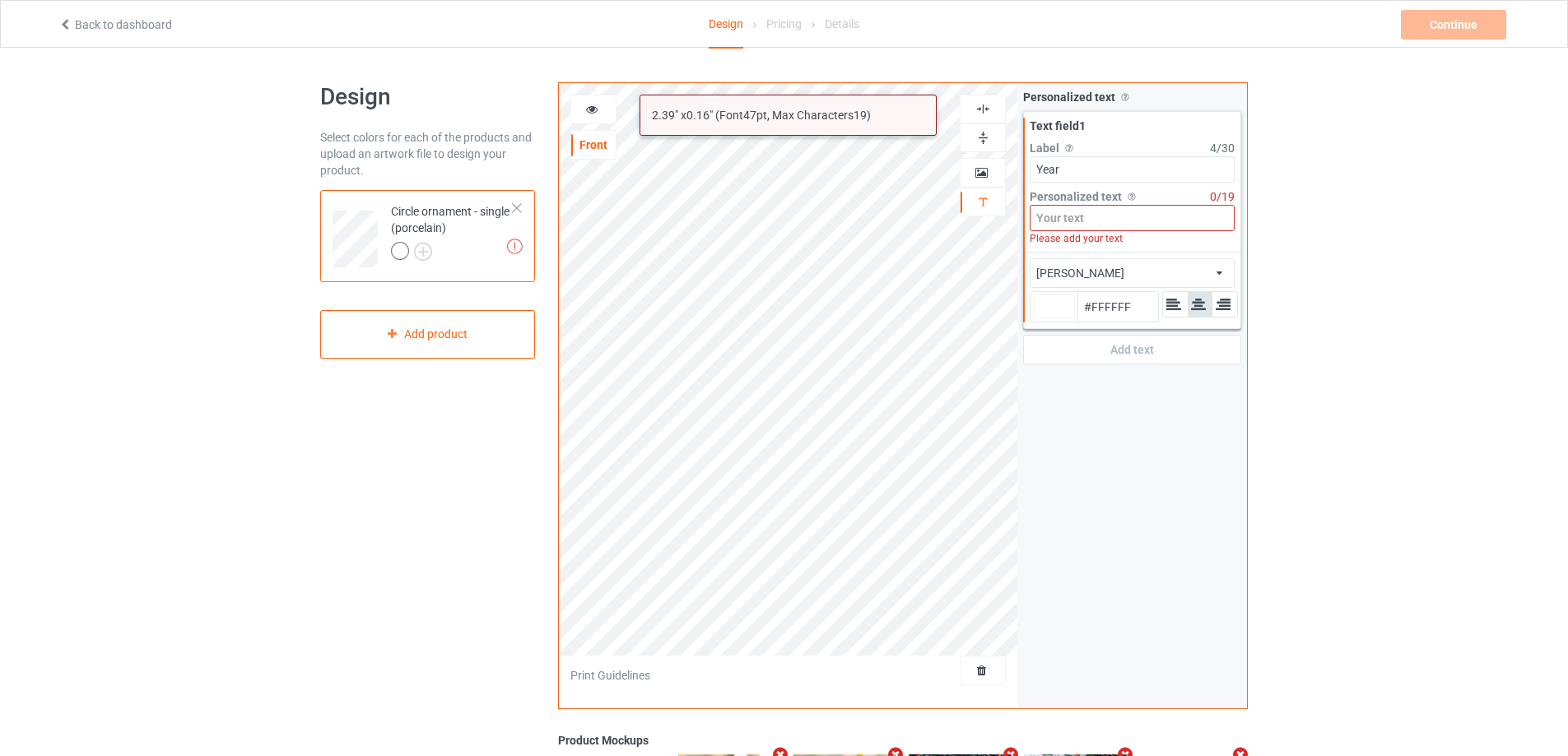
type input "1"
type input "#ffffff"
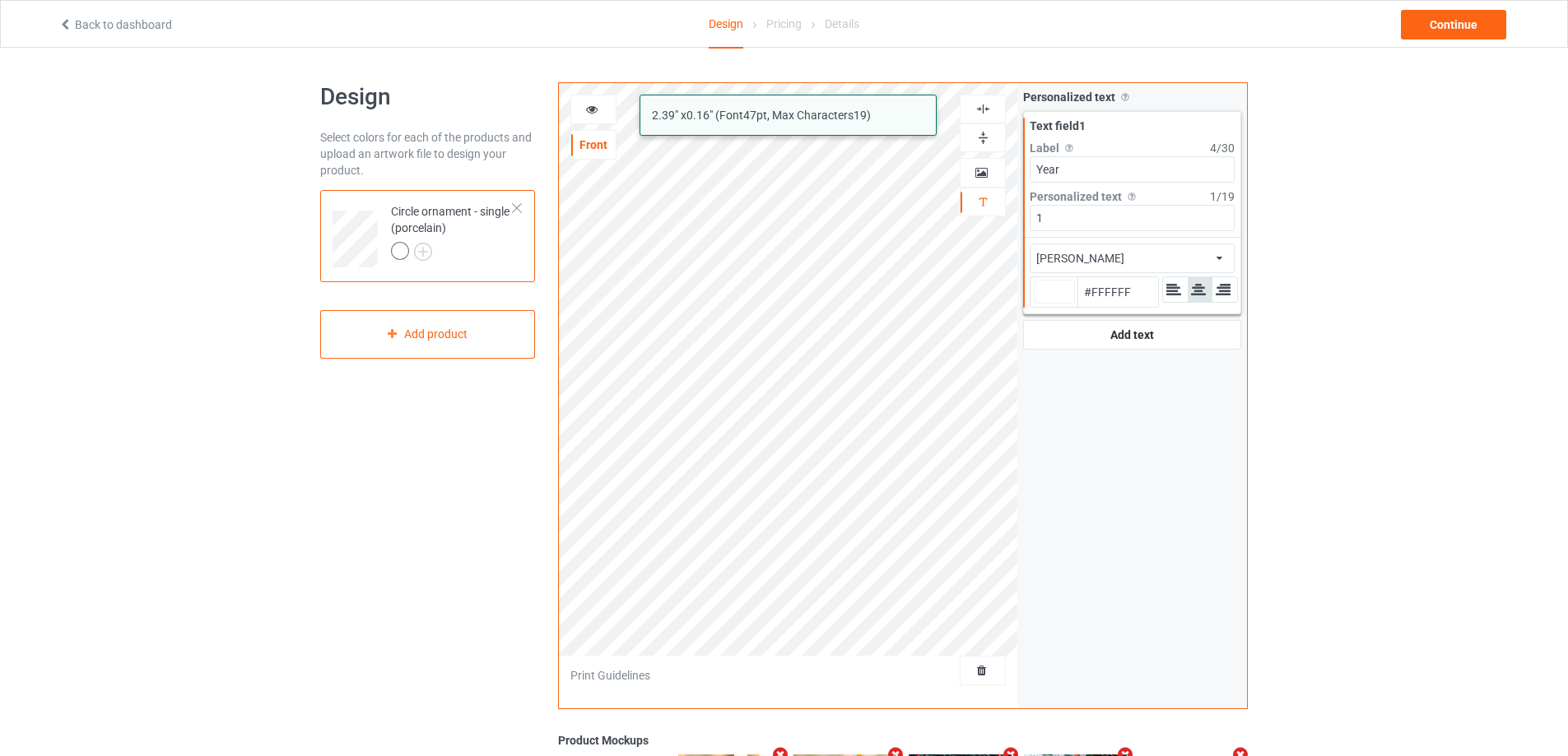
type input "19"
type input "#ffffff"
type input "199"
type input "#ffffff"
type input "1990"
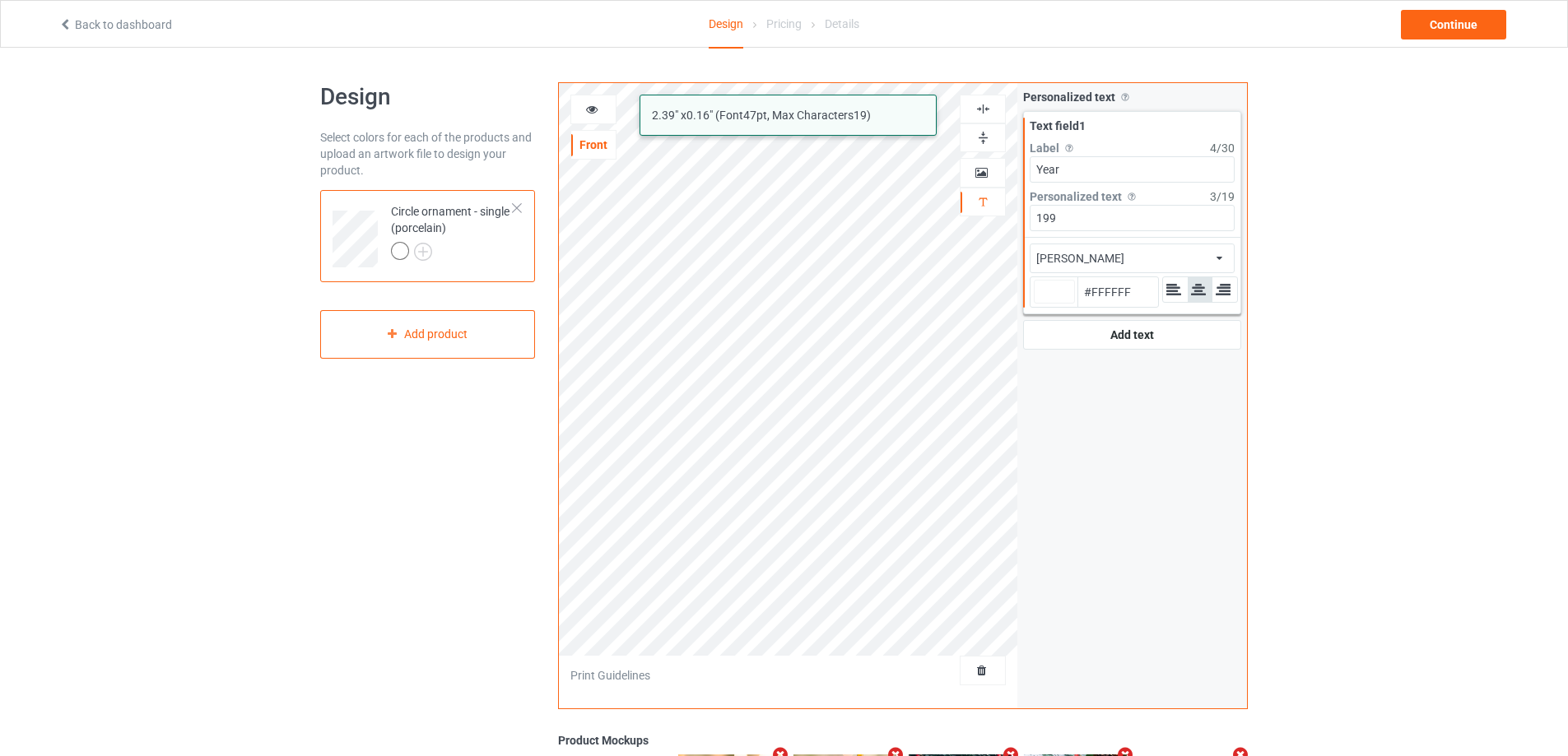
type input "#ffffff"
type input "1990"
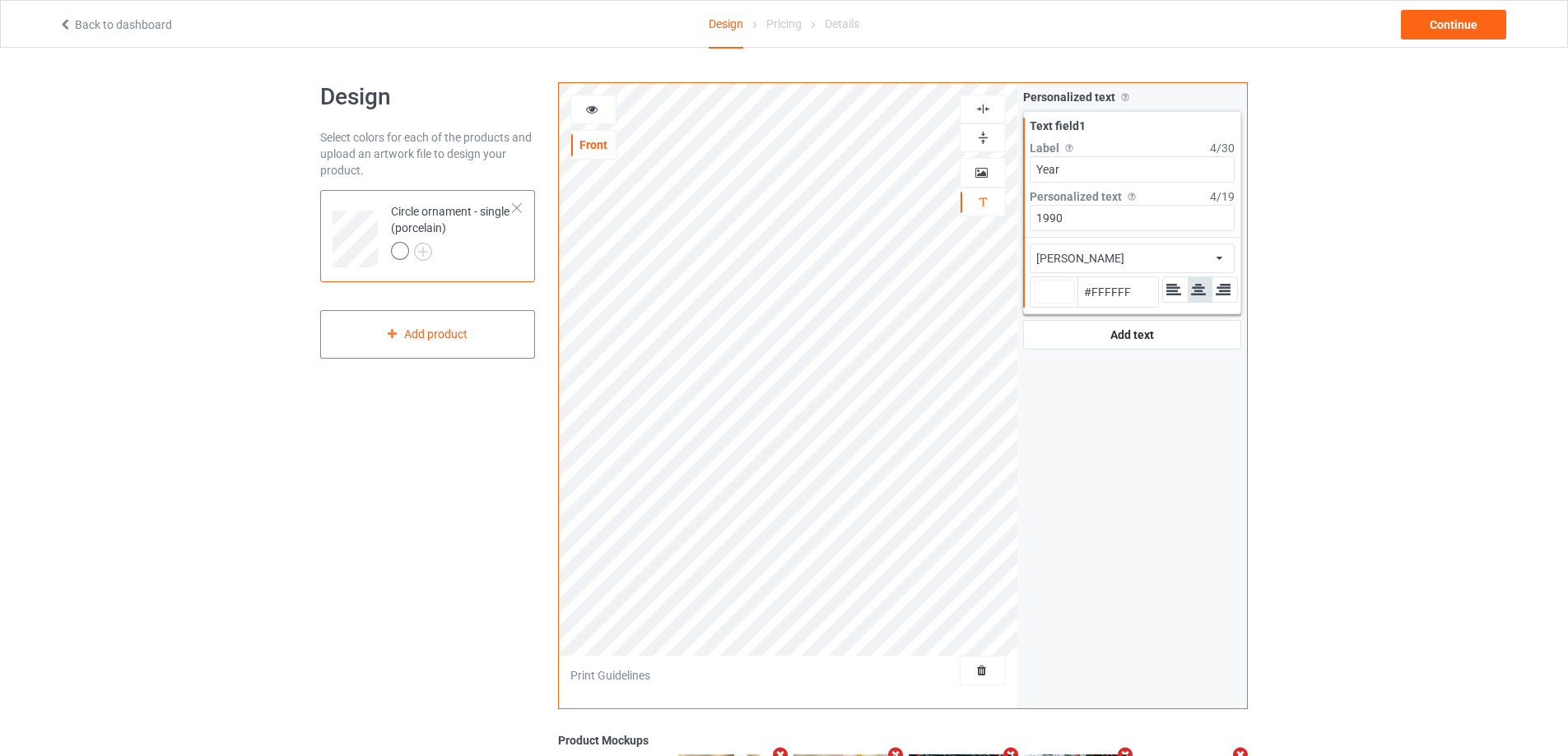
click at [1043, 297] on div at bounding box center [1054, 291] width 41 height 24
click at [1043, 304] on input "#ffffff" at bounding box center [1054, 314] width 41 height 22
type input "#6d5f5f"
type input "#6D5F5F"
type input "#343232"
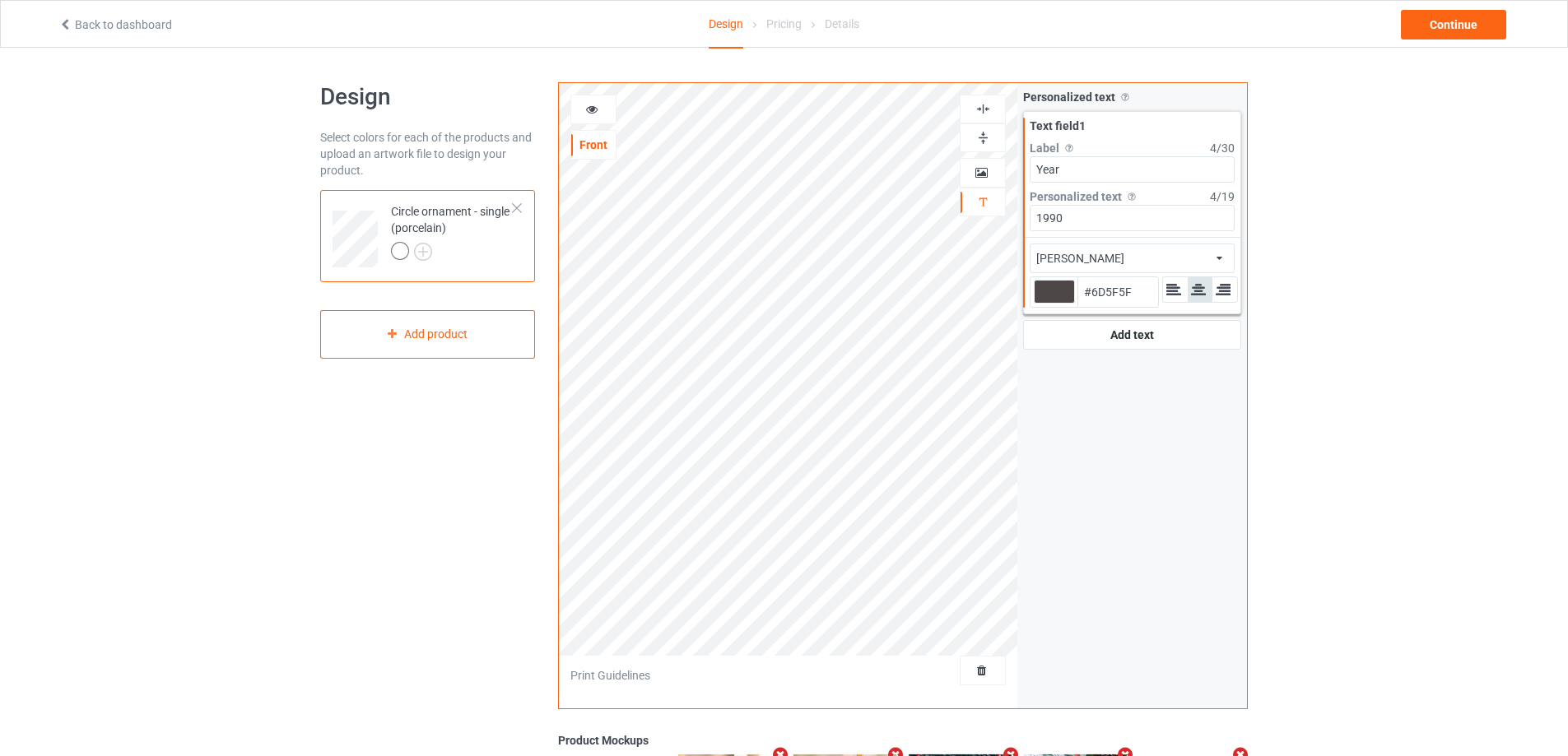
type input "#343232"
type input "#000000"
click at [1059, 295] on div at bounding box center [1054, 291] width 41 height 24
click at [1059, 304] on input "#000000" at bounding box center [1054, 314] width 41 height 22
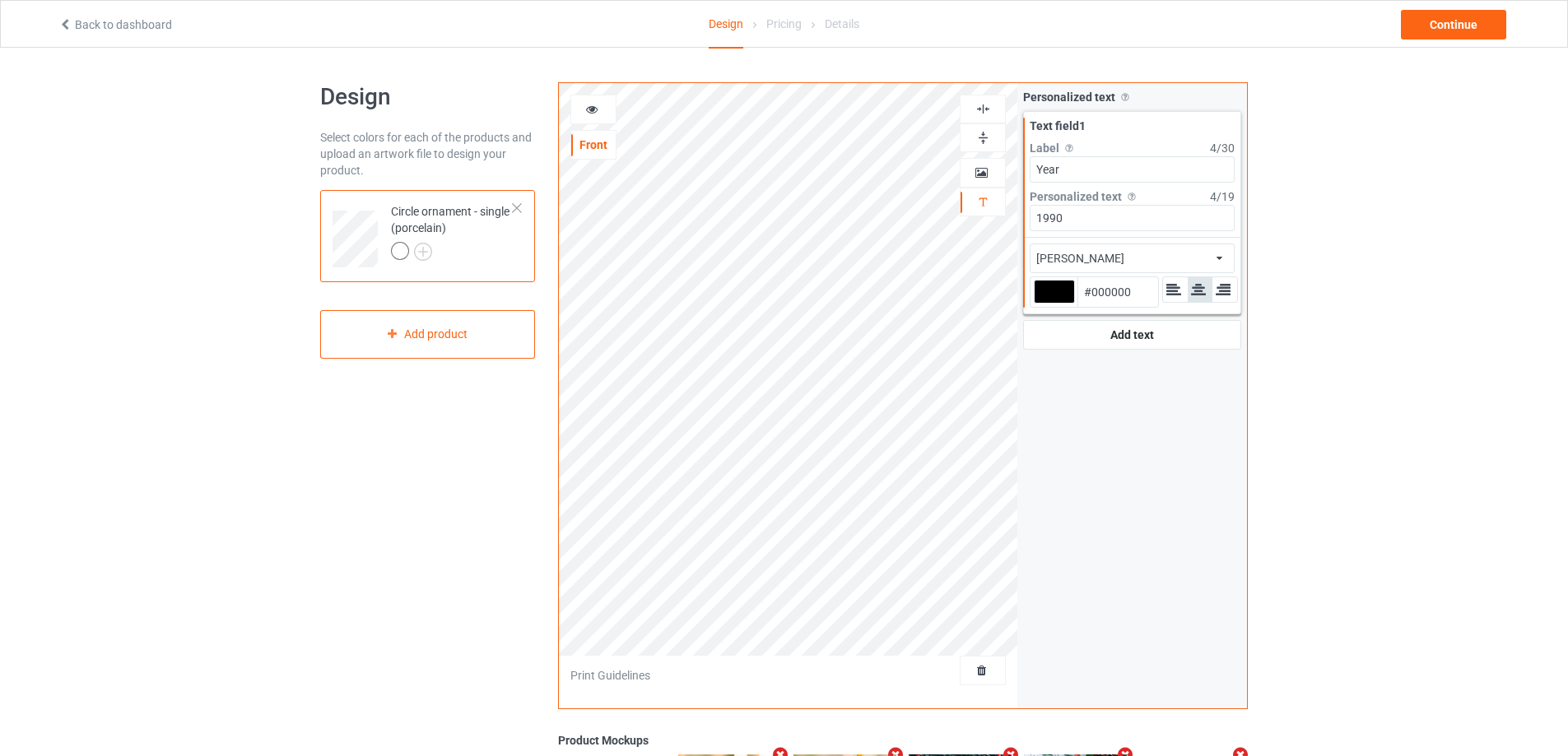
type input "#ff0000"
type input "#FF0000"
type input "#ff0000"
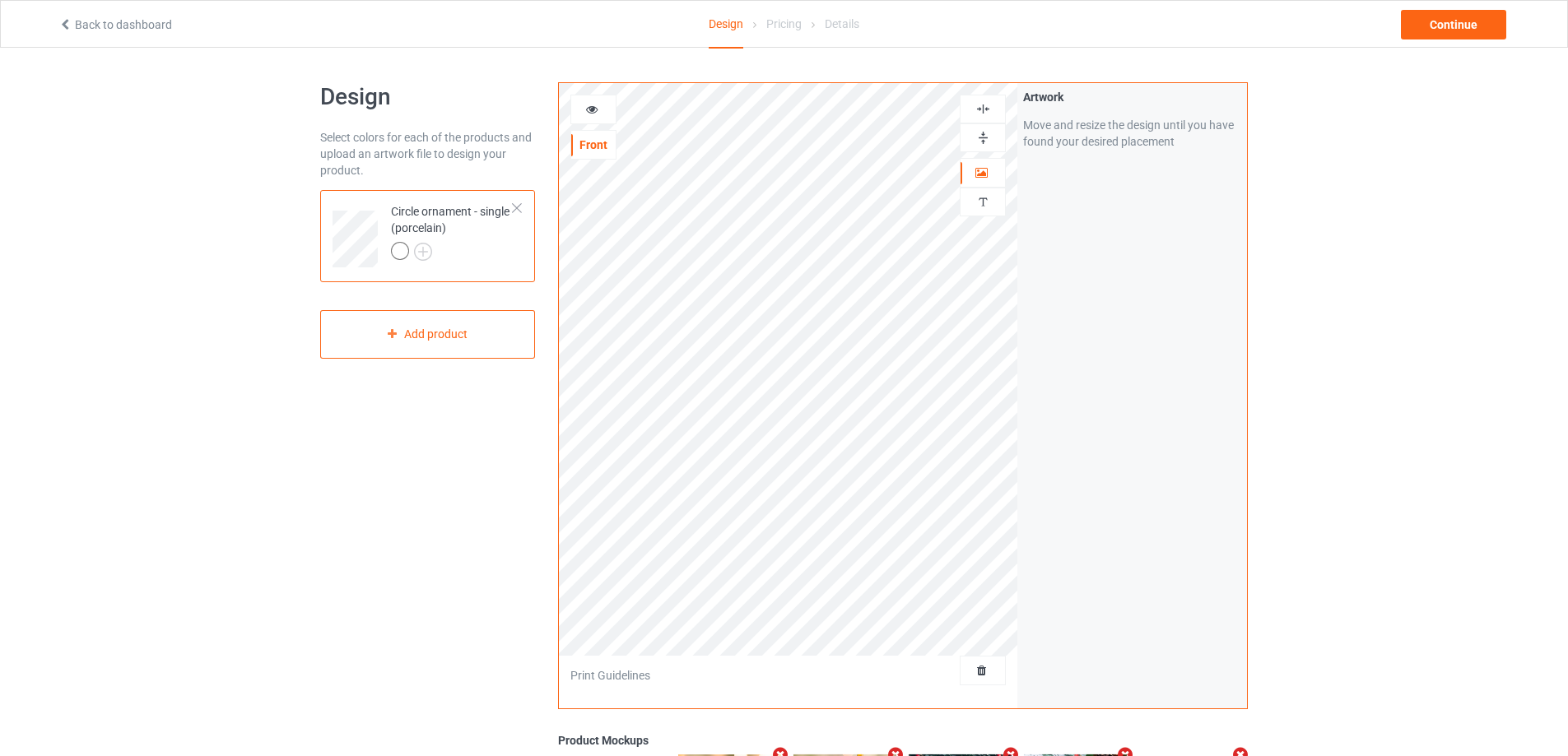
click at [984, 106] on img at bounding box center [983, 109] width 16 height 16
click at [983, 131] on img at bounding box center [983, 137] width 16 height 16
click at [982, 106] on img at bounding box center [983, 109] width 16 height 16
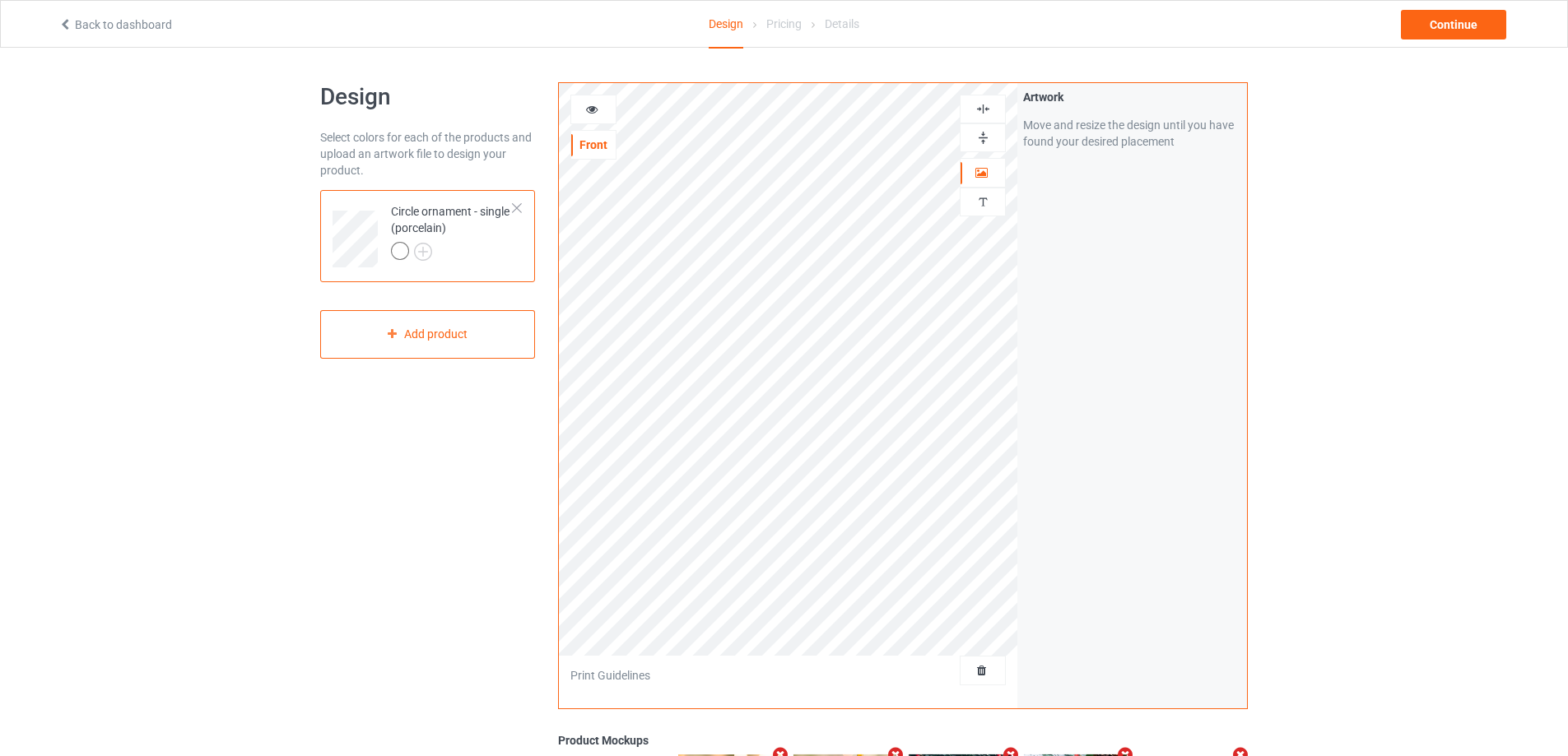
click at [578, 101] on div at bounding box center [593, 109] width 44 height 16
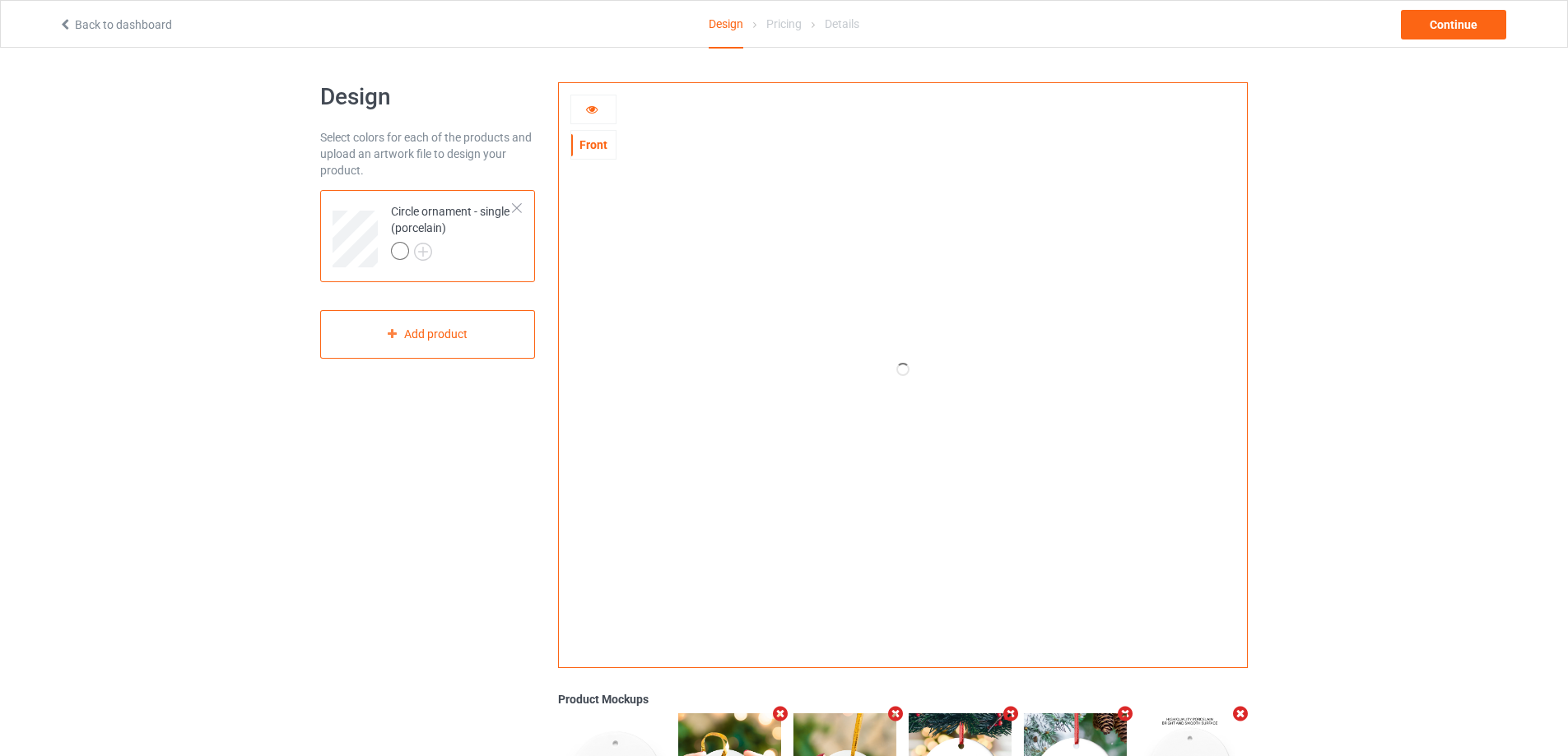
click at [593, 104] on icon at bounding box center [592, 107] width 14 height 12
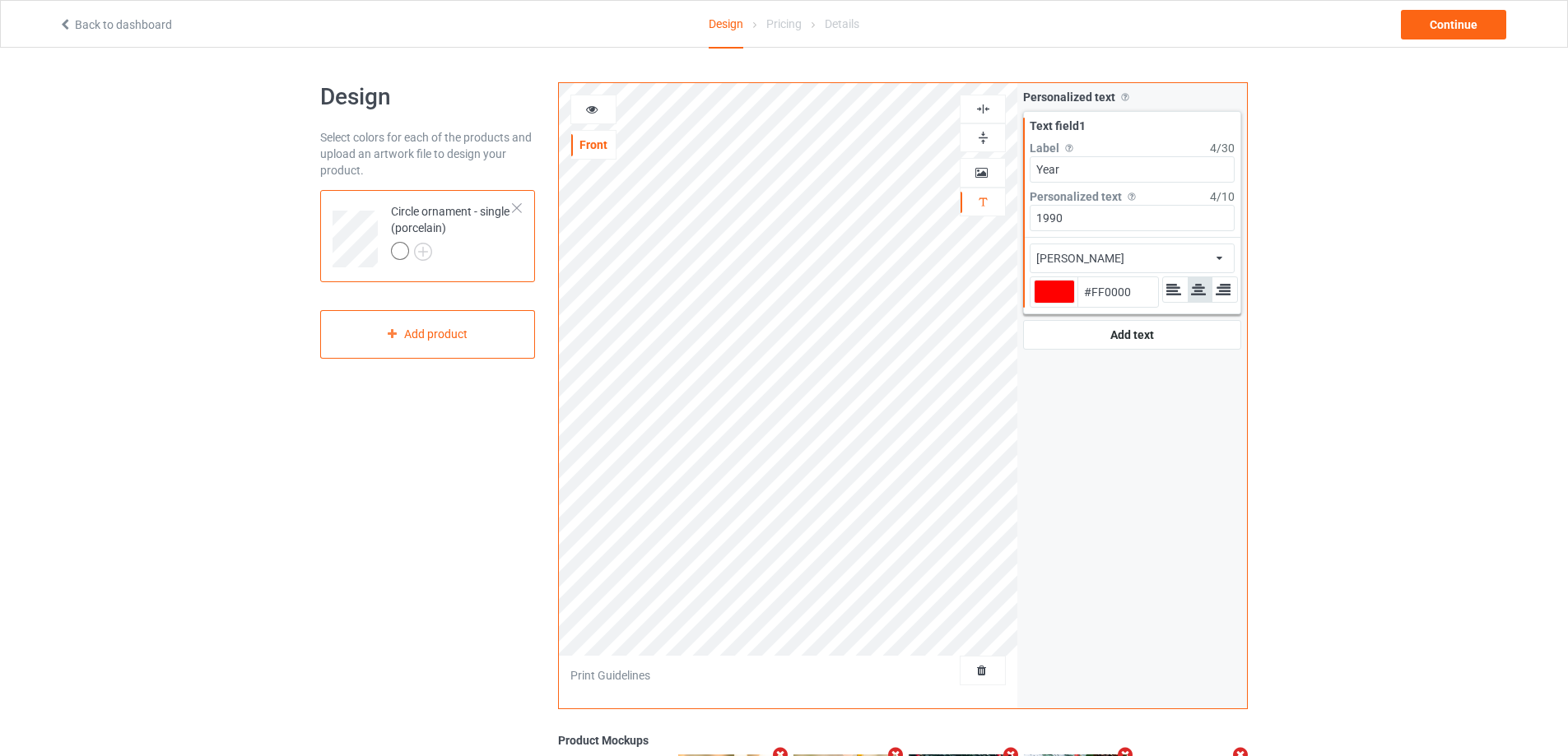
click at [981, 107] on img at bounding box center [983, 109] width 16 height 16
click at [1174, 257] on div "[PERSON_NAME] african airstream aladdin alcohollicks [PERSON_NAME] almontesnow …" at bounding box center [1132, 258] width 205 height 30
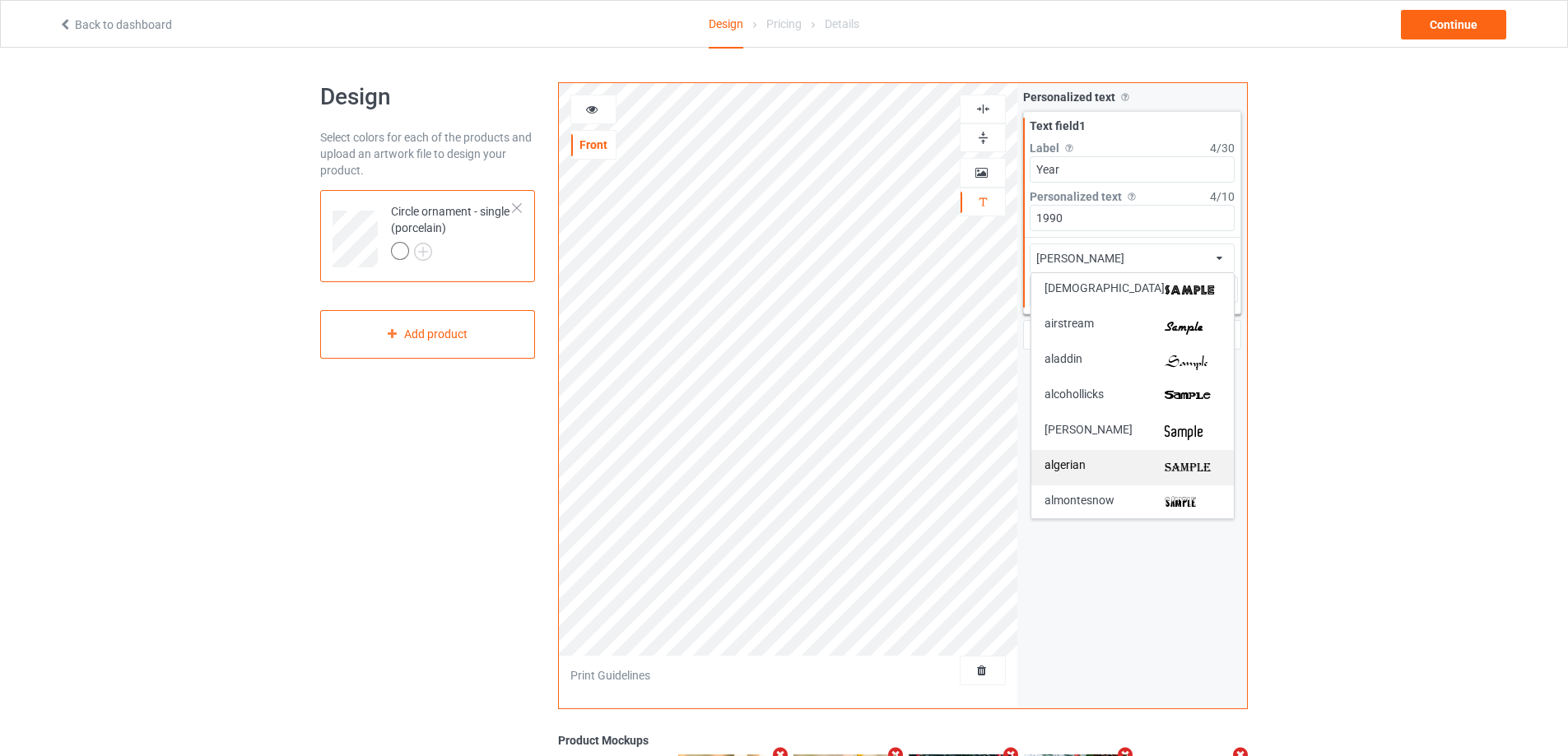
click at [1165, 466] on img at bounding box center [1193, 467] width 56 height 17
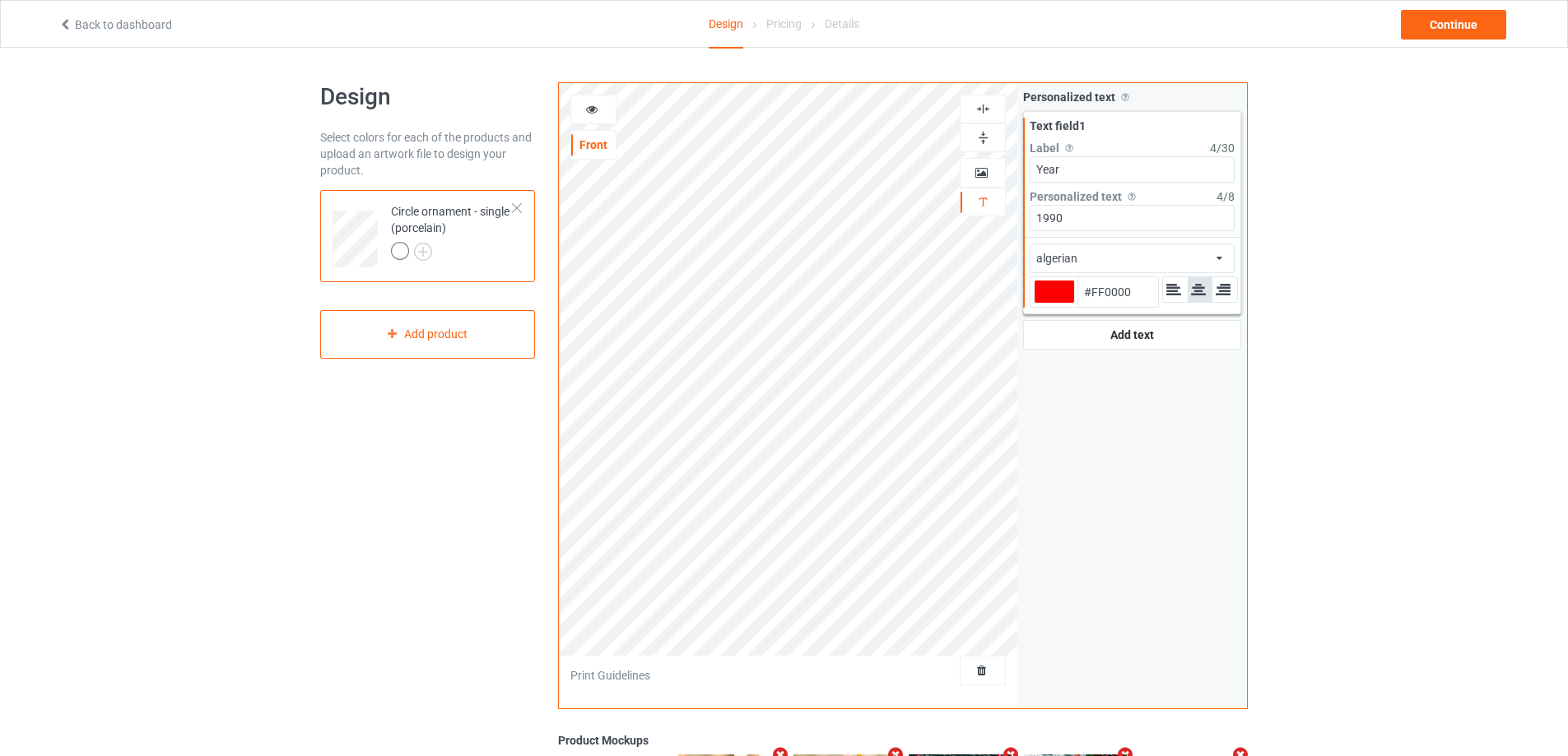
click at [982, 108] on img at bounding box center [983, 109] width 16 height 16
type input "#ff0000"
click at [979, 147] on div at bounding box center [983, 137] width 46 height 29
click at [594, 111] on icon at bounding box center [592, 107] width 14 height 12
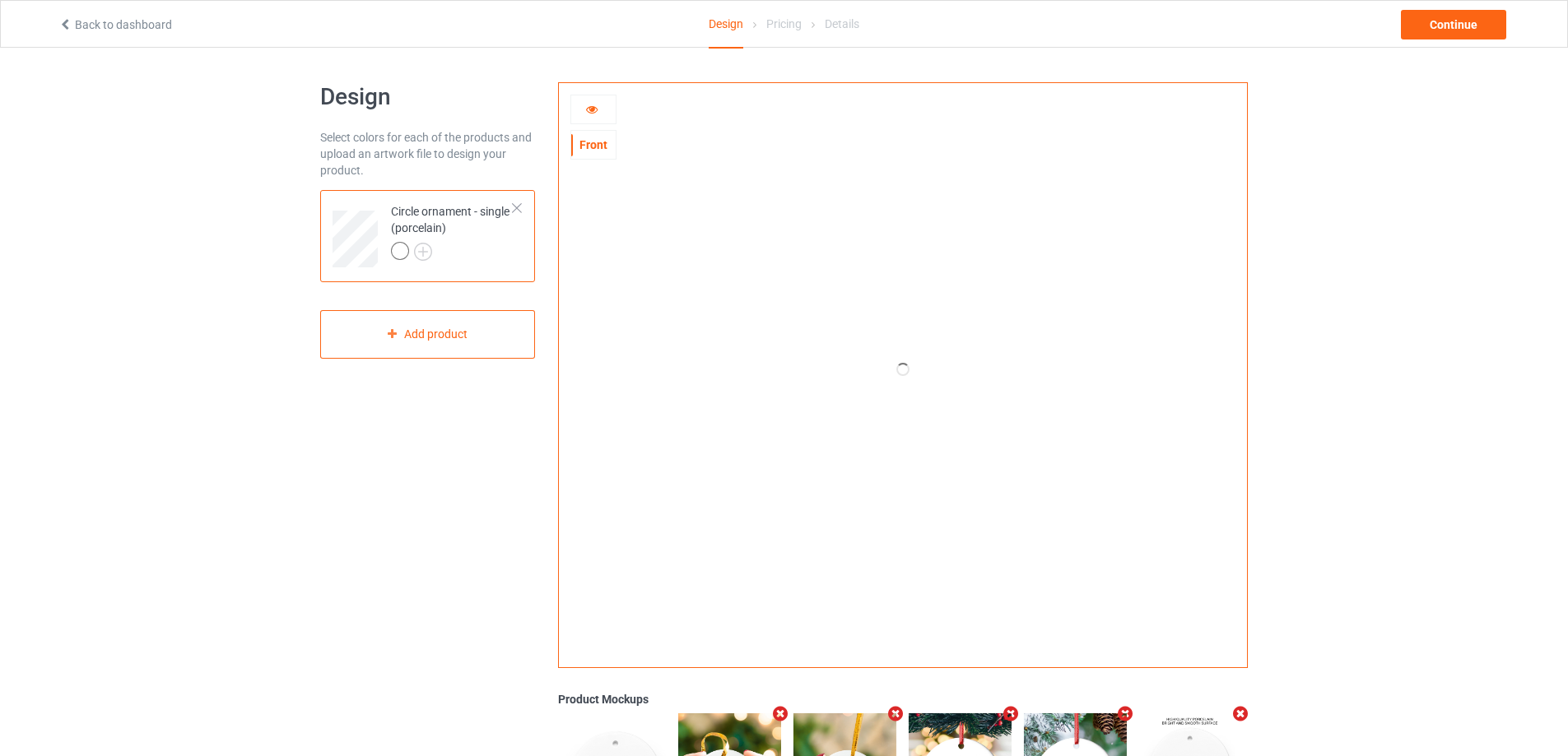
click at [594, 111] on icon at bounding box center [592, 107] width 14 height 12
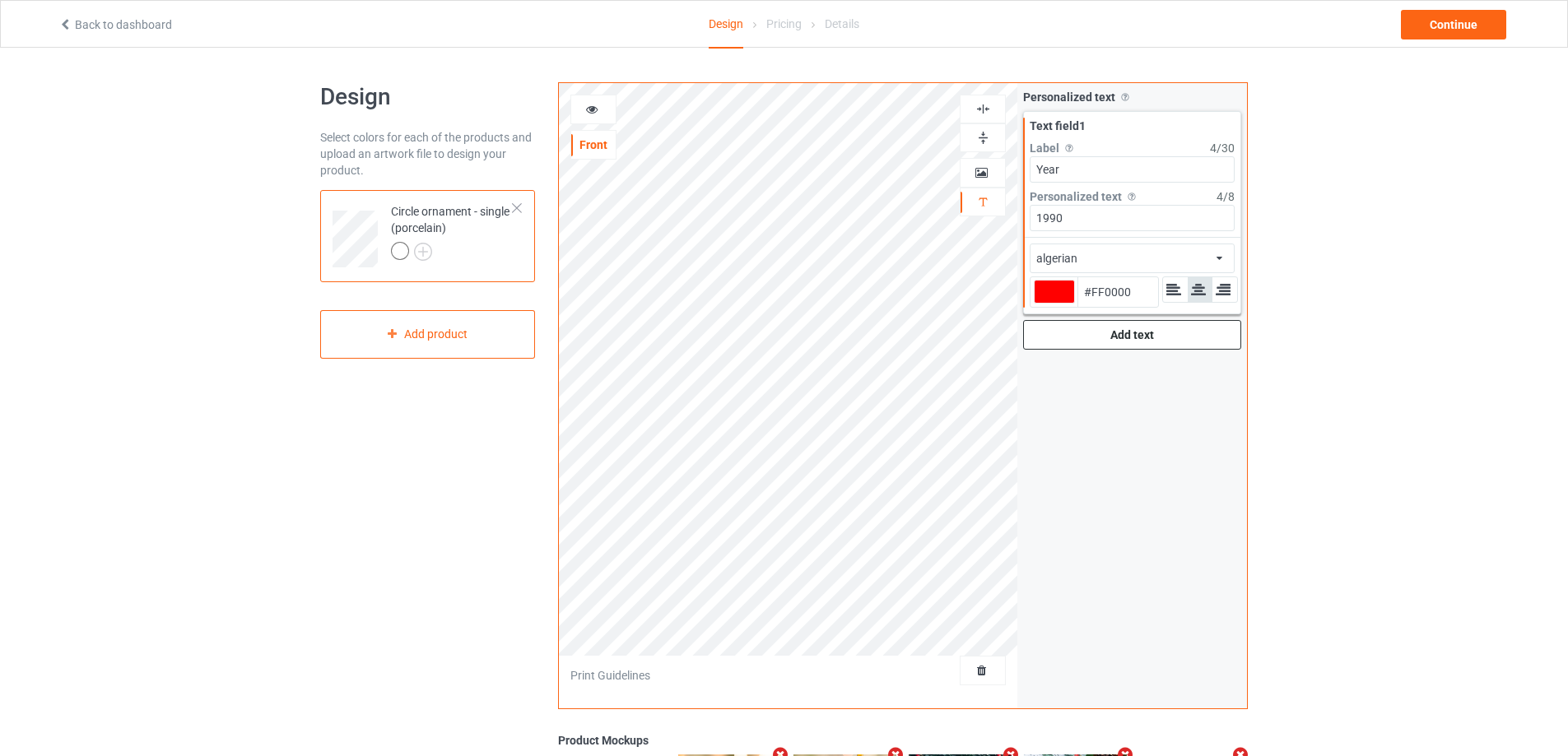
click at [1119, 332] on div "Add text" at bounding box center [1132, 335] width 218 height 30
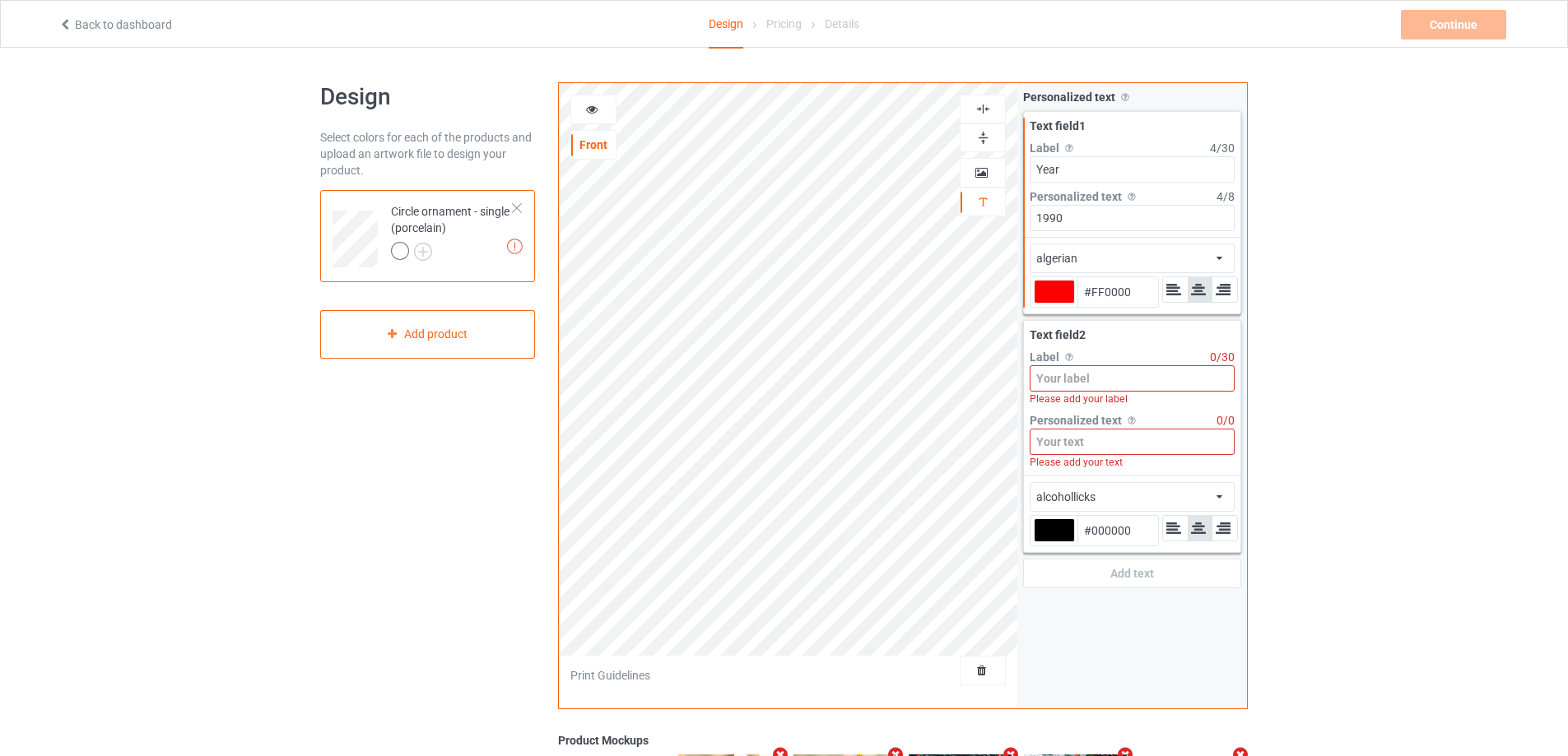
click at [1115, 374] on input at bounding box center [1132, 378] width 205 height 26
type input "#ff0000"
type input "N"
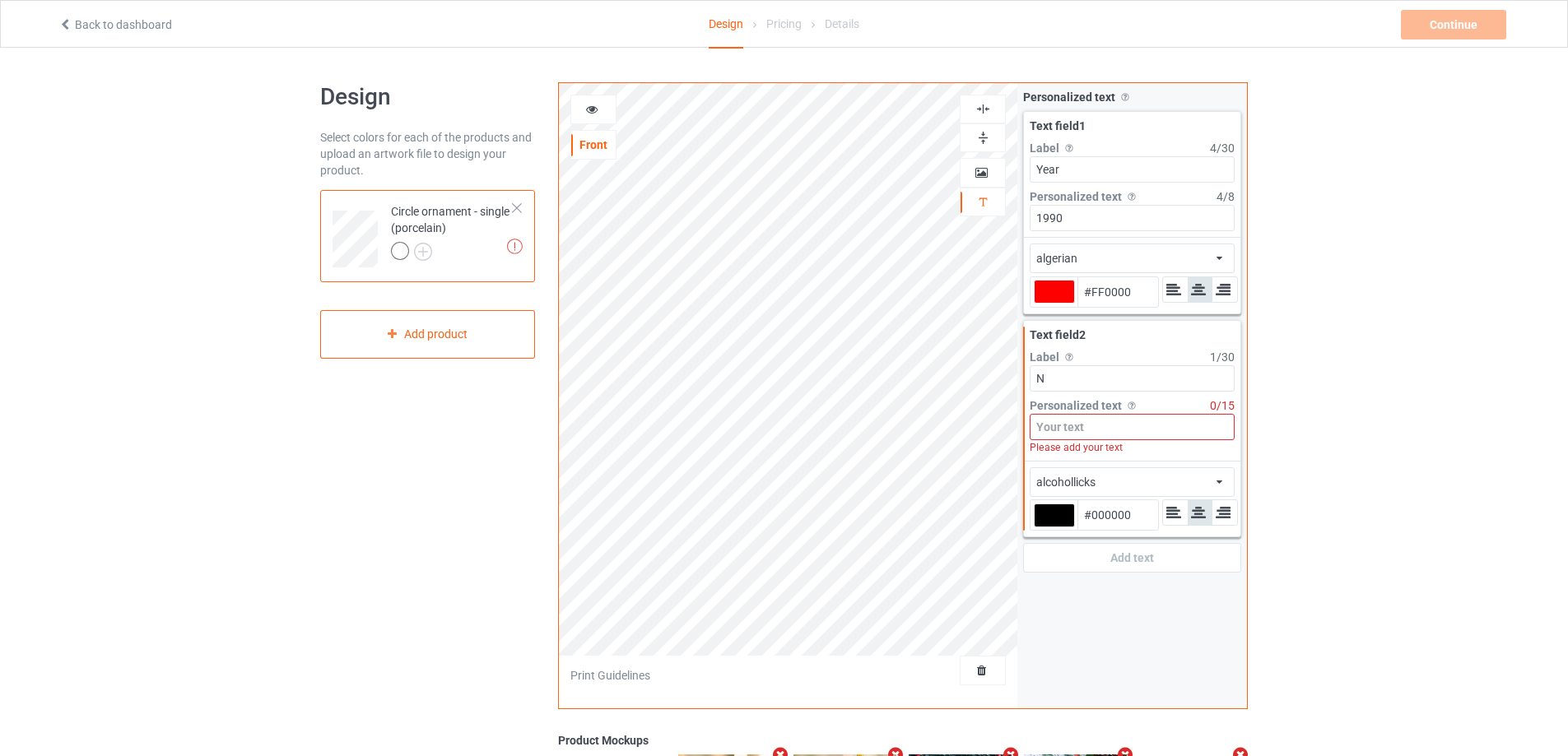
type input "#ff0000"
type input "Na"
type input "#ff0000"
type input "Nam"
type input "#ff0000"
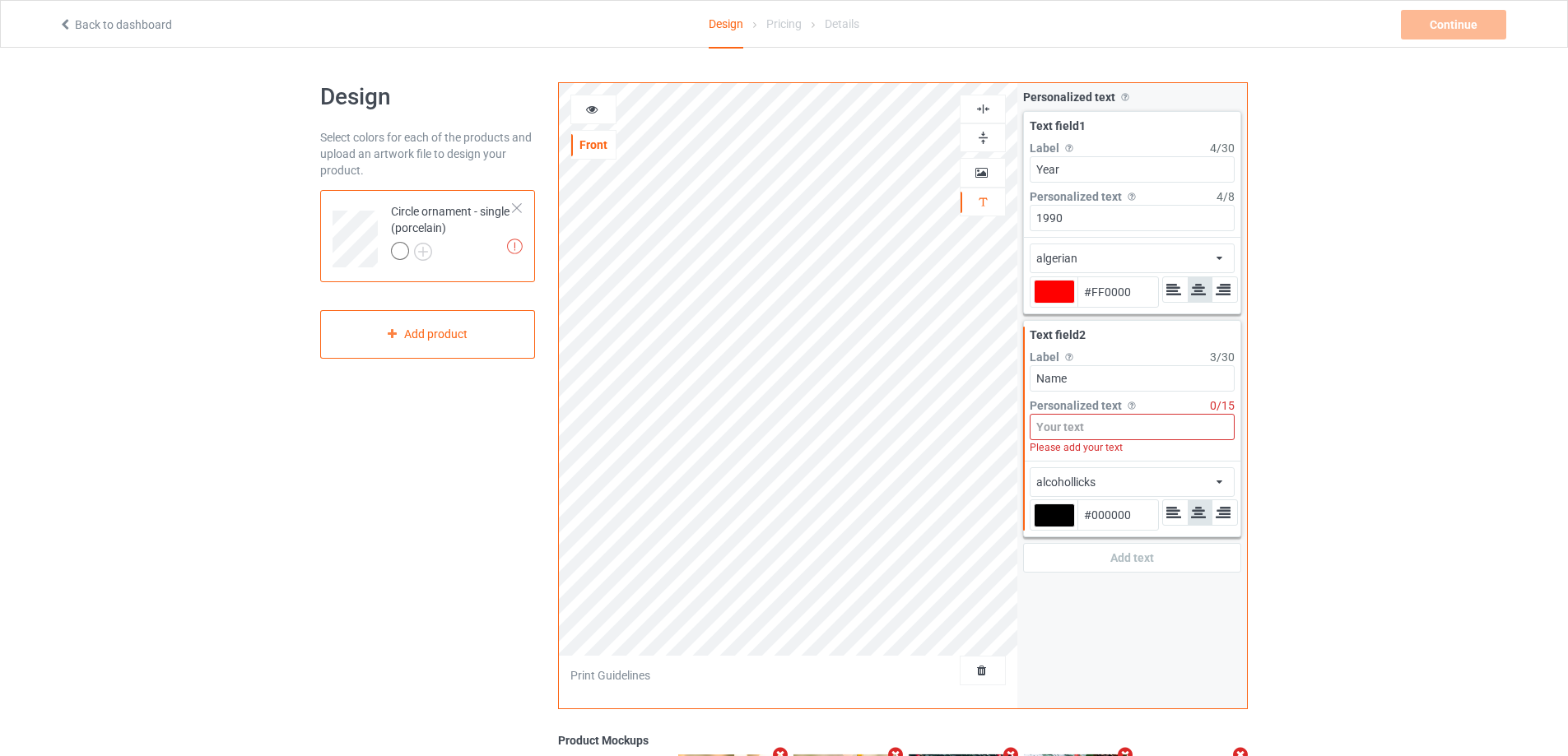
type input "Name"
type input "#ff0000"
click at [999, 372] on div "[PERSON_NAME] algerian alcohollicks Front Artwork Personalized text Print Guide…" at bounding box center [903, 396] width 690 height 627
type input "Name 1"
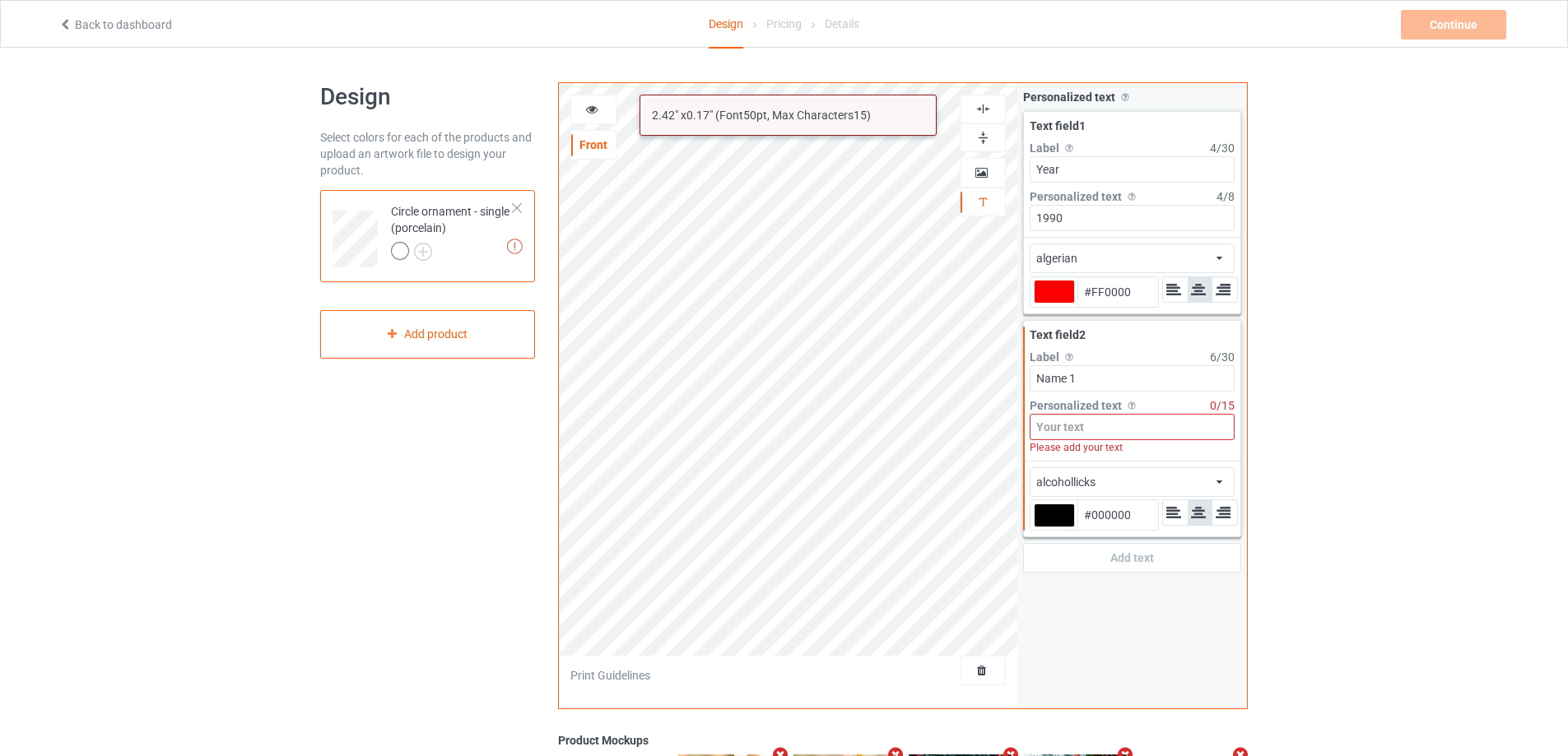
click at [1063, 427] on input at bounding box center [1132, 427] width 205 height 26
paste input "Name 1"
type input "#ff0000"
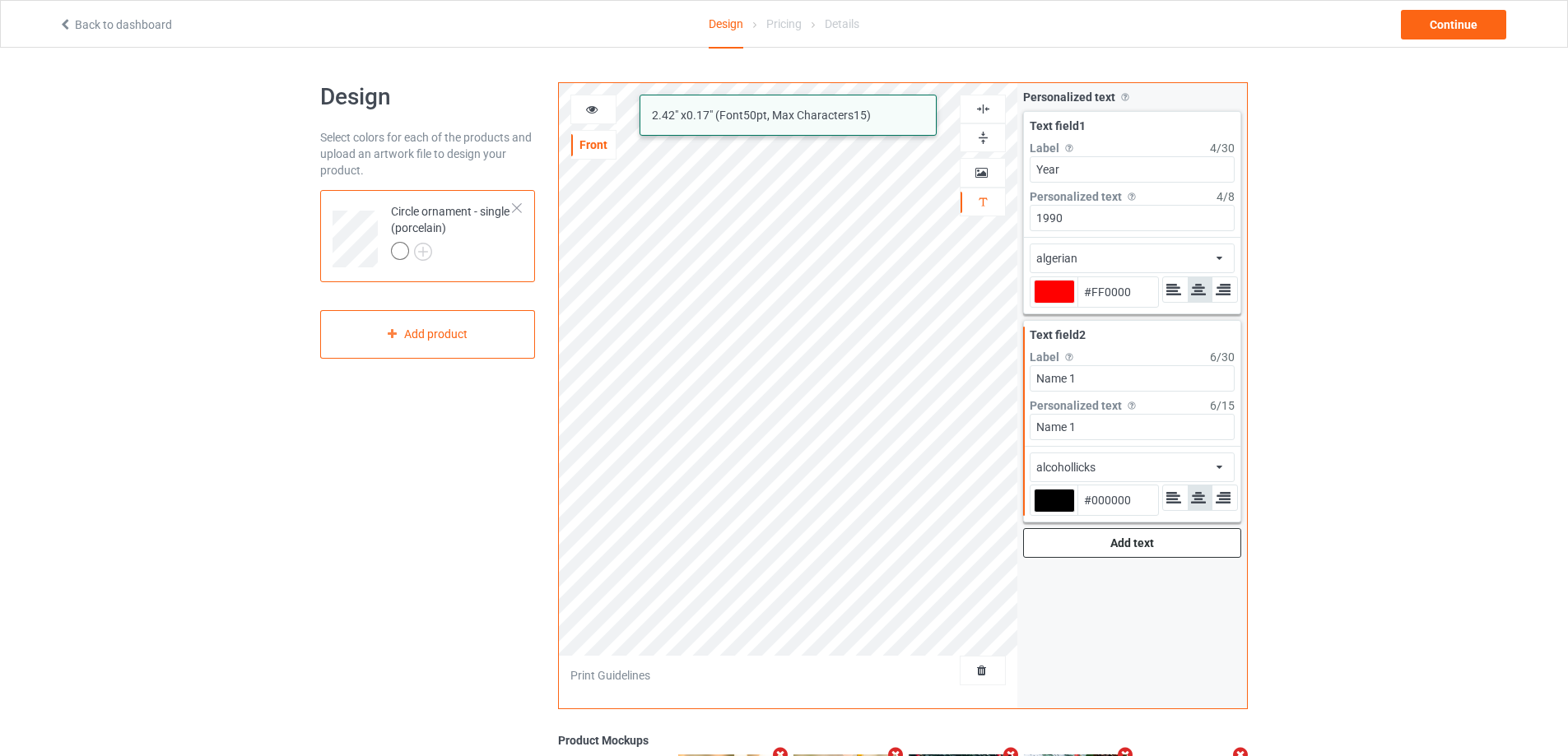
type input "Name 1"
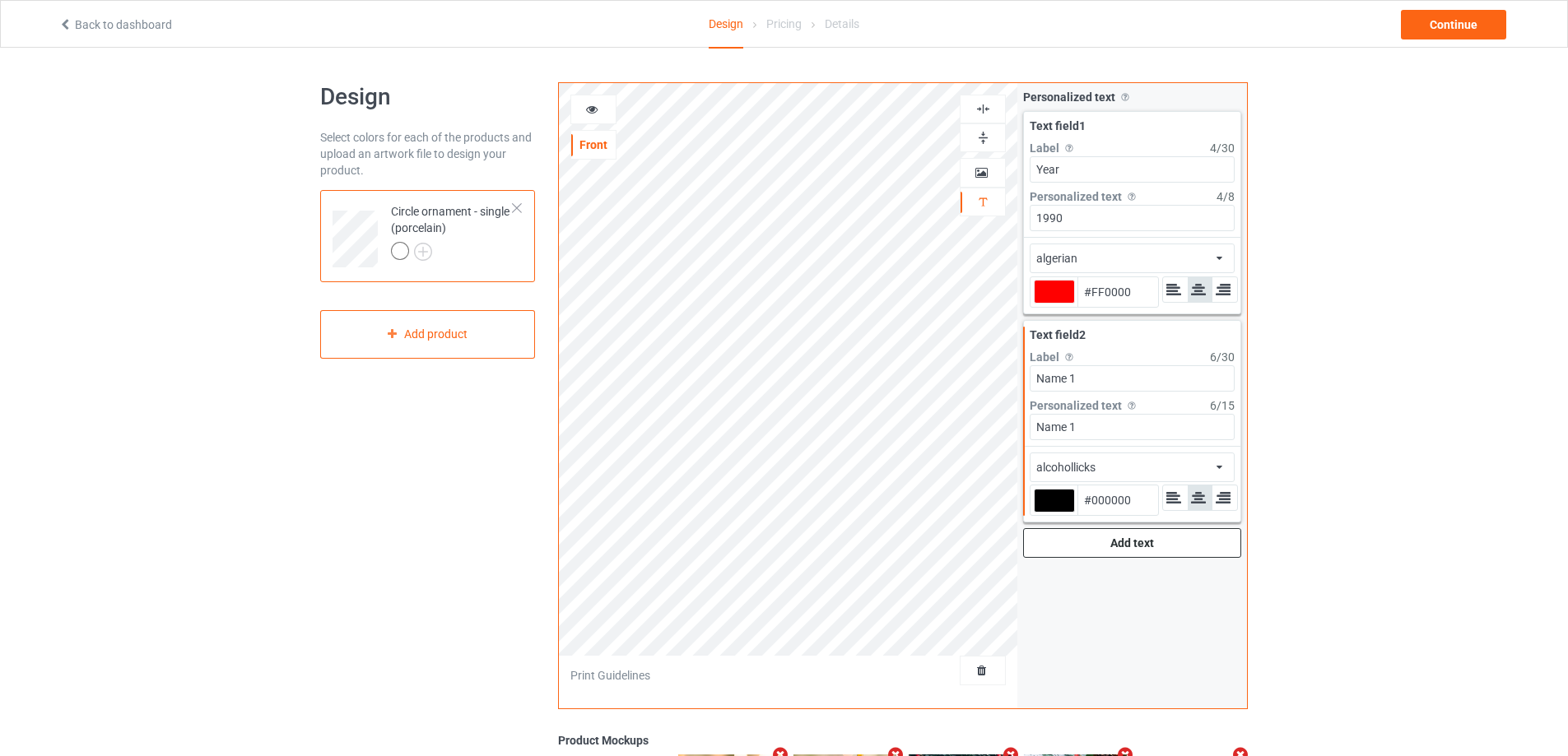
click at [1124, 544] on div "Add text" at bounding box center [1132, 543] width 218 height 30
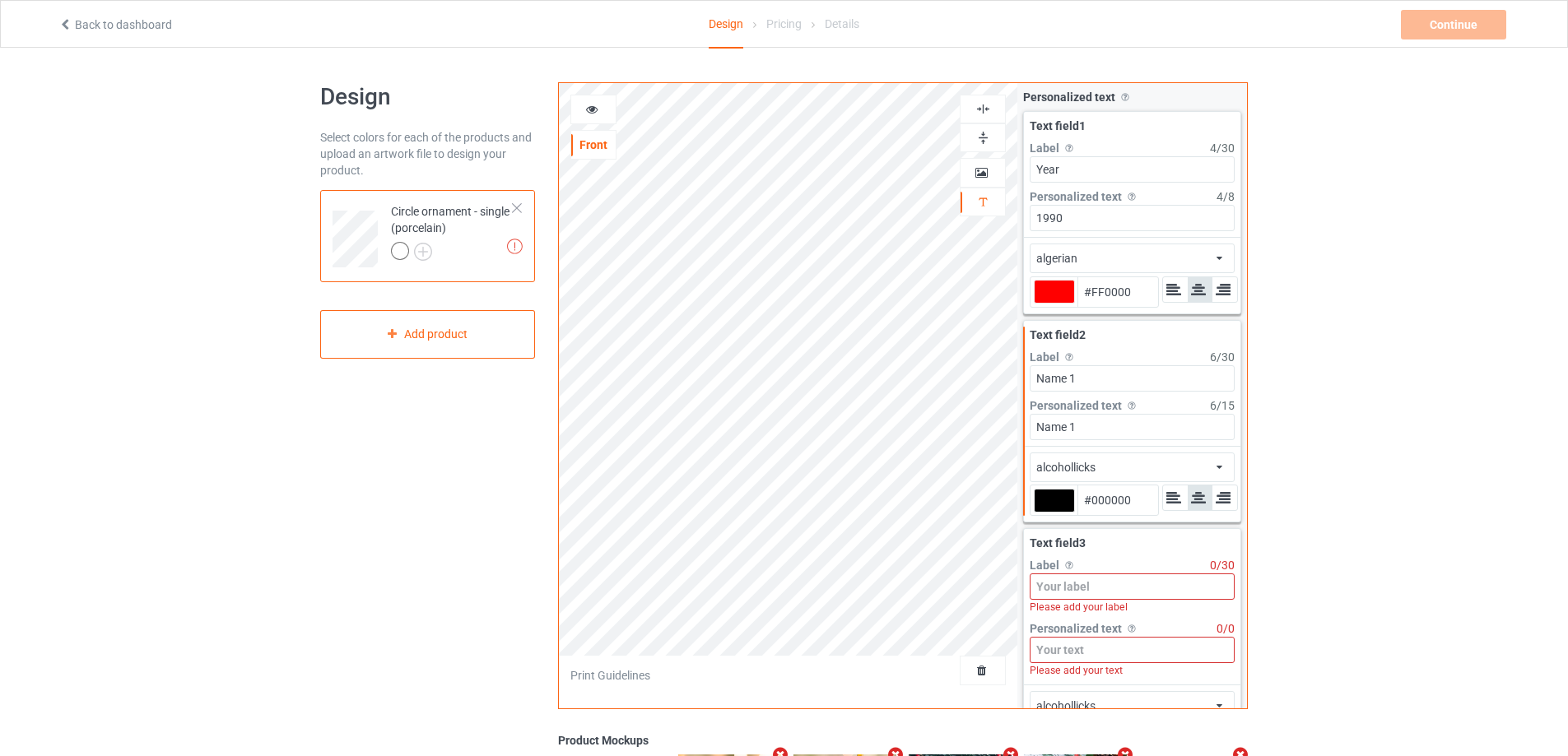
click at [1119, 583] on input at bounding box center [1132, 587] width 205 height 26
type input "#ff0000"
type input "N"
type input "#ff0000"
type input "Na"
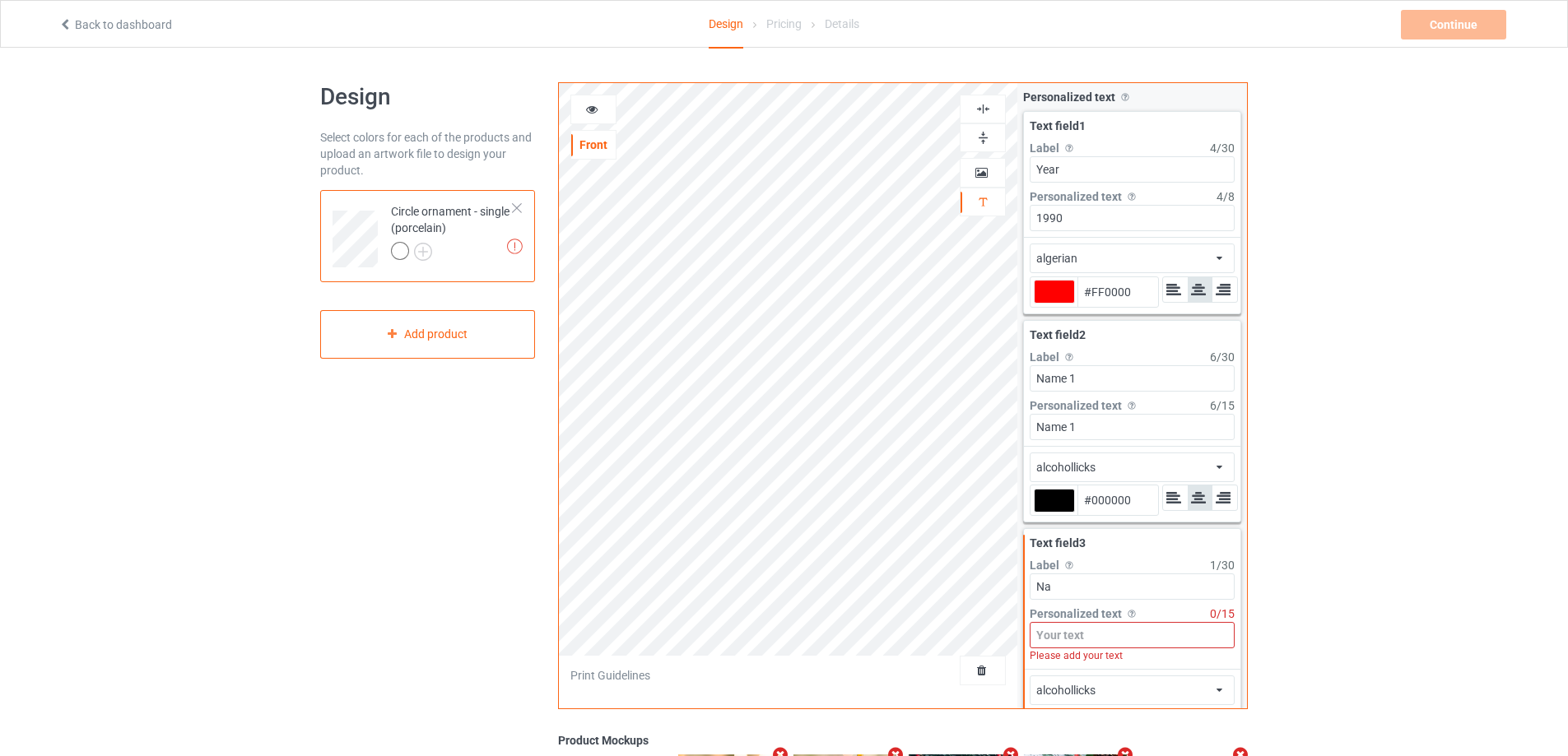
type input "#ff0000"
type input "Nam"
type input "#ff0000"
type input "Name"
type input "#ff0000"
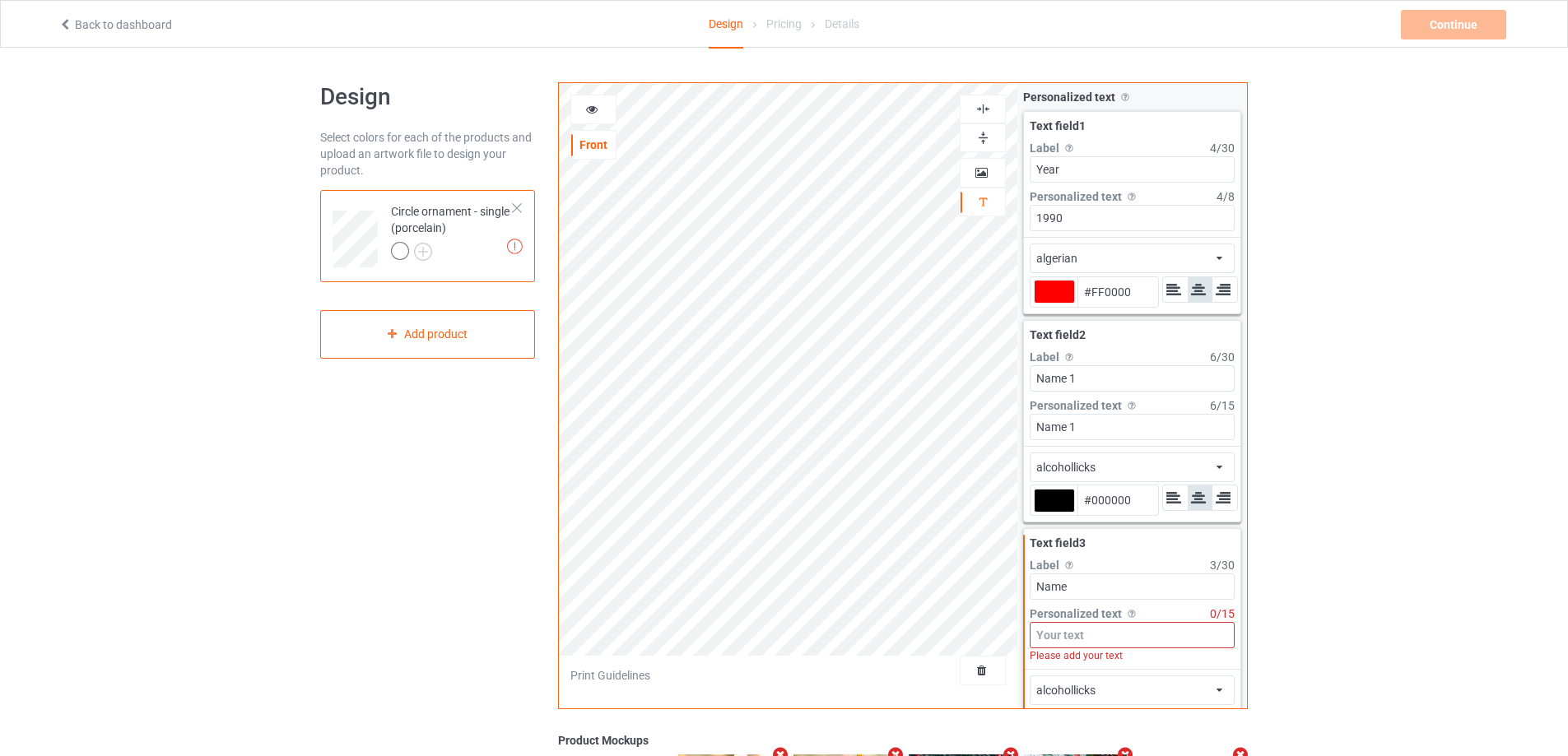
type input "Name"
type input "#ff0000"
type input "Name 2"
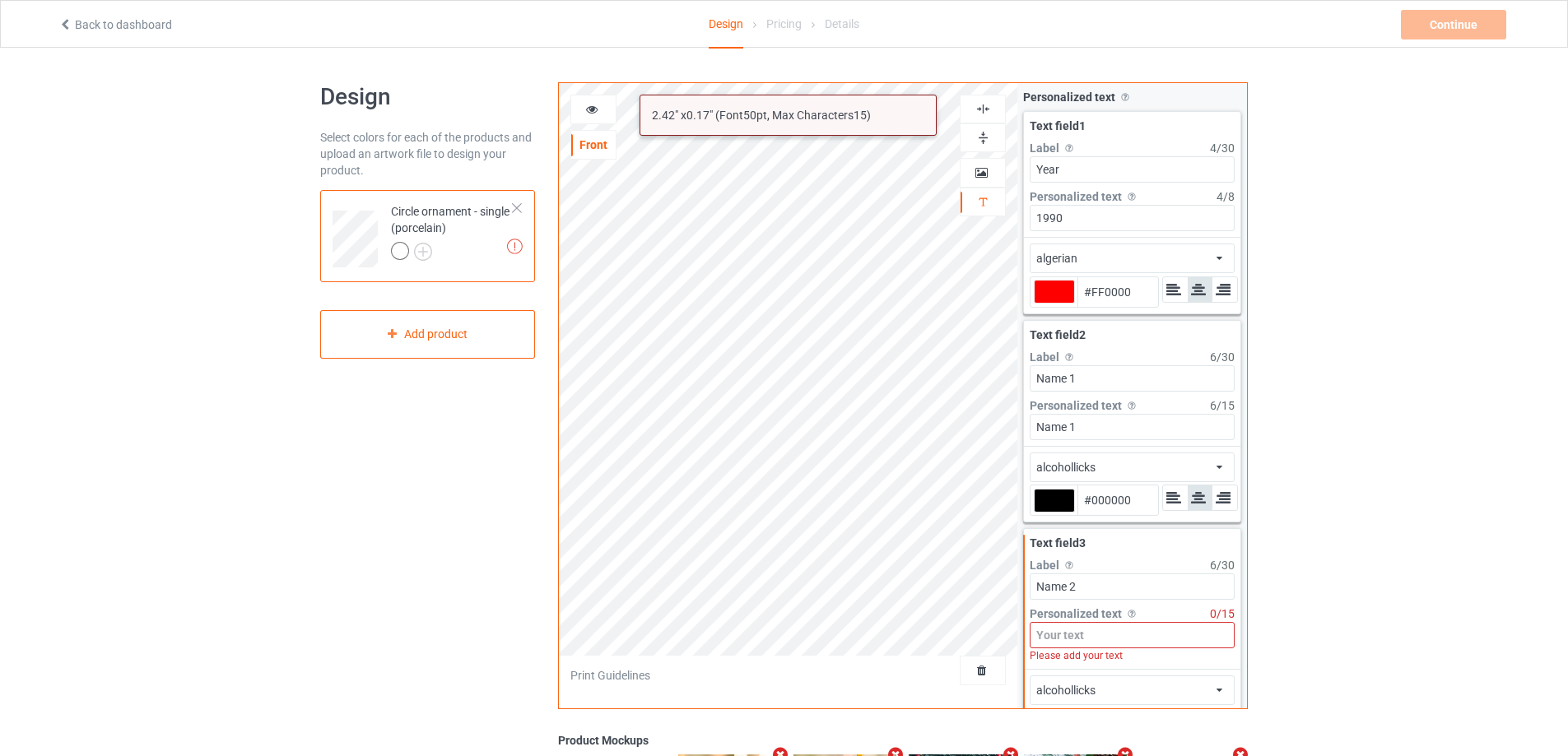
click at [1112, 634] on input at bounding box center [1132, 635] width 205 height 26
paste input "Name 2"
type input "#ff0000"
type input "Name 2"
type input "#ff0000"
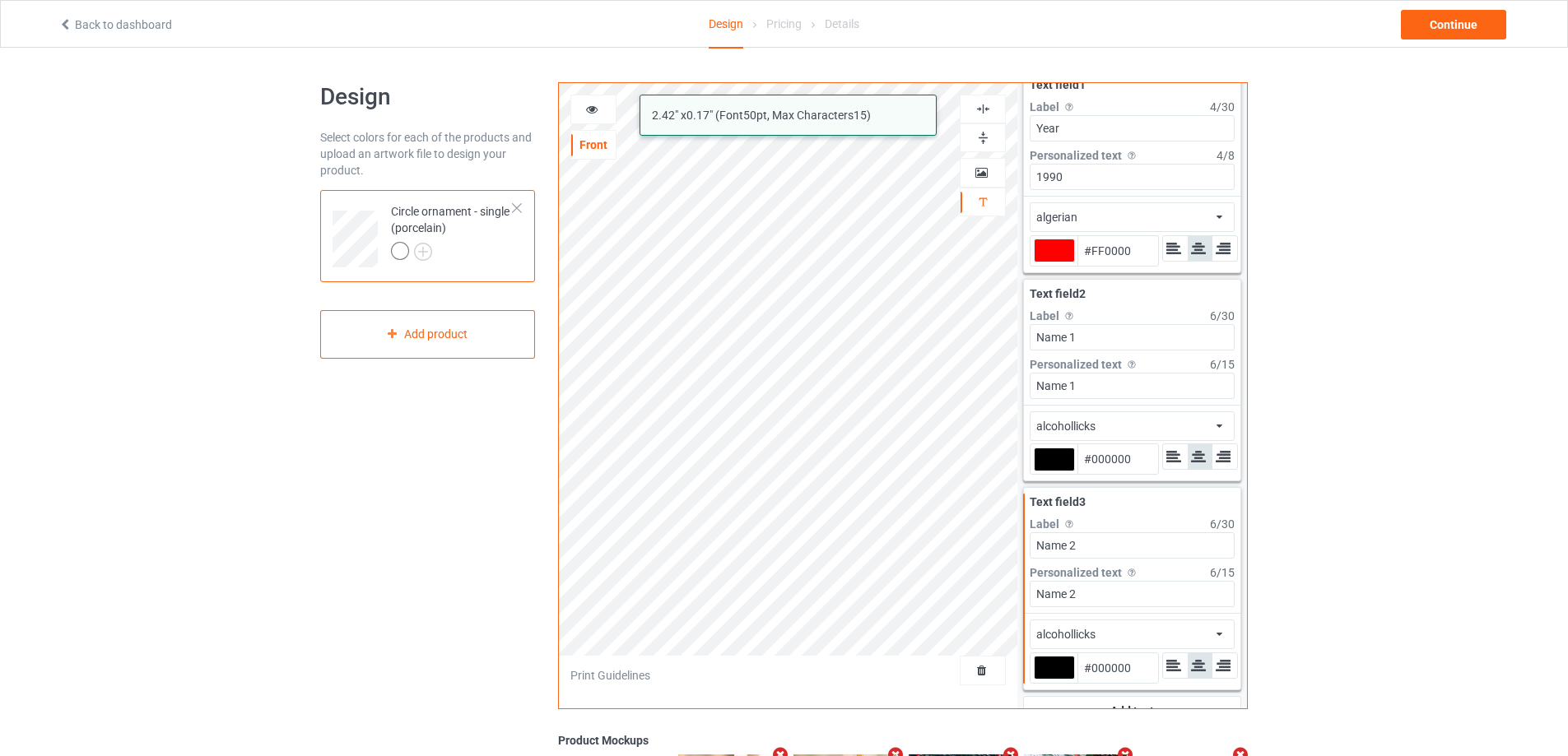
scroll to position [64, 0]
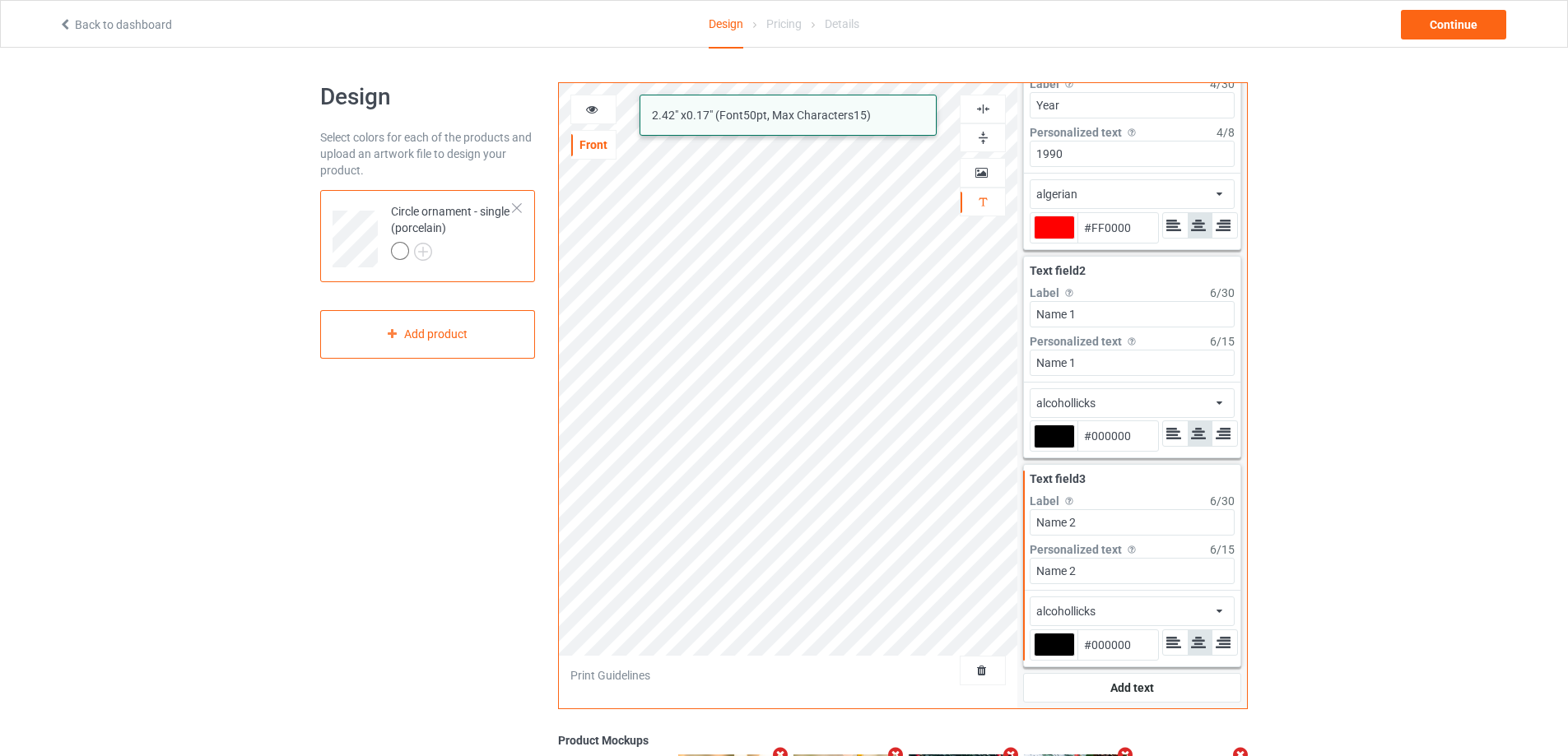
type input "Name 2"
click at [1089, 405] on div "alcohollicks" at bounding box center [1066, 403] width 59 height 16
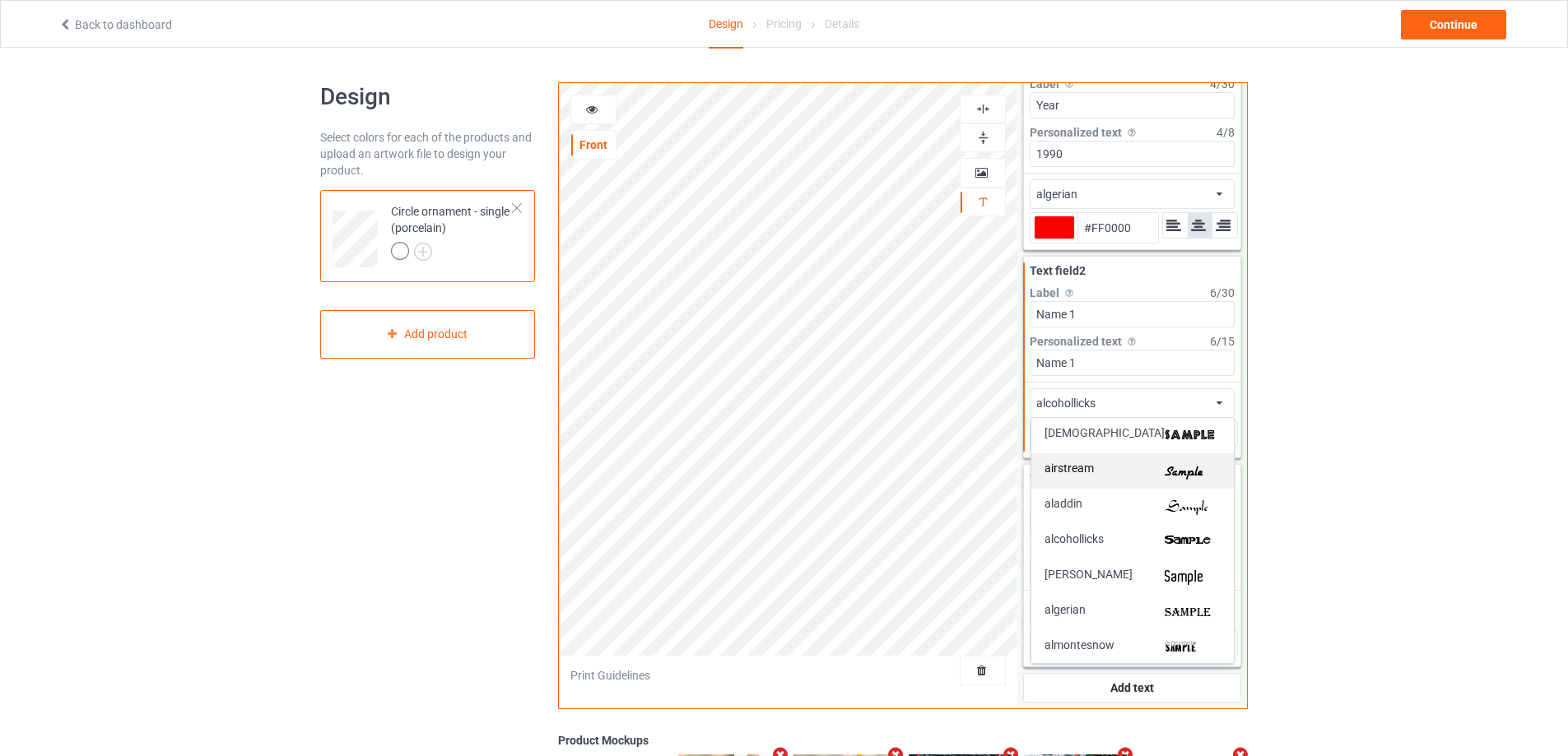
click at [1104, 470] on div "airstream" at bounding box center [1133, 471] width 176 height 17
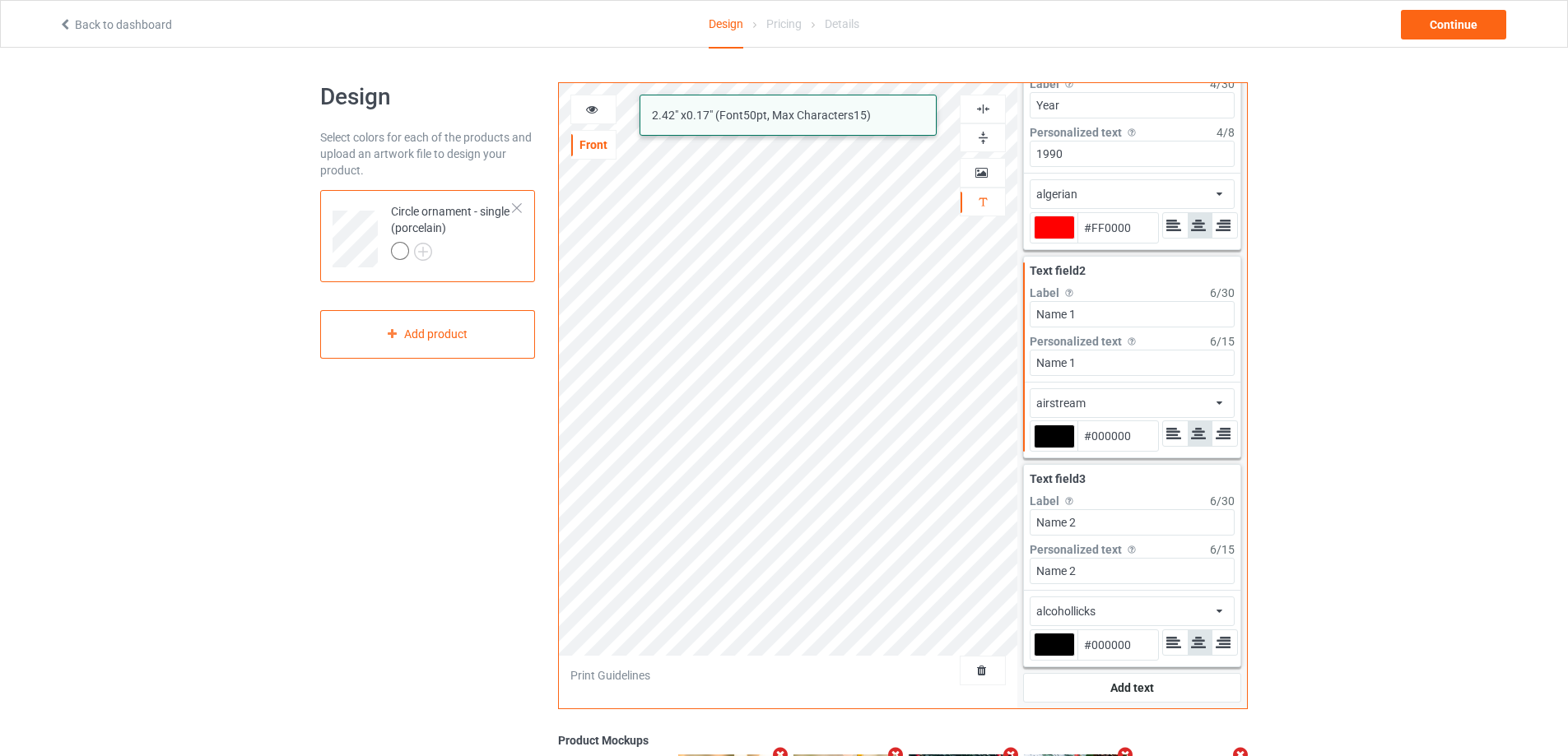
click at [1151, 608] on div "alcohollicks african airstream aladdin alcohollicks [PERSON_NAME] almontesnow a…" at bounding box center [1132, 611] width 205 height 30
click at [1115, 675] on div "airstream" at bounding box center [1133, 679] width 176 height 17
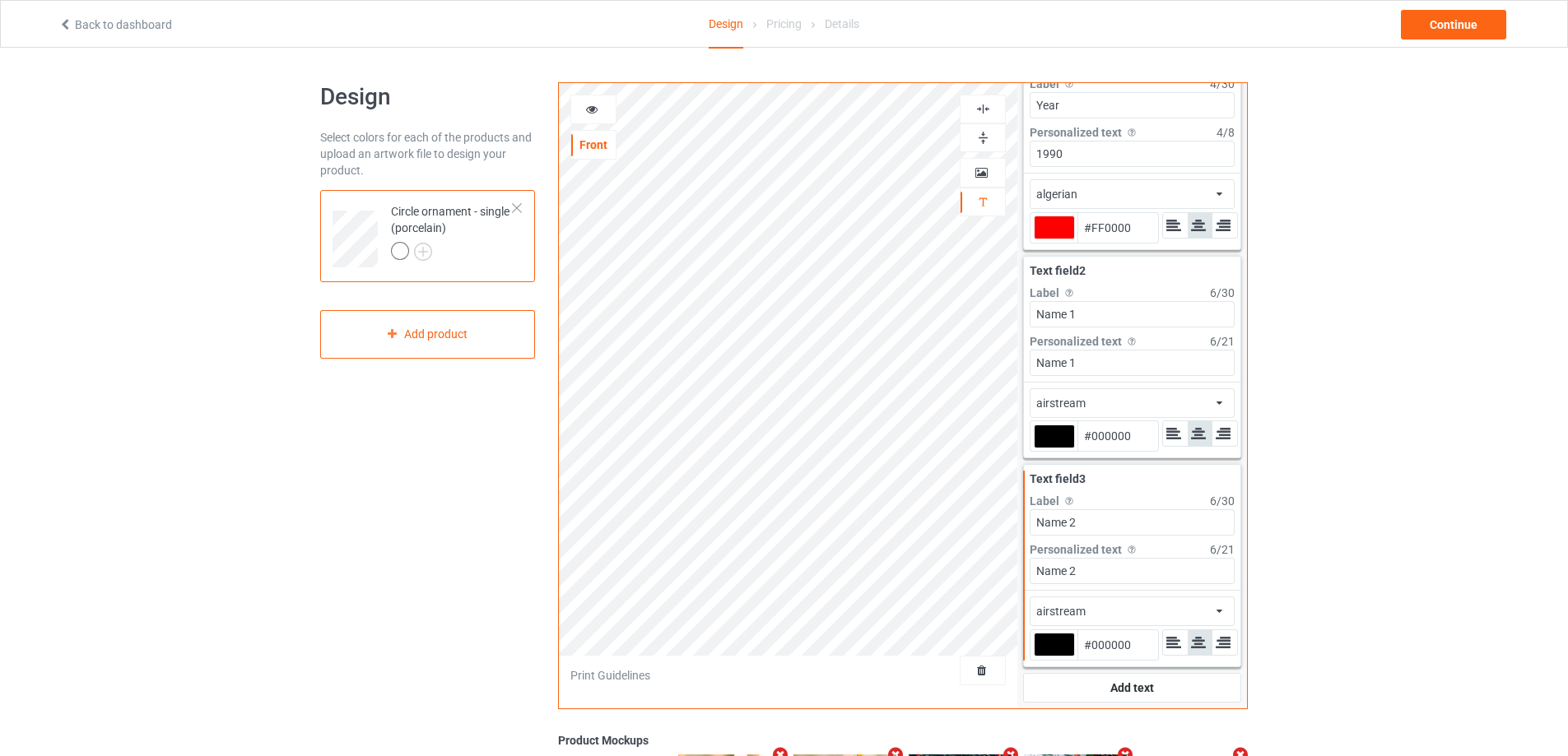
type input "#ff0000"
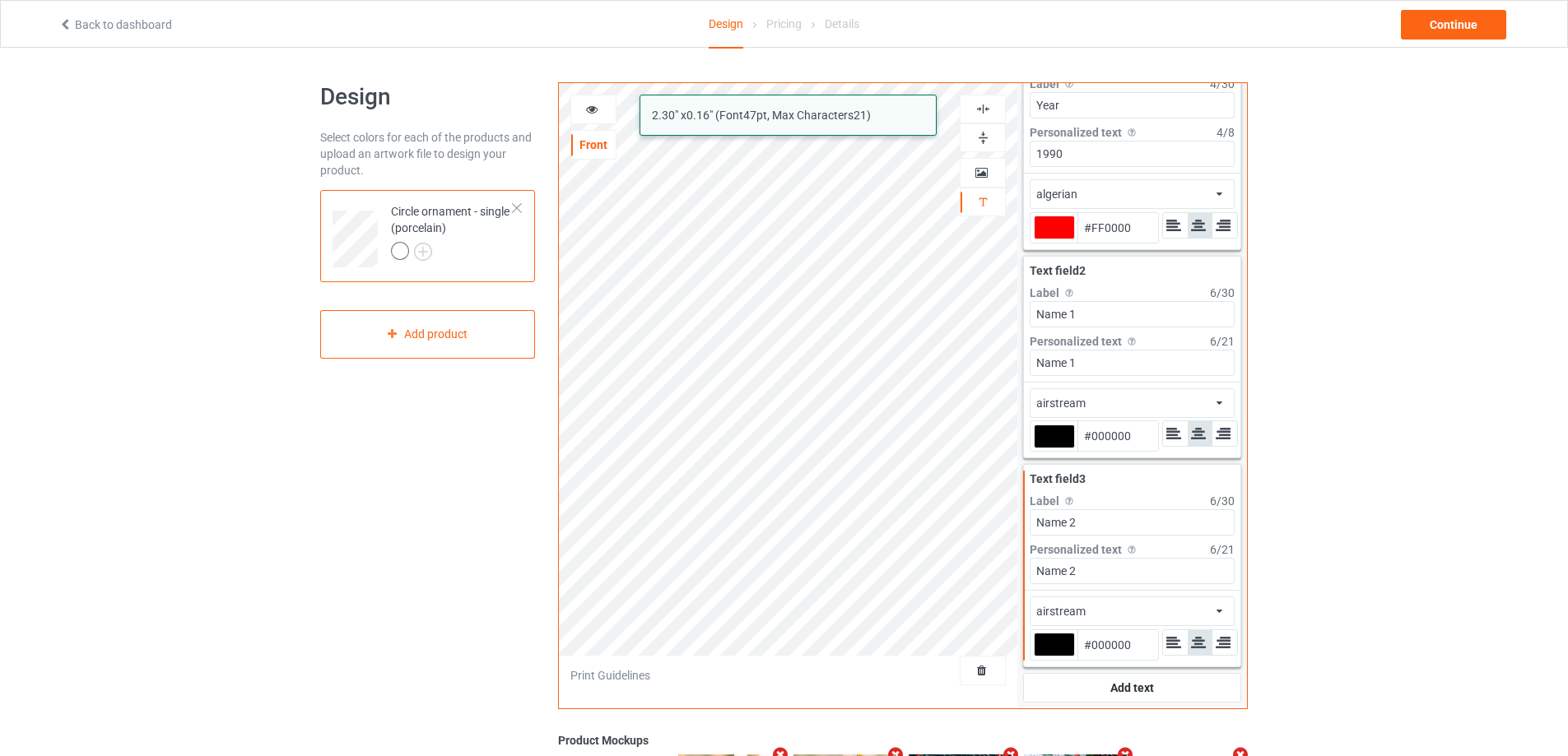
click at [984, 360] on div "[PERSON_NAME] algerian alcohollicks airstream 2.30 " x 0.16 " (Font 47 pt, Max …" at bounding box center [903, 396] width 690 height 627
paste input "Ư"
type input "Ư"
type input "#ff0000"
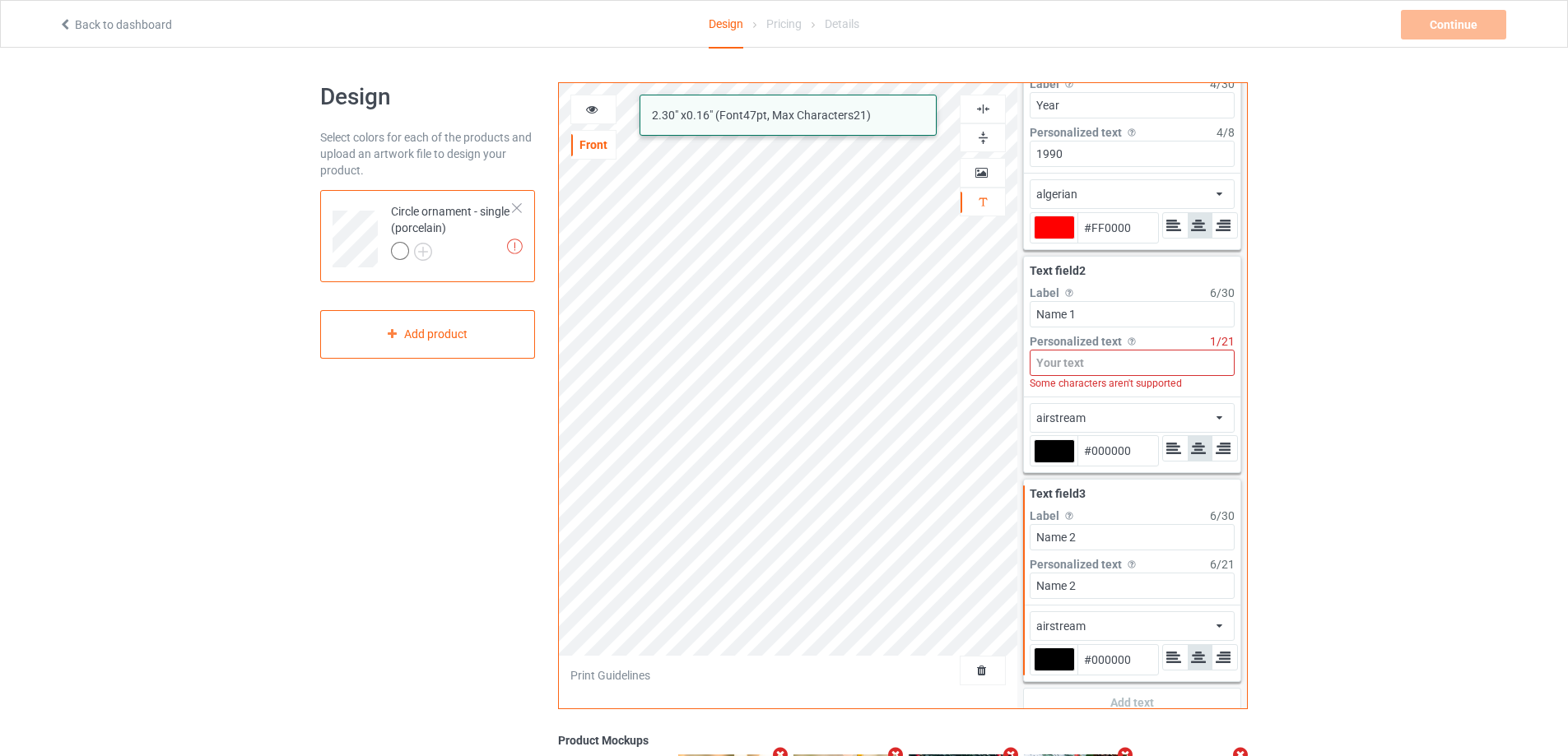
paste input "W"
type input "W"
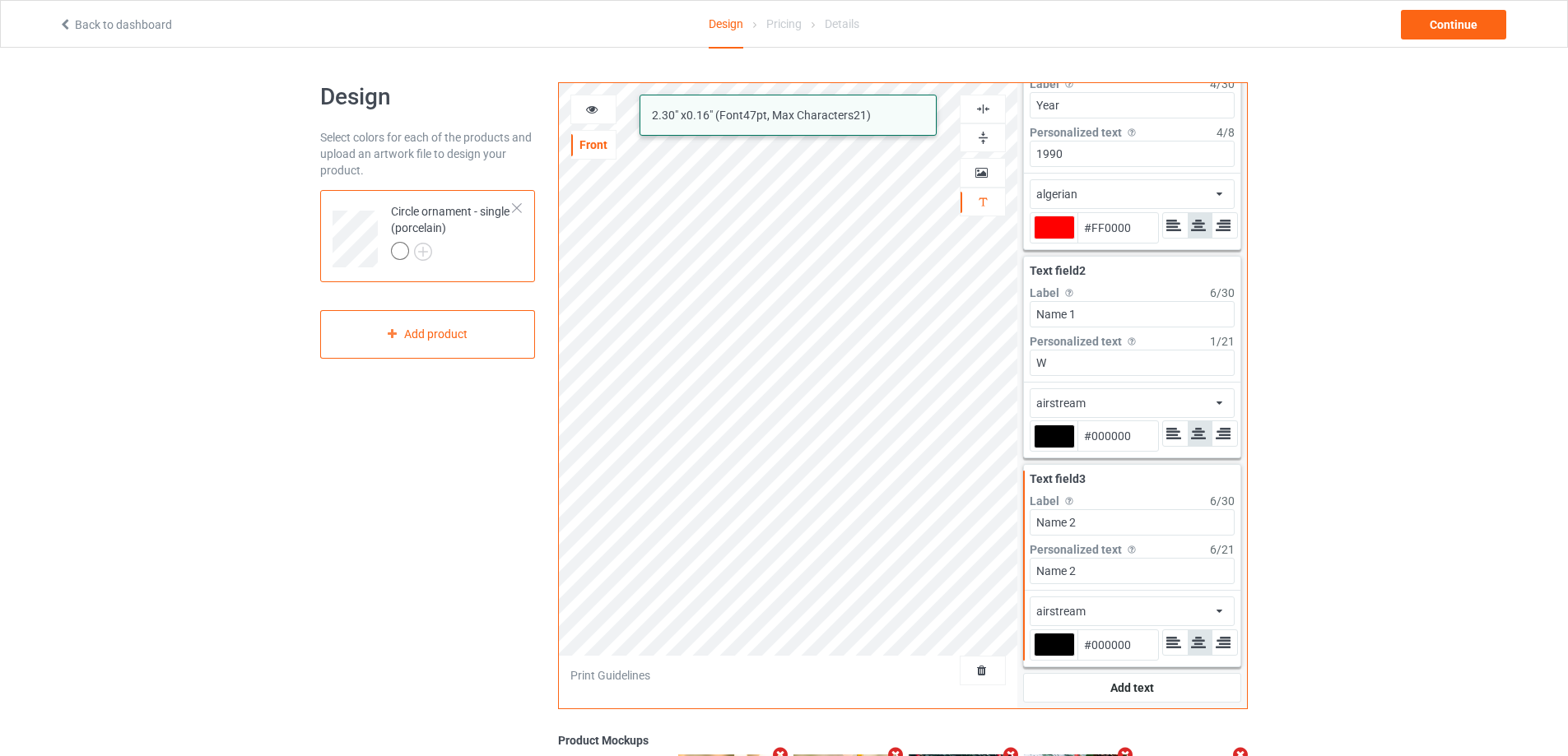
type input "#ff0000"
type input "Wi"
type input "#ff0000"
type input "Wil"
type input "#ff0000"
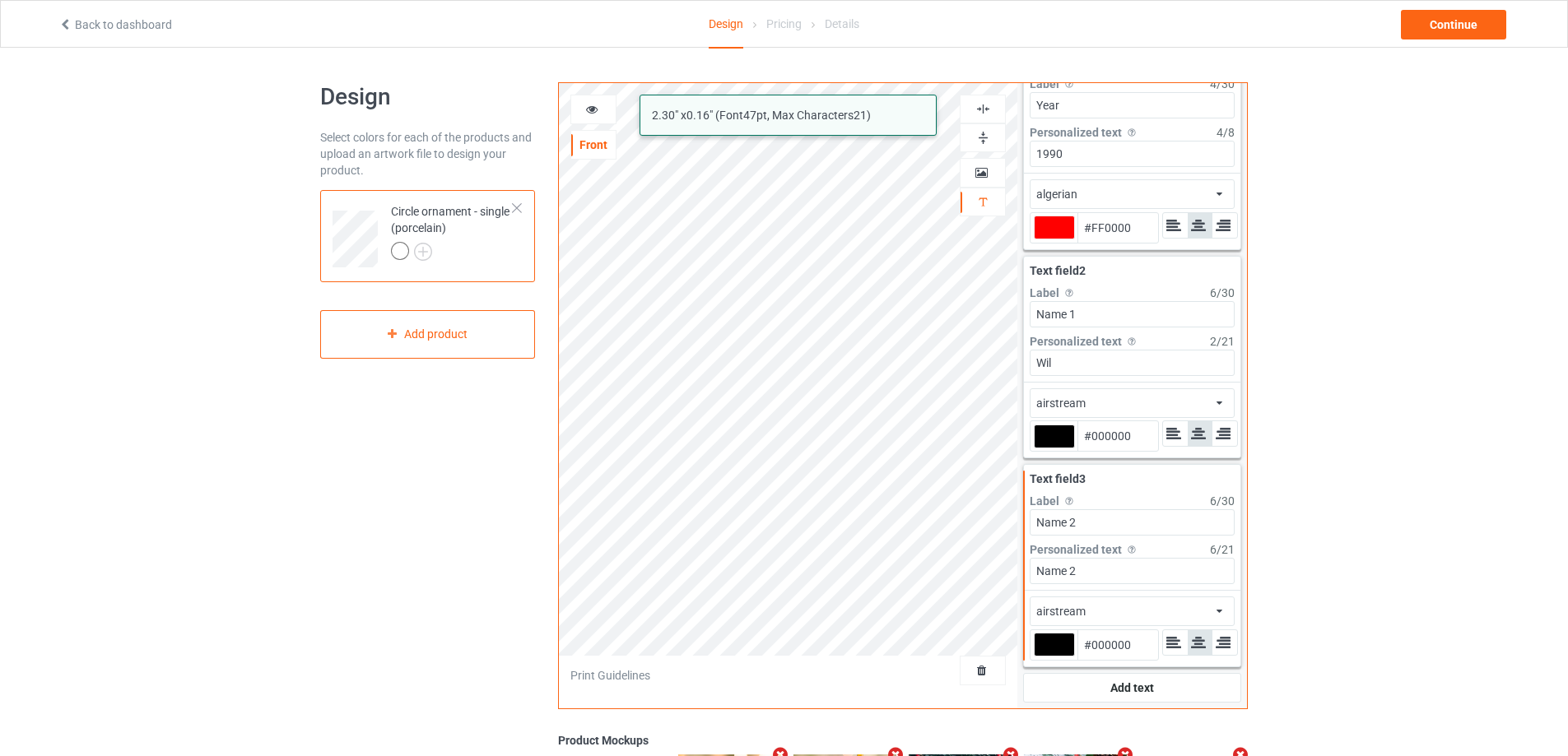
type input "Will"
type input "#ff0000"
type input "[PERSON_NAME]"
type input "#ff0000"
type input "[PERSON_NAME]"
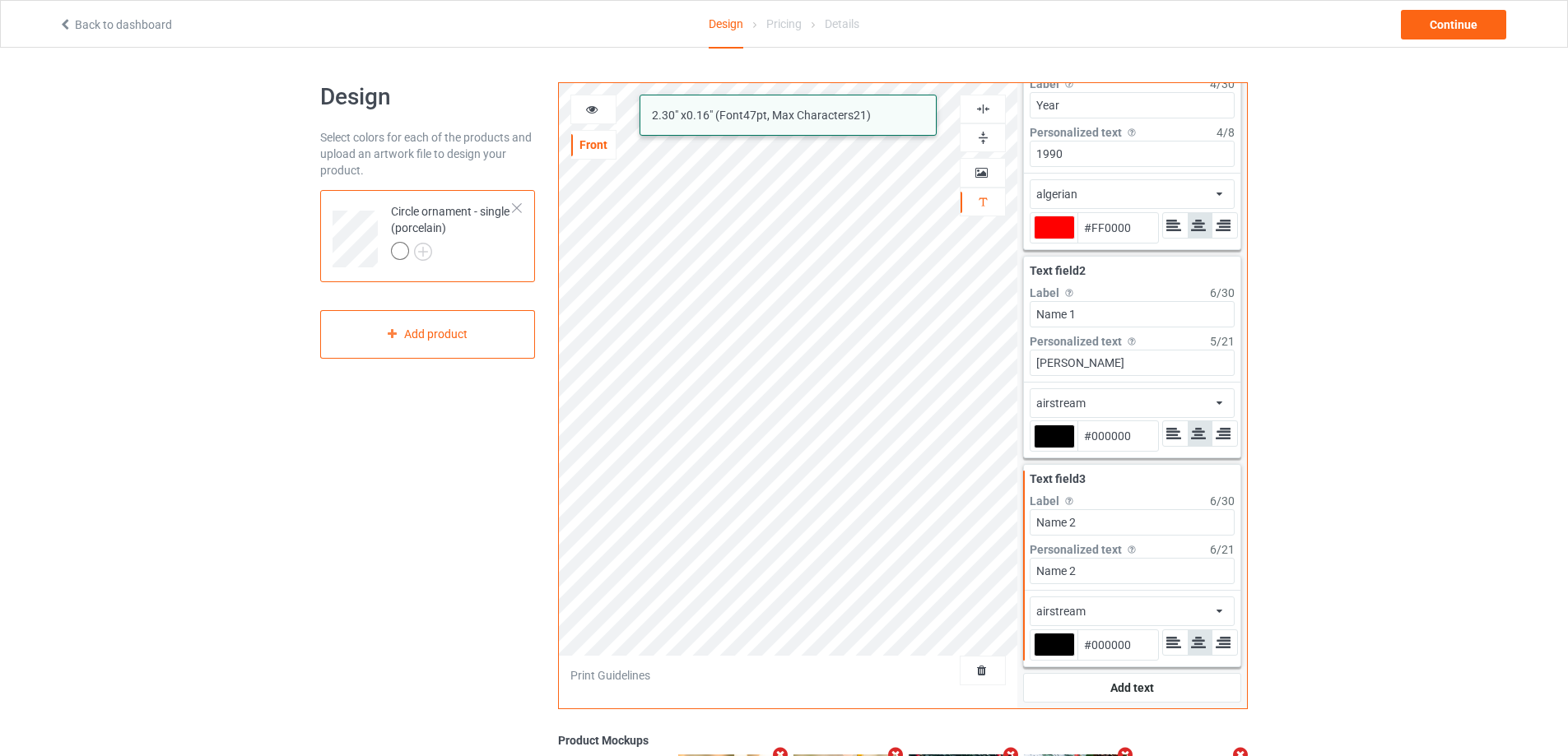
type input "#ff0000"
type input "[PERSON_NAME]"
click at [961, 571] on div "[PERSON_NAME] algerian alcohollicks airstream 2.30 " x 0.16 " (Font 47 pt, Max …" at bounding box center [903, 396] width 690 height 627
type input "#ff0000"
type input "S"
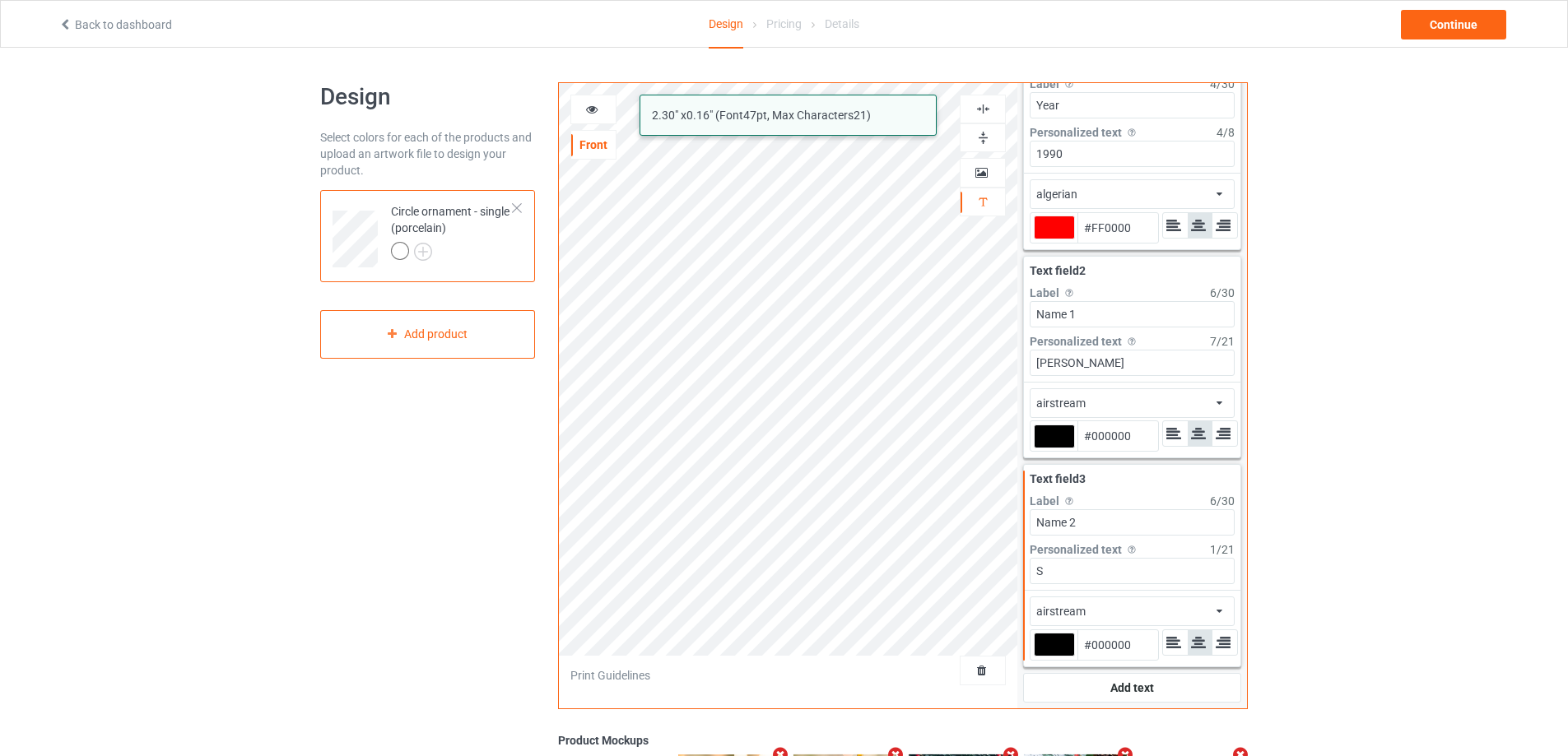
type input "#ff0000"
type input "So"
type input "#ff0000"
type input "Soph"
type input "#ff0000"
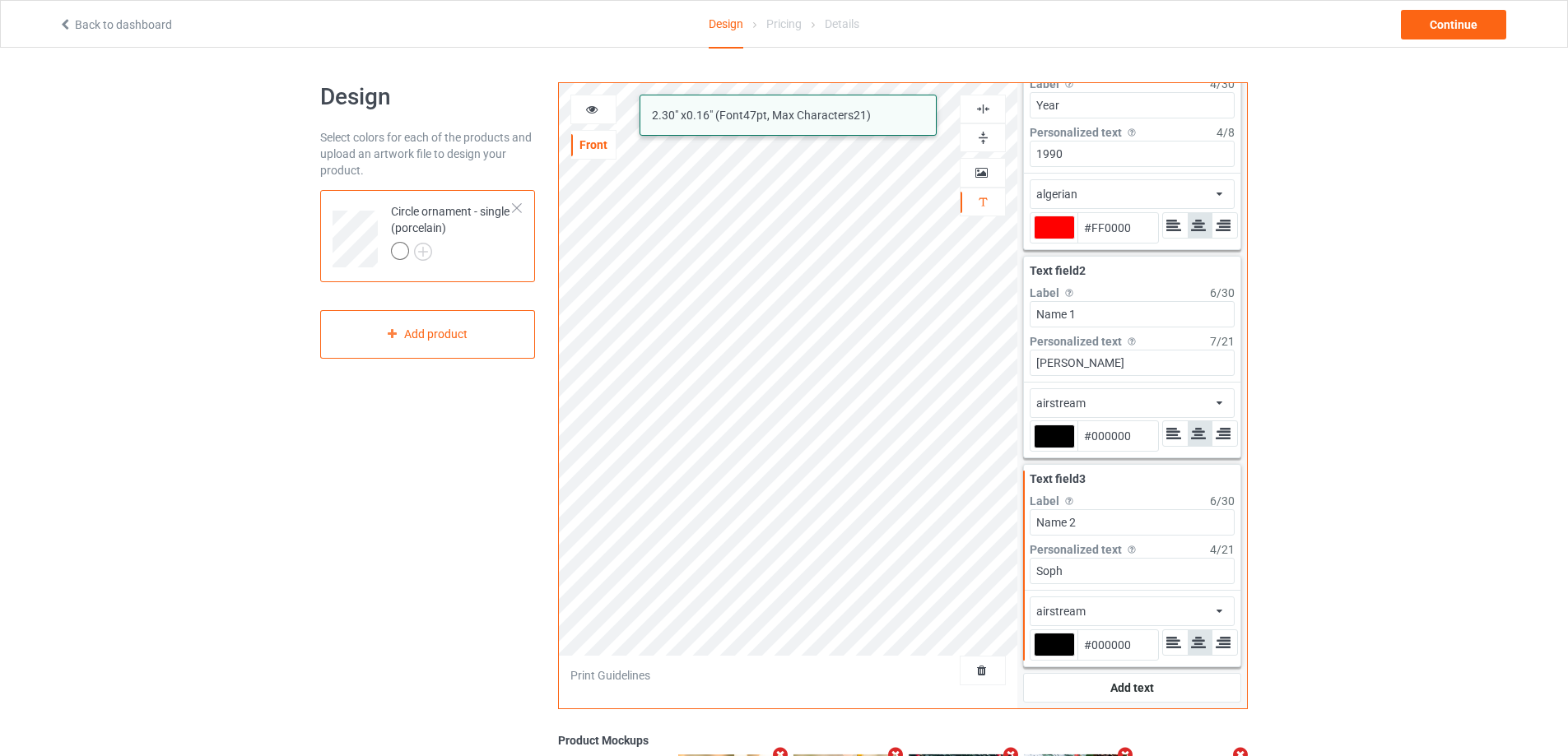
type input "Sophi"
type input "#ff0000"
type input "[PERSON_NAME]"
type input "#ff0000"
type input "[PERSON_NAME]"
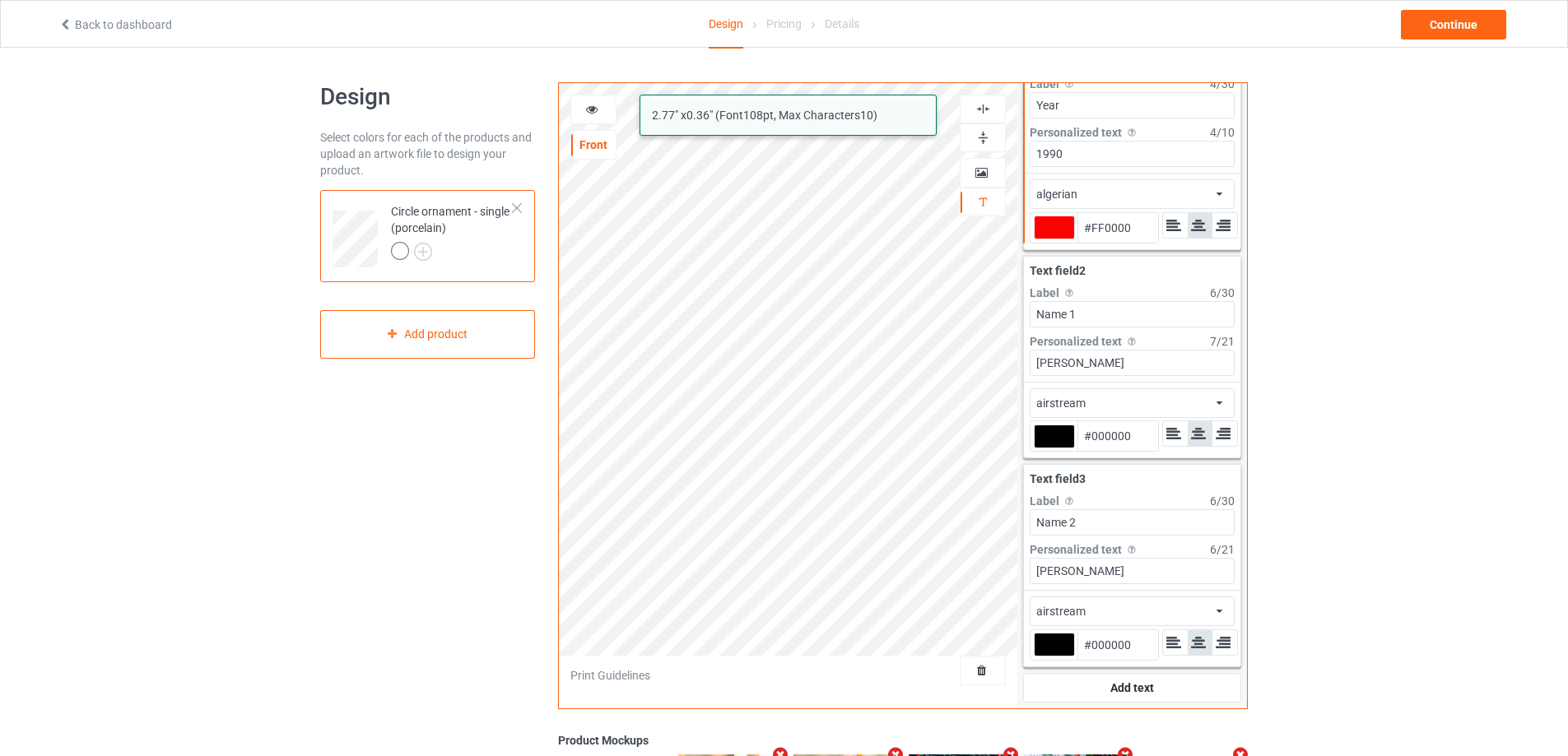
type input "#ff0000"
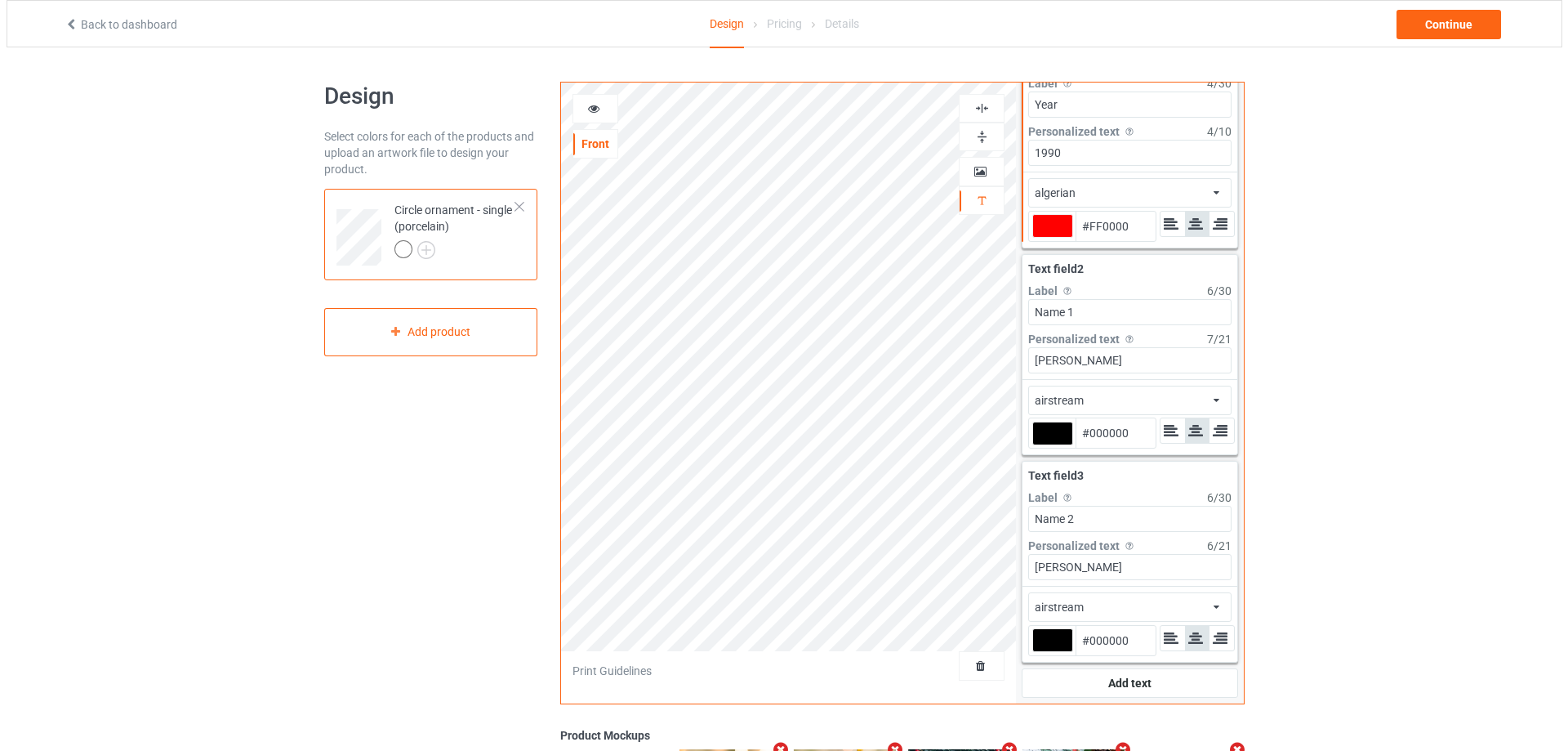
scroll to position [0, 0]
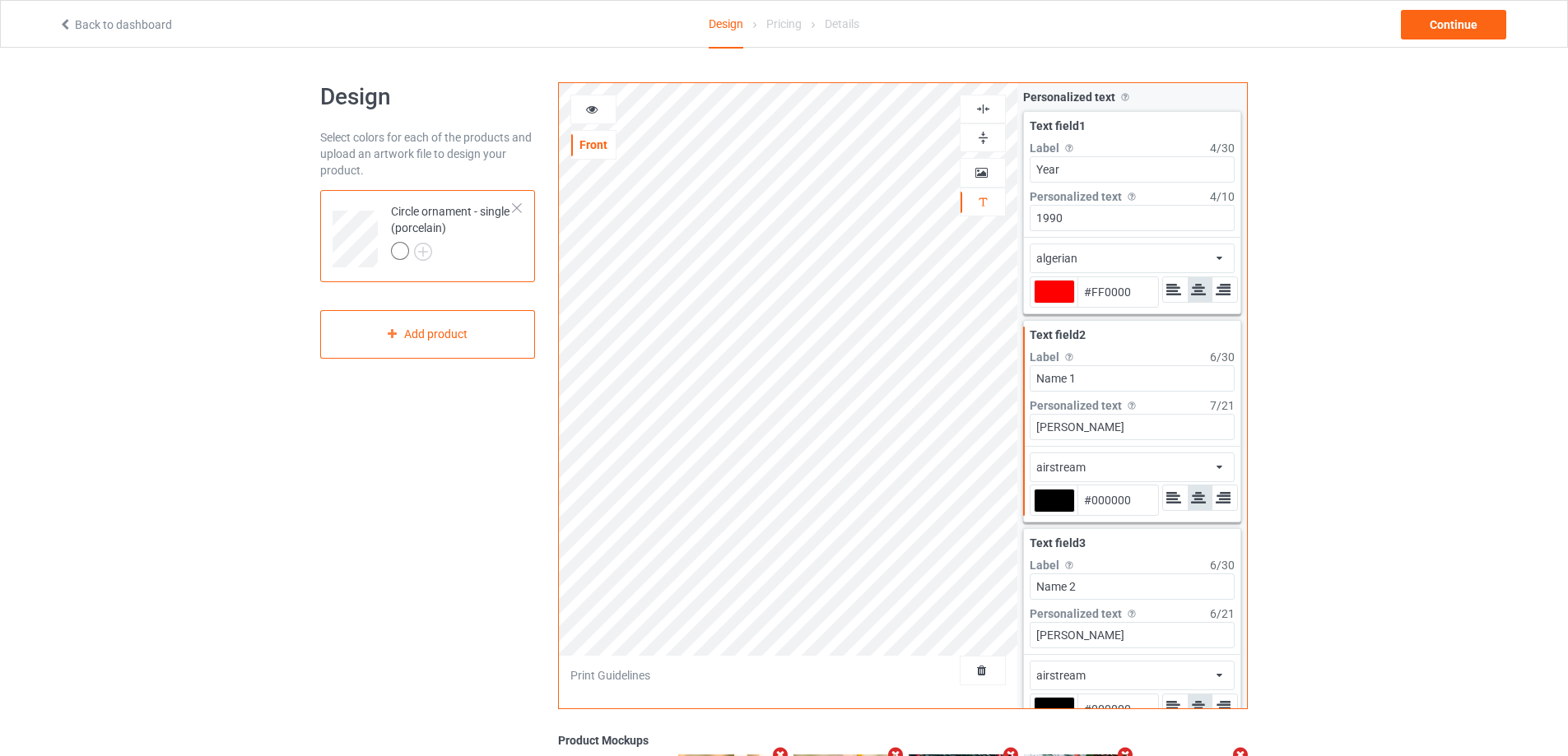
type input "#ff0000"
click at [591, 107] on icon at bounding box center [592, 107] width 14 height 12
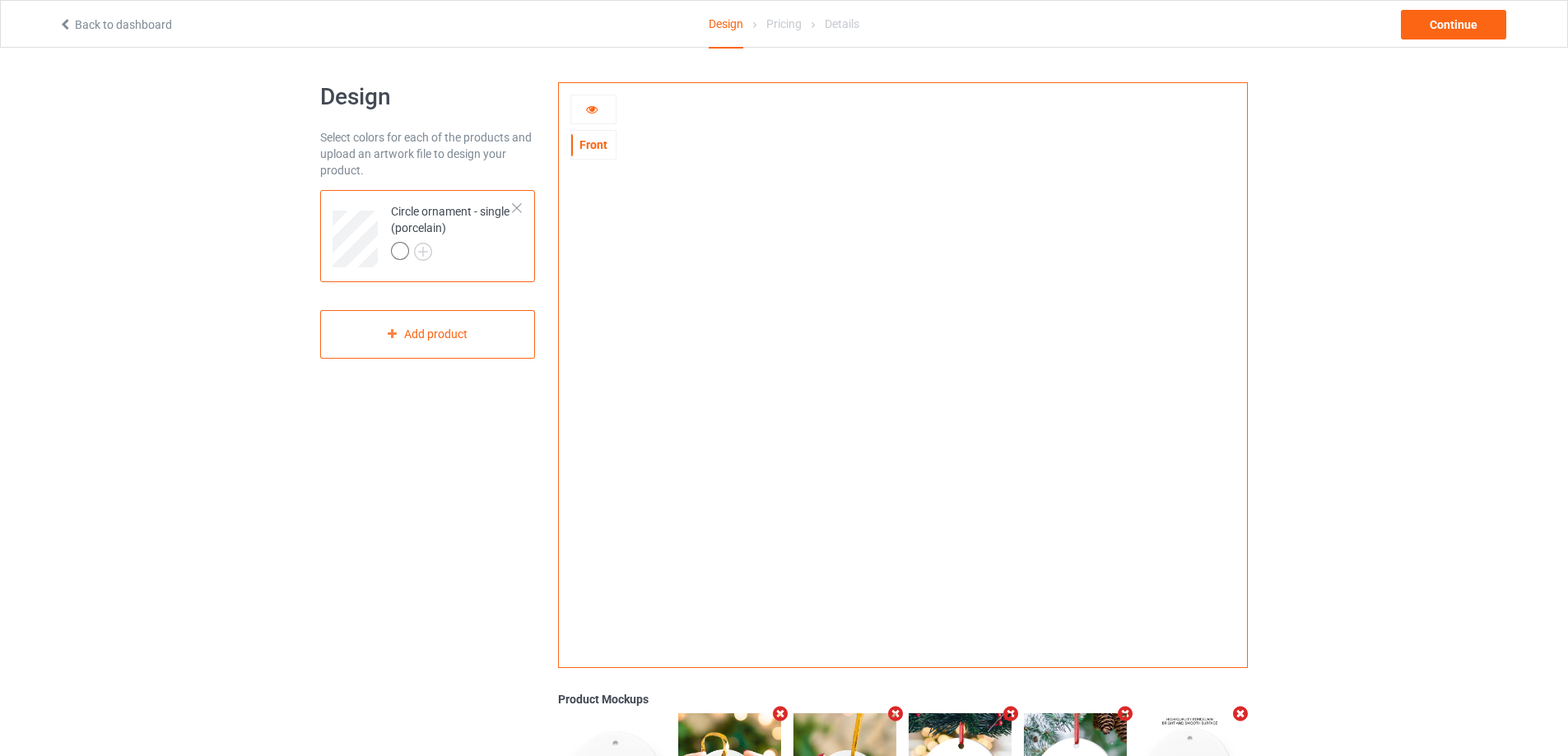
click at [596, 108] on icon at bounding box center [592, 107] width 14 height 12
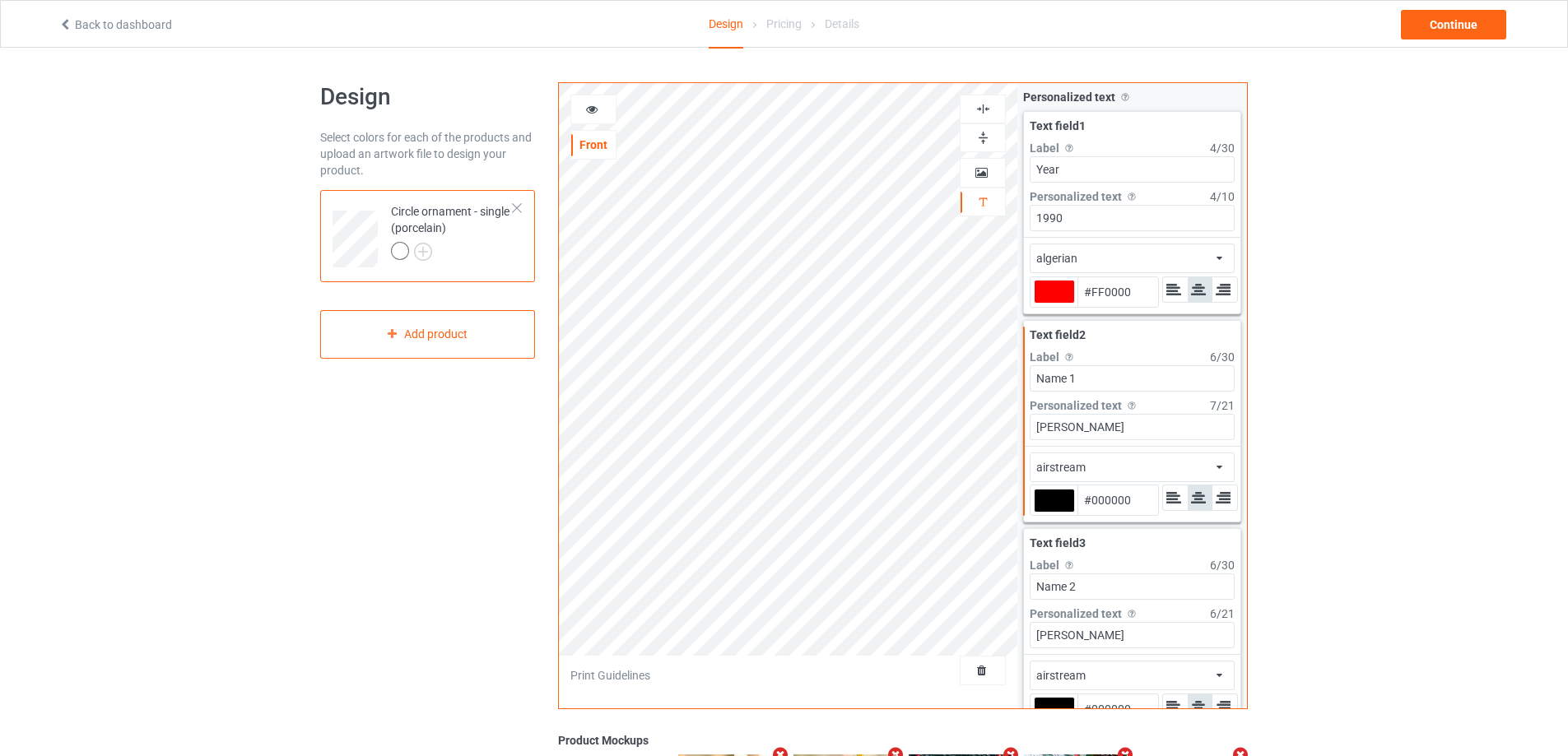
type input "#ff0000"
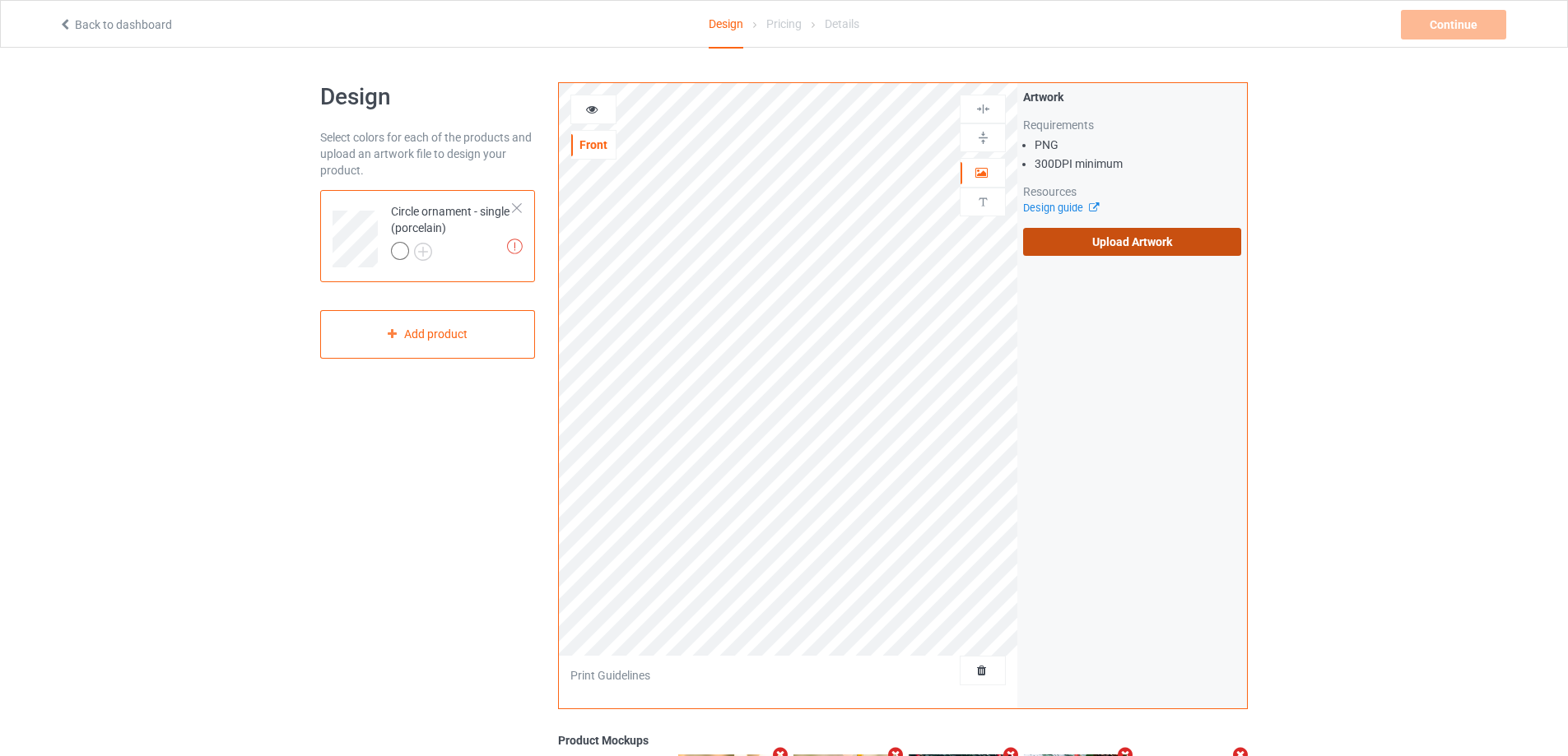
click at [1094, 243] on label "Upload Artwork" at bounding box center [1132, 242] width 218 height 28
click at [0, 0] on input "Upload Artwork" at bounding box center [0, 0] width 0 height 0
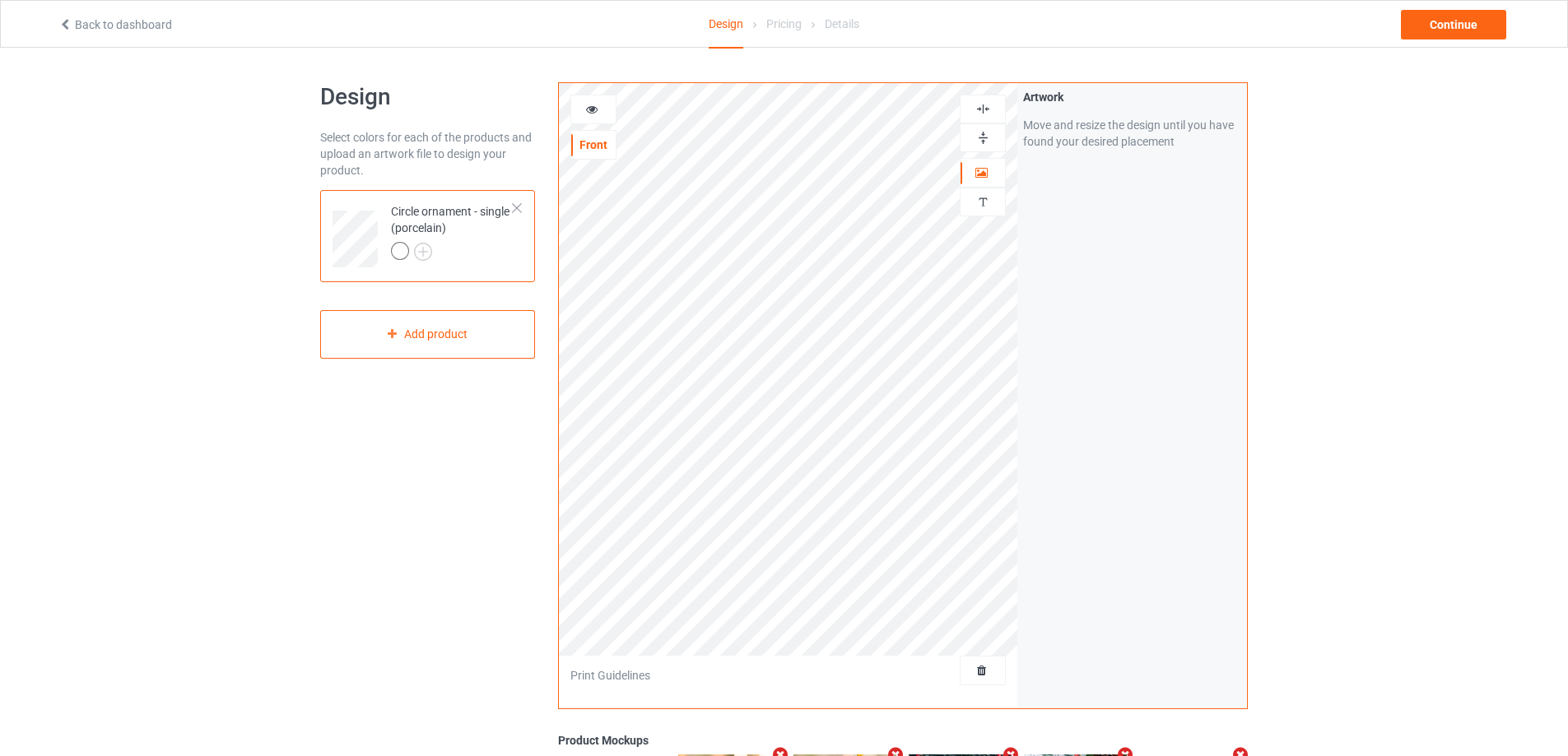
click at [982, 109] on img at bounding box center [983, 109] width 16 height 16
click at [983, 109] on img at bounding box center [983, 109] width 16 height 16
click at [591, 107] on icon at bounding box center [592, 107] width 14 height 12
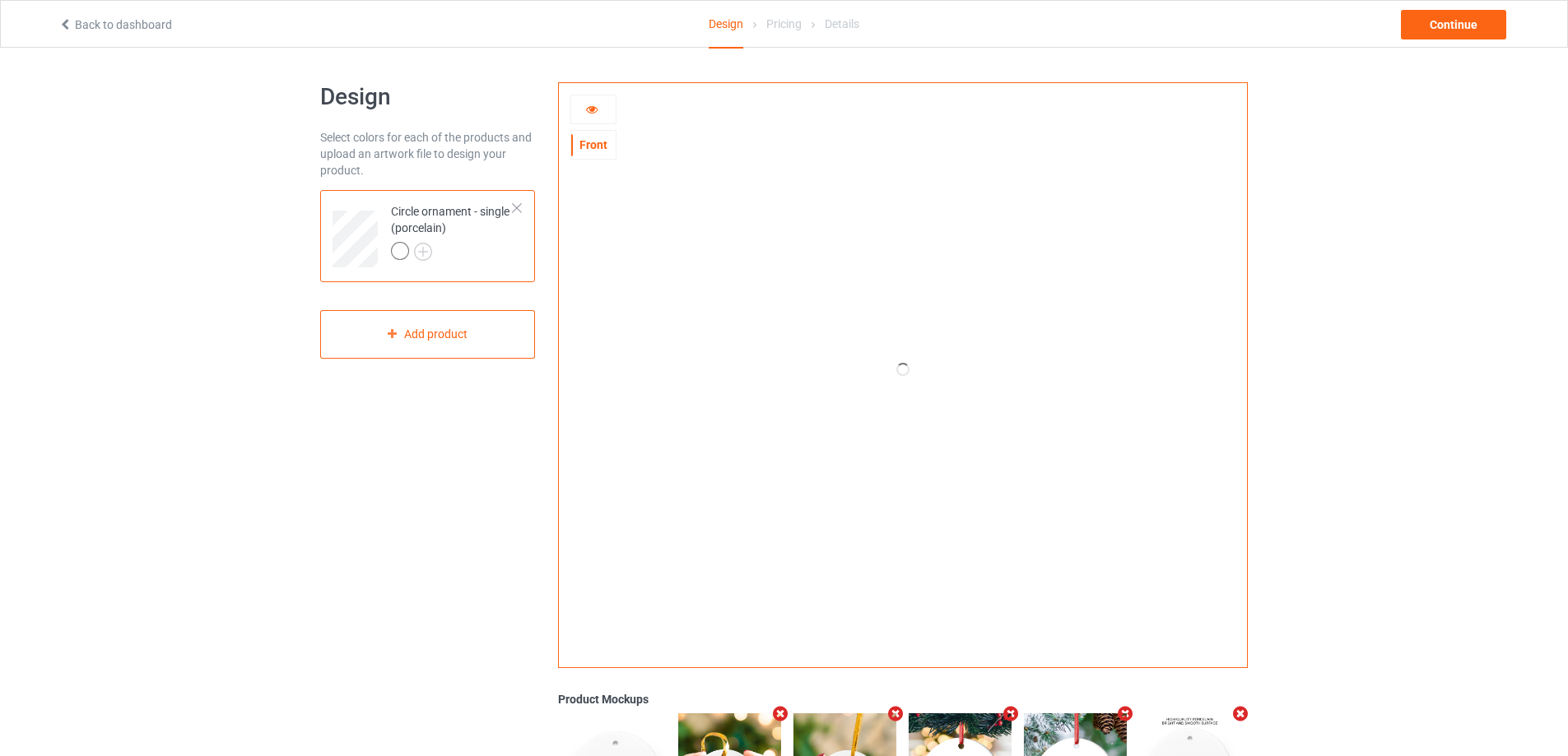
click at [591, 107] on icon at bounding box center [592, 107] width 14 height 12
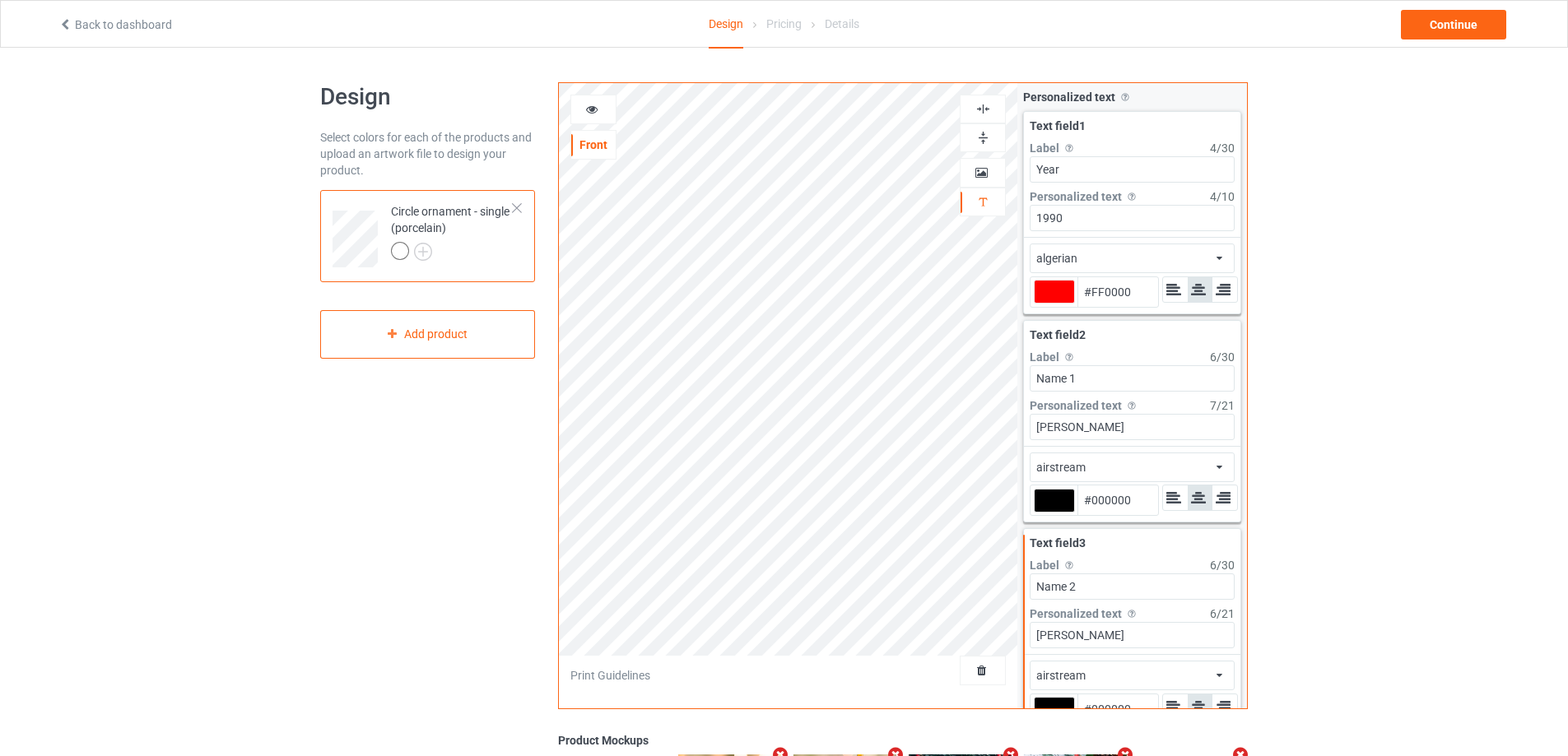
type input "#ff0000"
click at [589, 113] on icon at bounding box center [592, 107] width 14 height 12
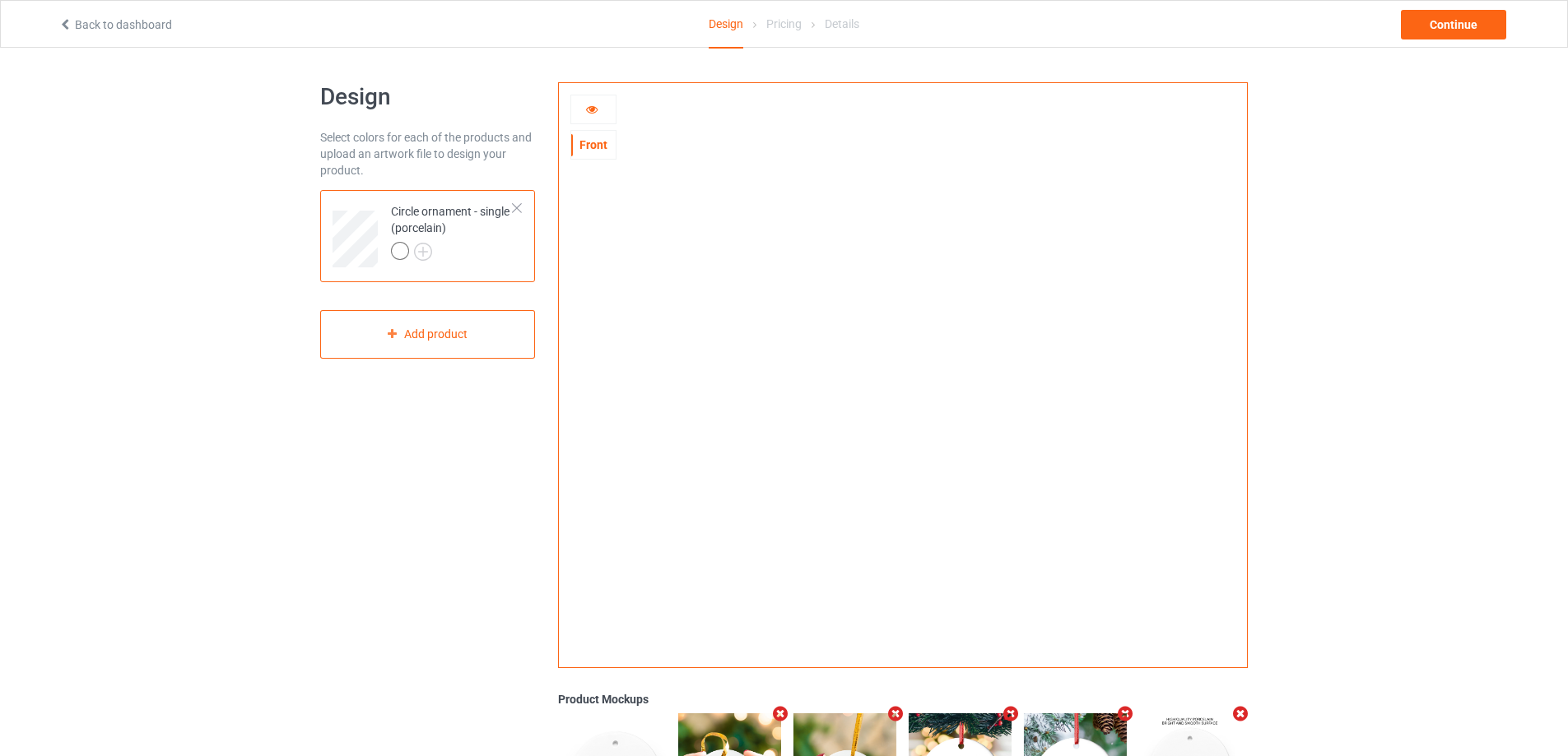
click at [587, 111] on icon at bounding box center [592, 107] width 14 height 12
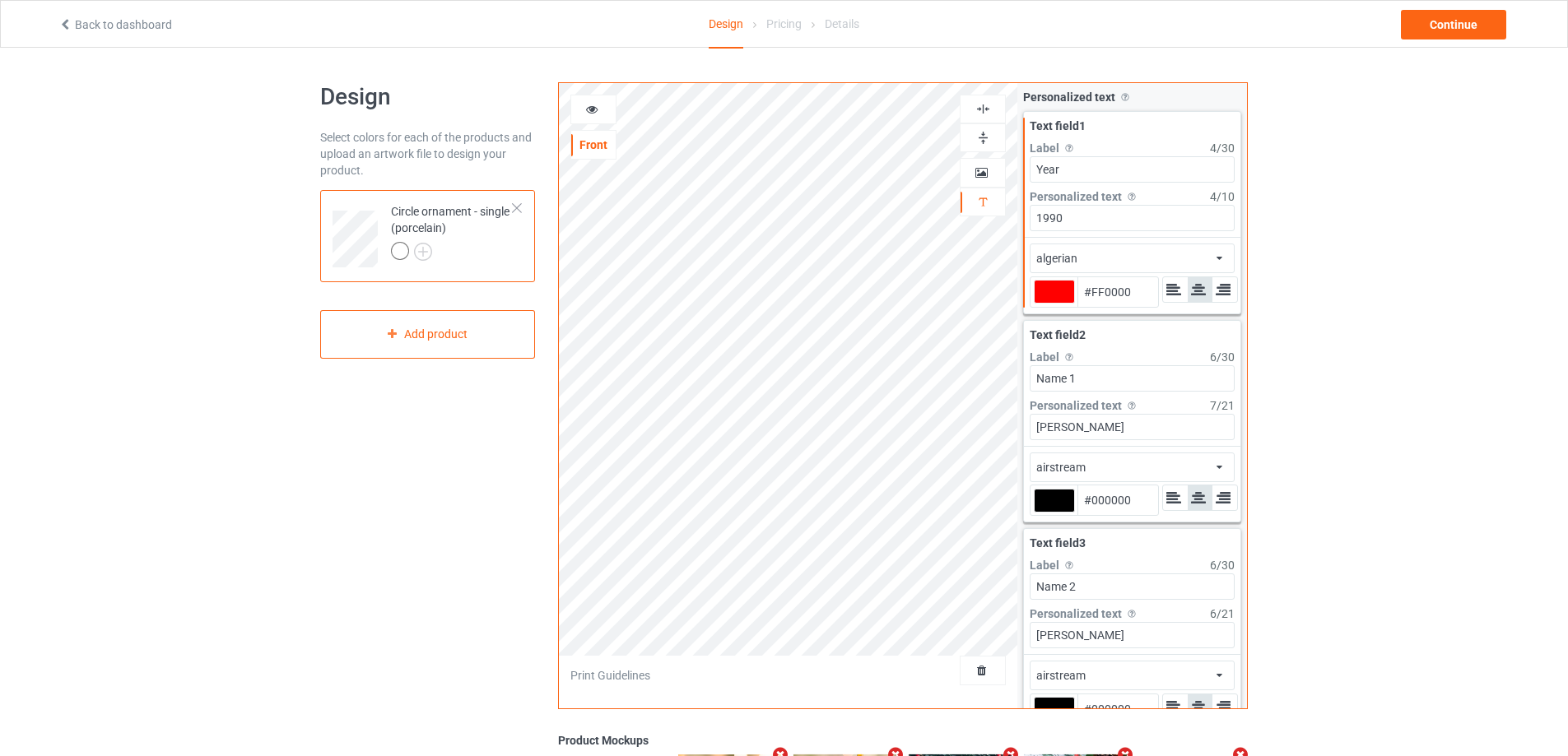
click at [1057, 291] on div at bounding box center [1054, 291] width 41 height 24
click at [1057, 304] on input "#ff0000" at bounding box center [1054, 314] width 41 height 22
type input "#c00c0c"
type input "#C00C0C"
type input "#c00c0c"
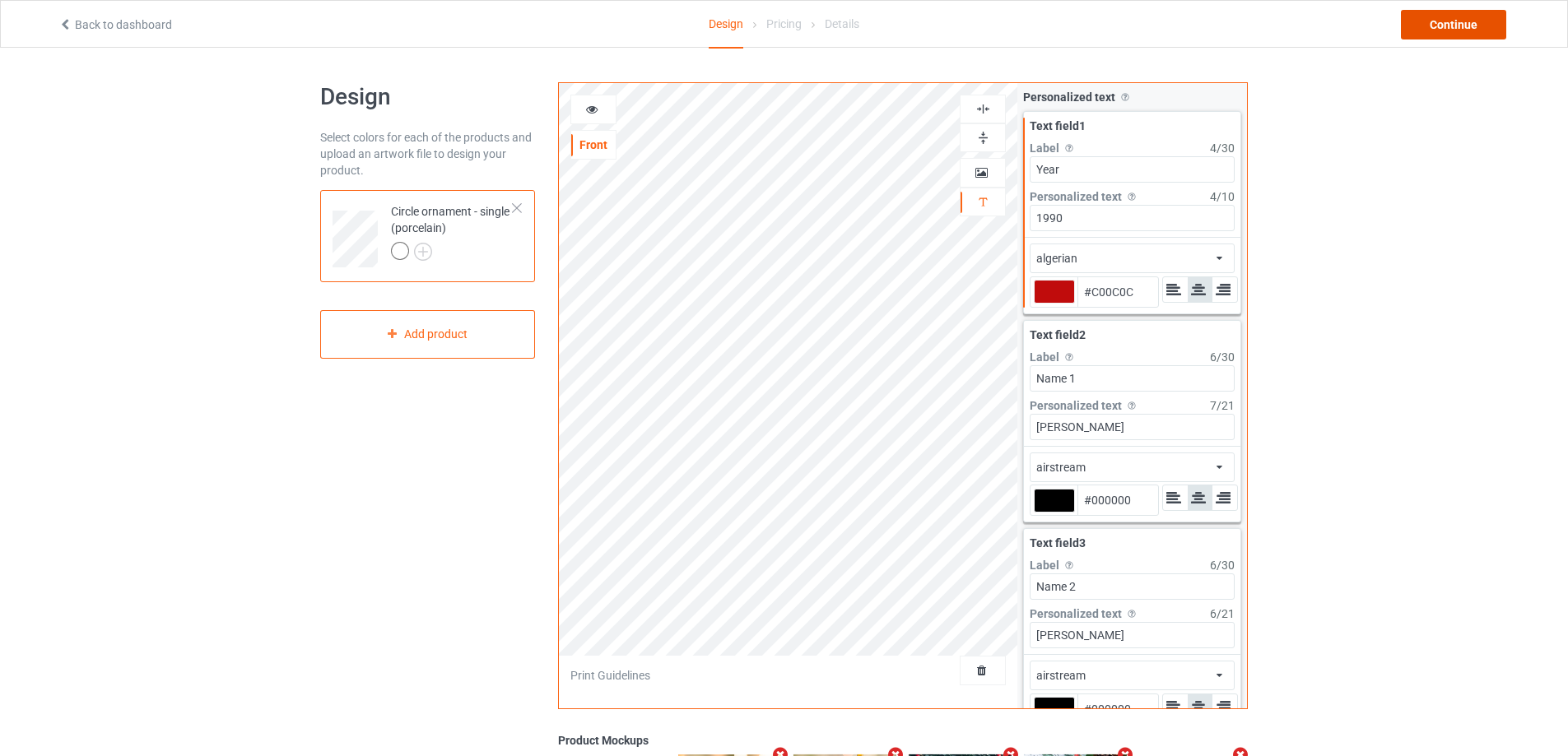
click at [1434, 26] on div "Continue" at bounding box center [1454, 25] width 105 height 30
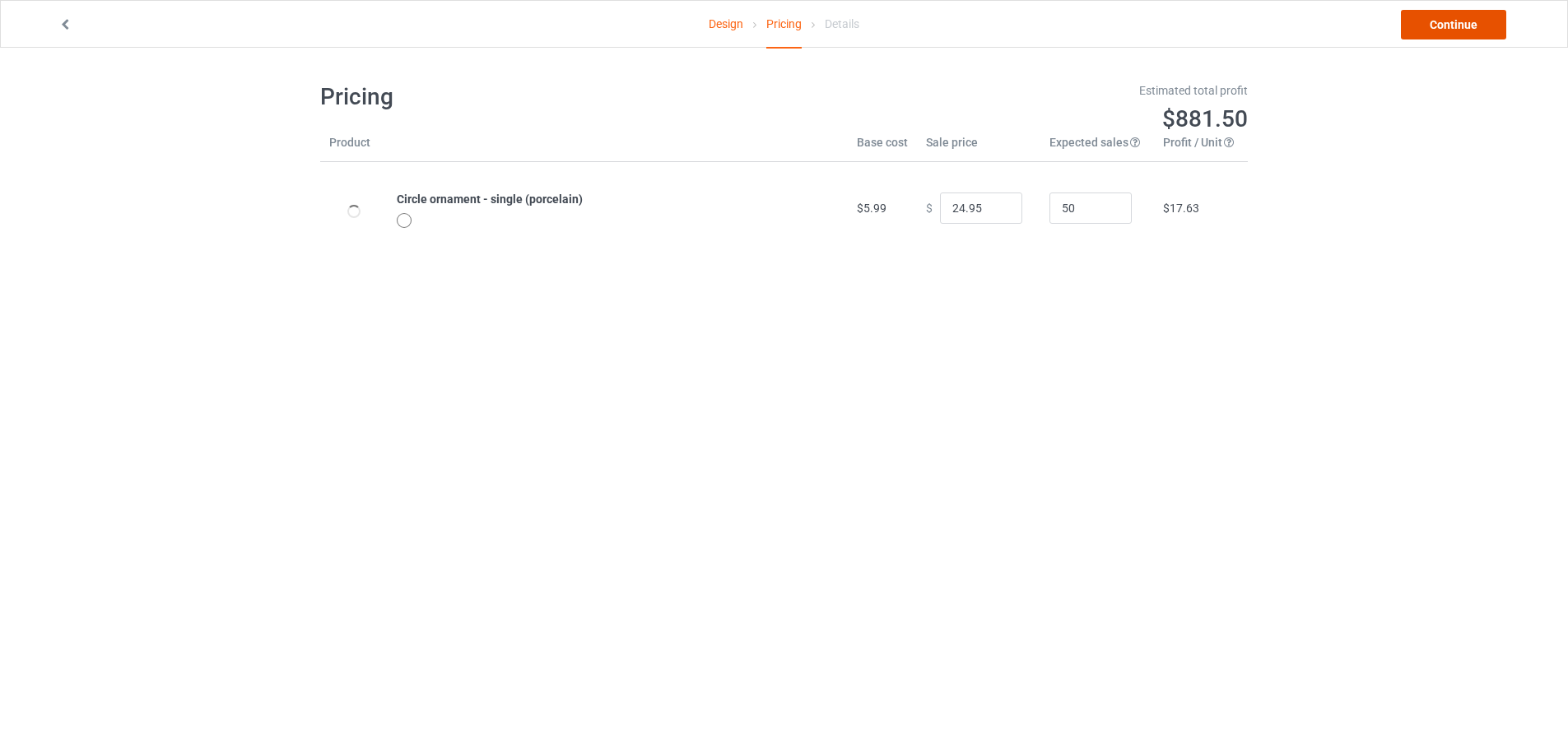
click at [1434, 26] on link "Continue" at bounding box center [1454, 25] width 105 height 30
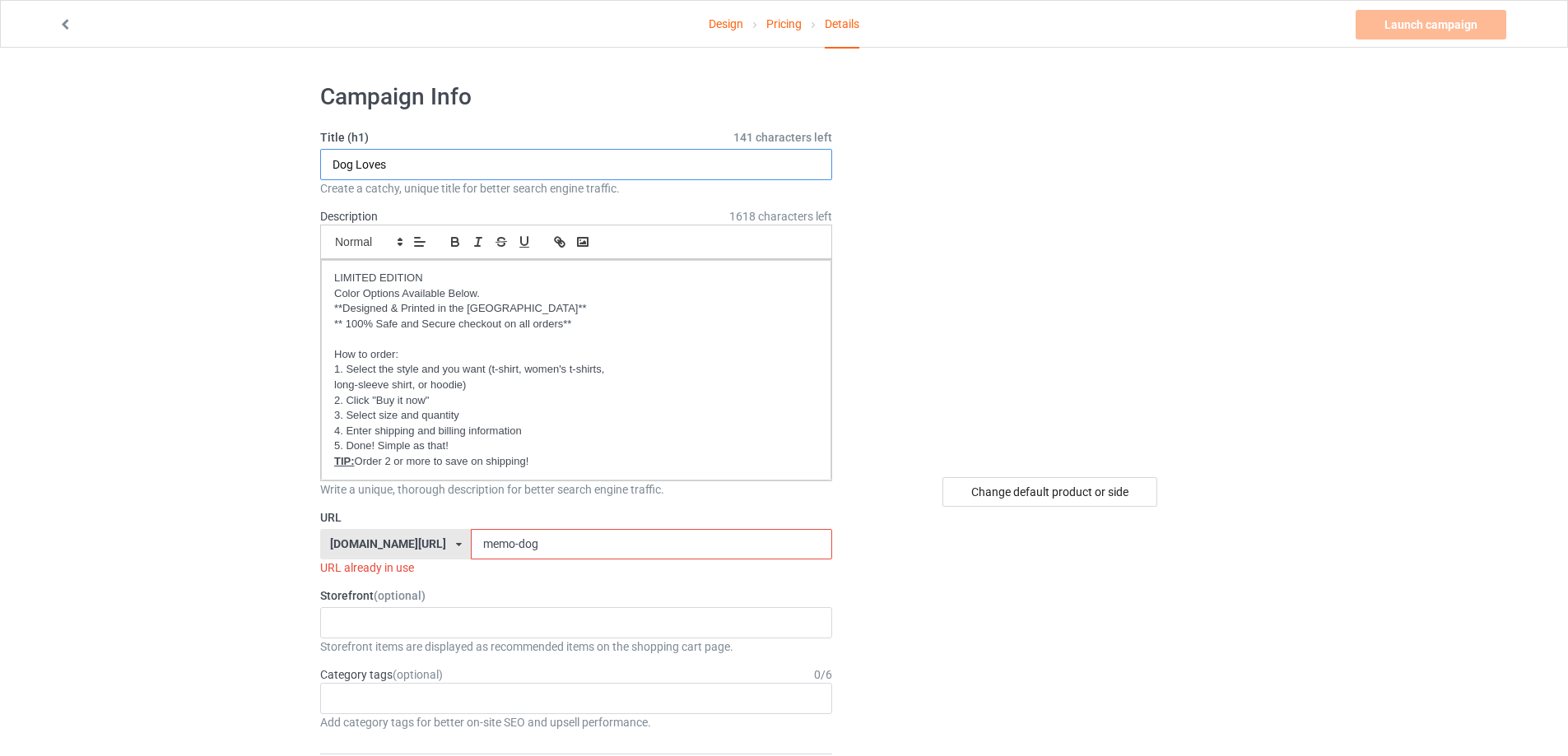
drag, startPoint x: 422, startPoint y: 165, endPoint x: 303, endPoint y: 155, distance: 119.4
type input "Together Since"
drag, startPoint x: 564, startPoint y: 544, endPoint x: 418, endPoint y: 544, distance: 146.0
click at [418, 544] on div "[DOMAIN_NAME][URL] [DOMAIN_NAME][URL] [DOMAIN_NAME][URL] [DOMAIN_NAME][URL] [DO…" at bounding box center [576, 545] width 512 height 31
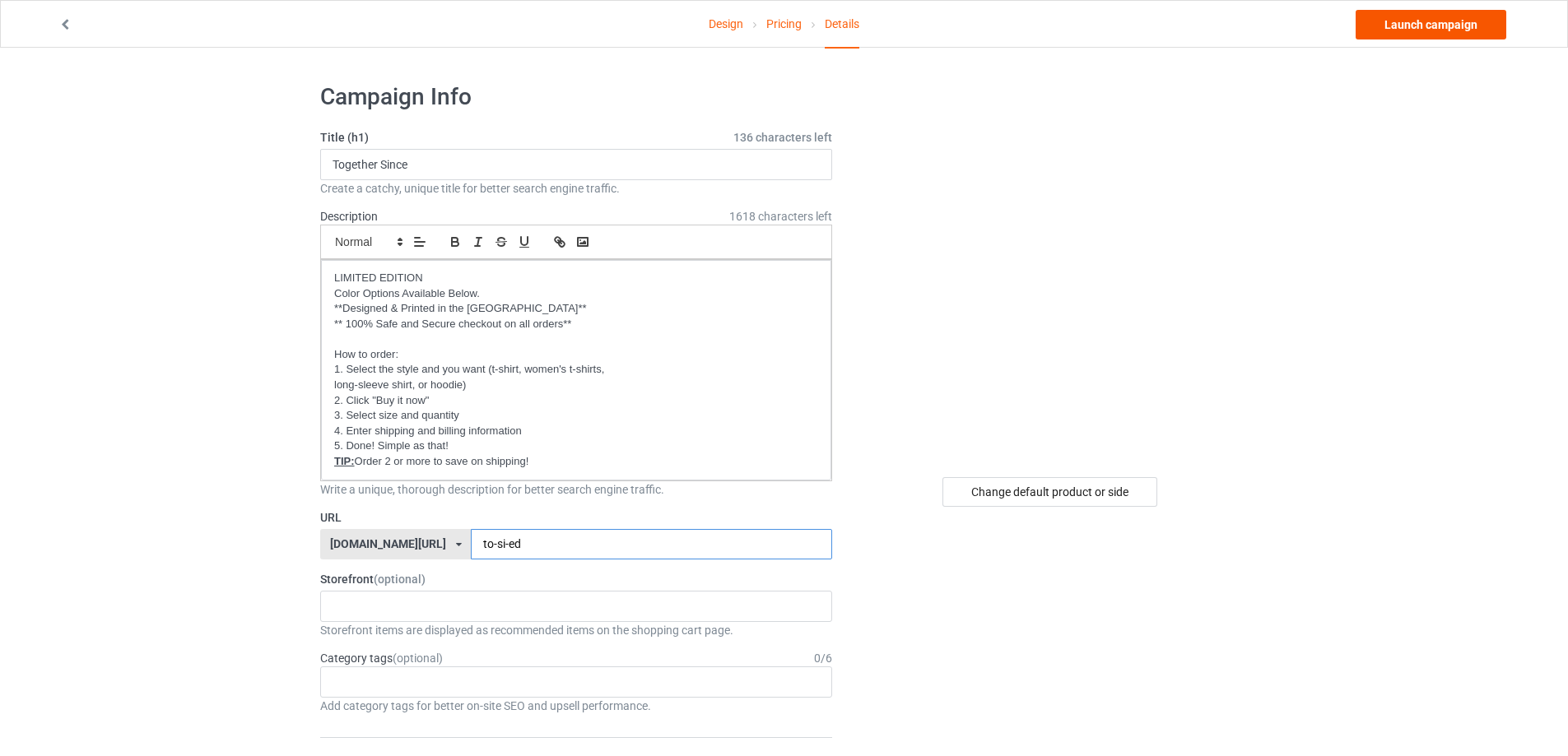
type input "to-si-ed"
click at [1410, 21] on link "Launch campaign" at bounding box center [1431, 25] width 151 height 30
